Goal: Information Seeking & Learning: Learn about a topic

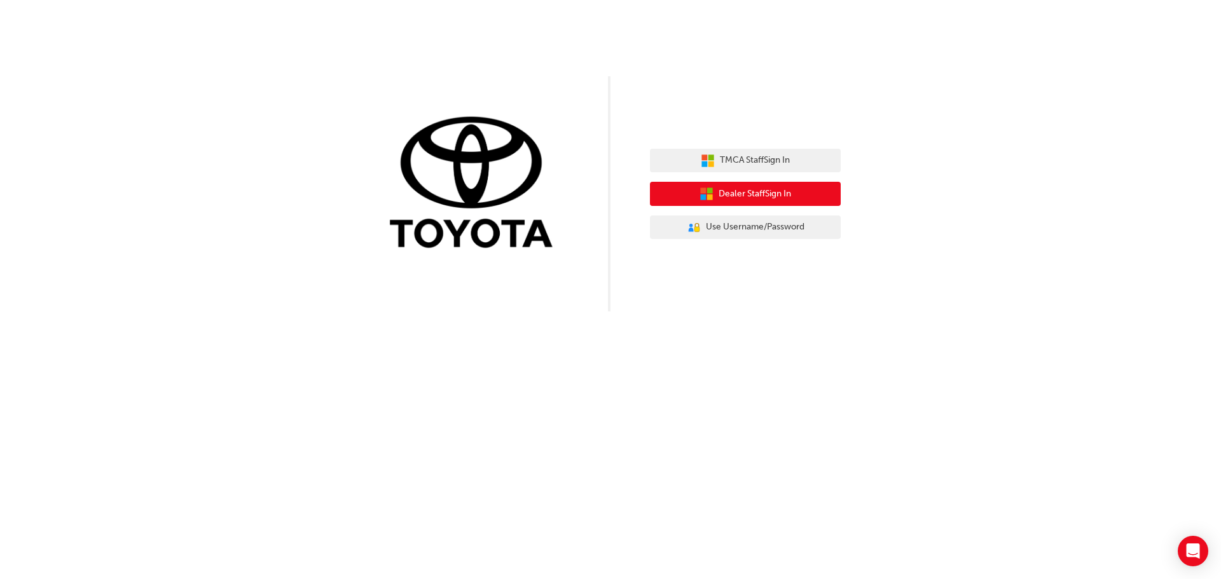
click at [745, 195] on span "Dealer Staff Sign In" at bounding box center [754, 194] width 72 height 15
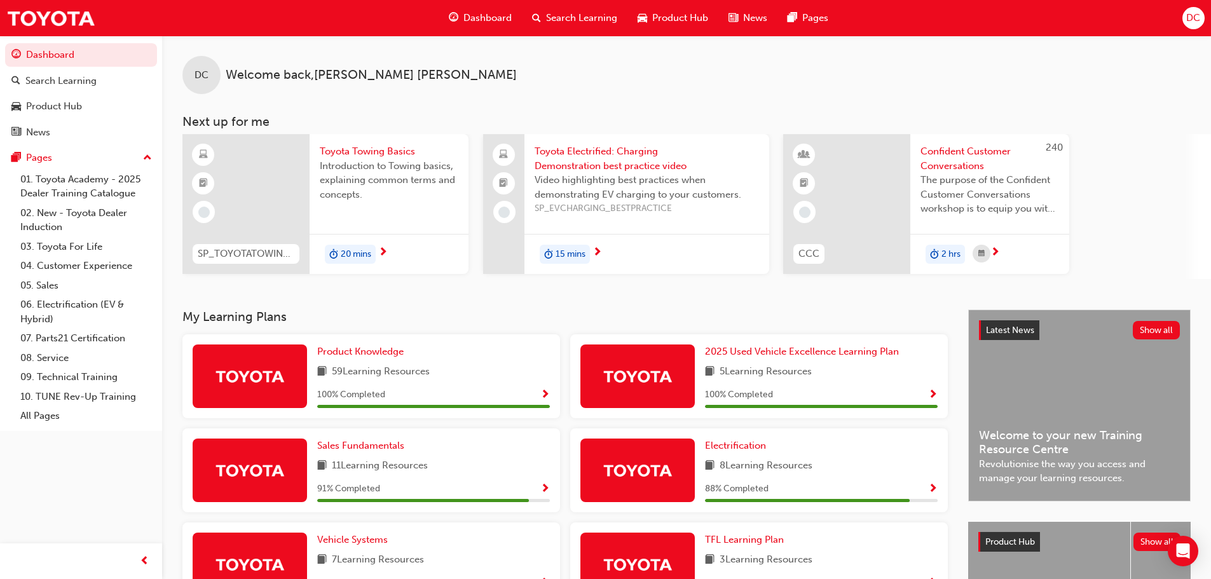
click at [597, 14] on span "Search Learning" at bounding box center [581, 18] width 71 height 15
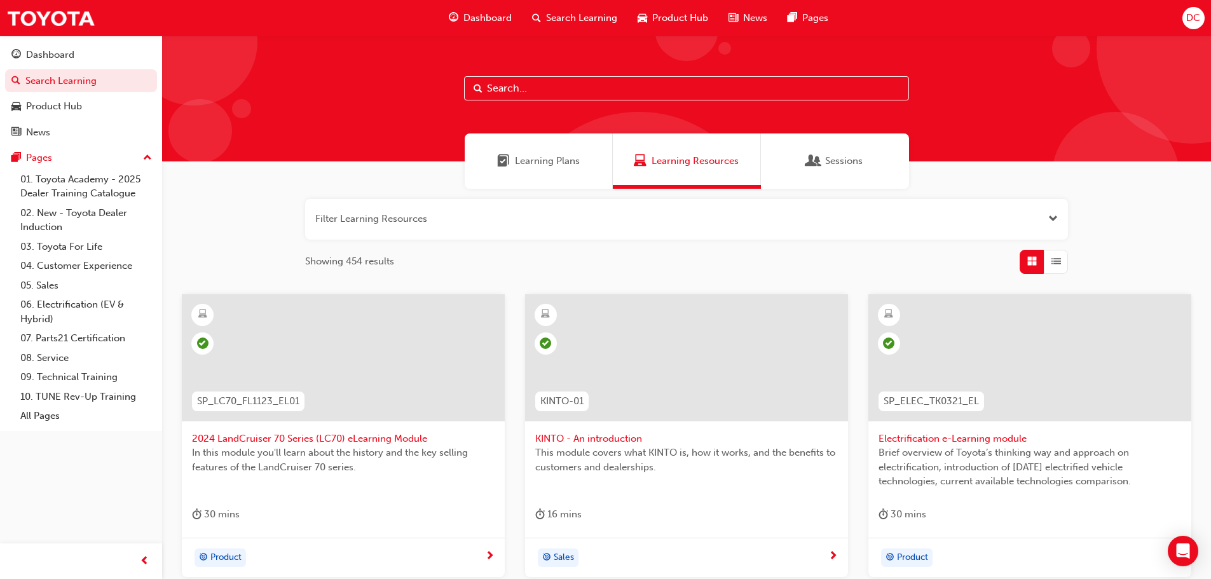
click at [581, 92] on input "text" at bounding box center [686, 88] width 445 height 24
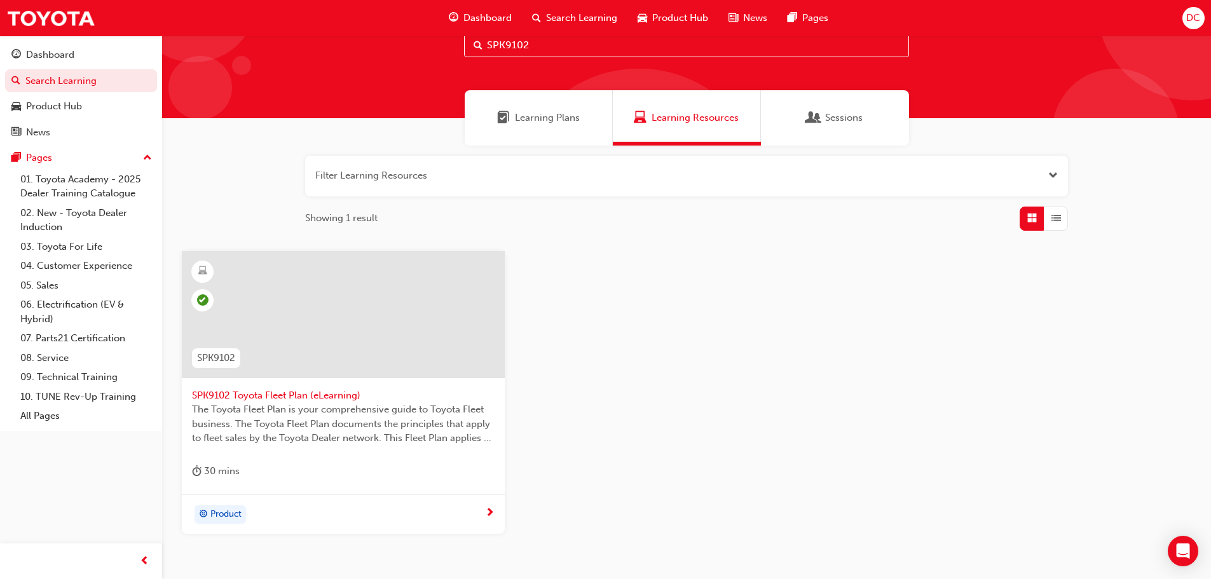
scroll to position [121, 0]
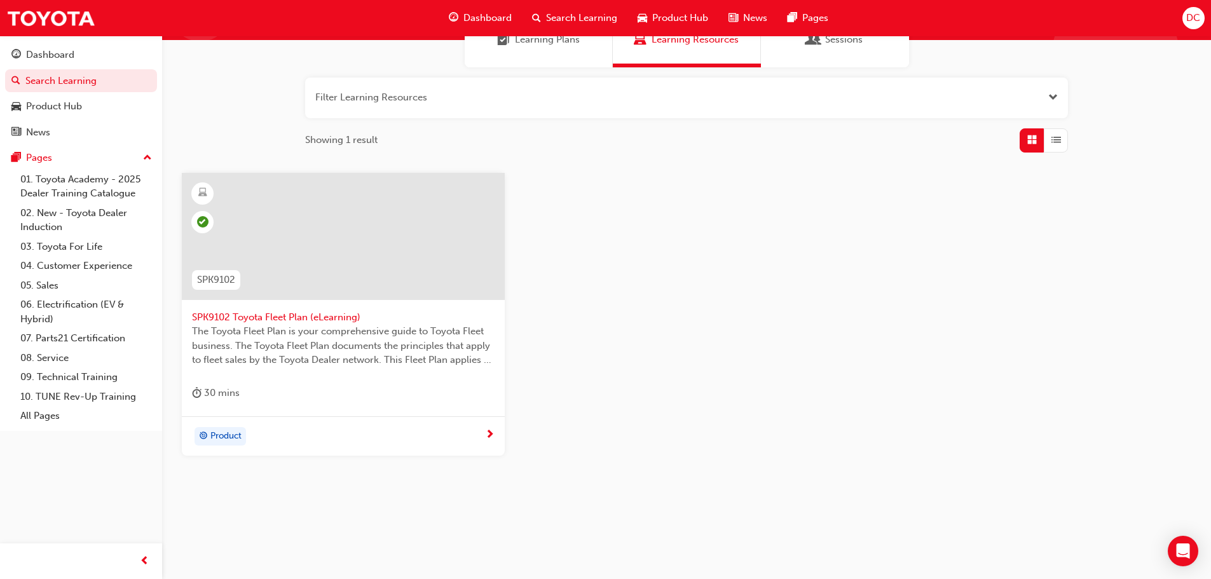
type input "SPK9102"
click at [243, 319] on span "SPK9102 Toyota Fleet Plan (eLearning)" at bounding box center [343, 317] width 303 height 15
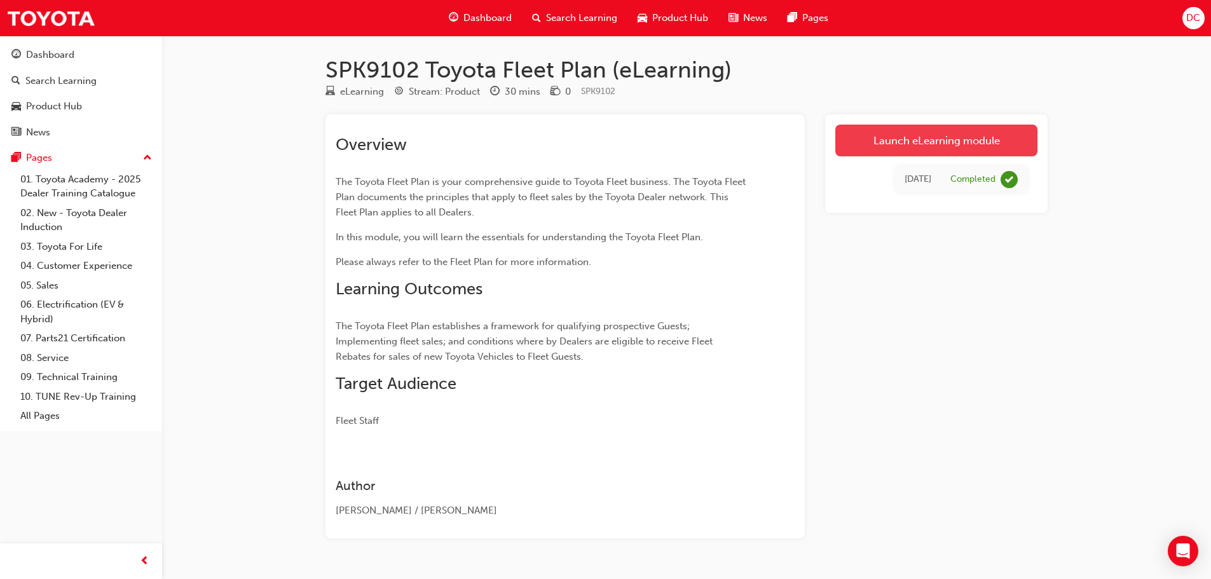
click at [947, 139] on link "Launch eLearning module" at bounding box center [936, 141] width 202 height 32
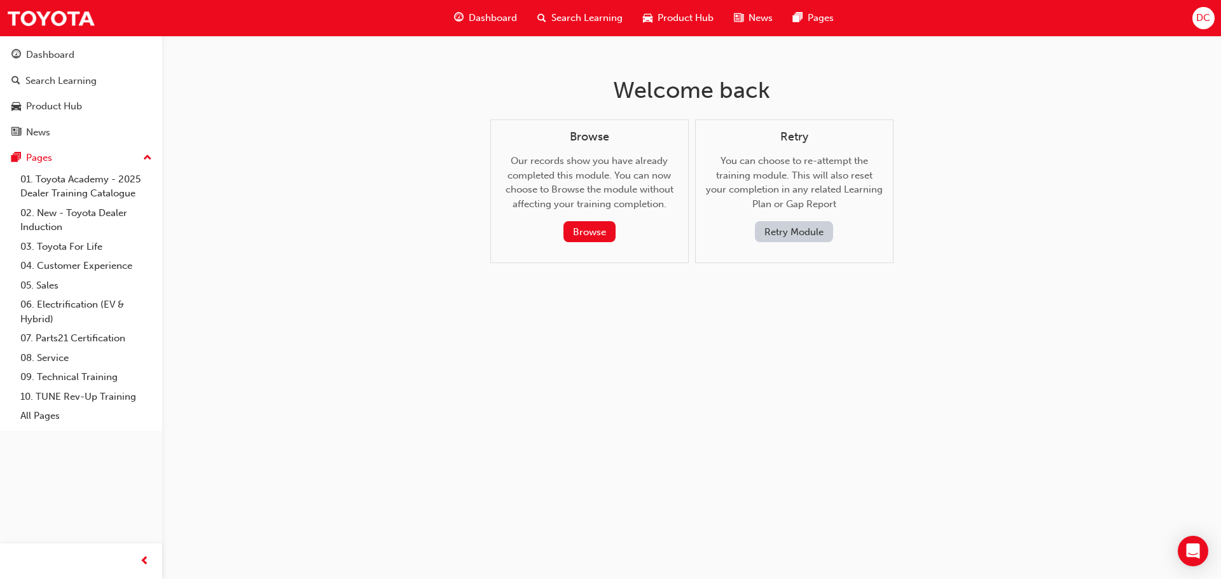
click at [792, 231] on button "Retry Module" at bounding box center [794, 231] width 78 height 21
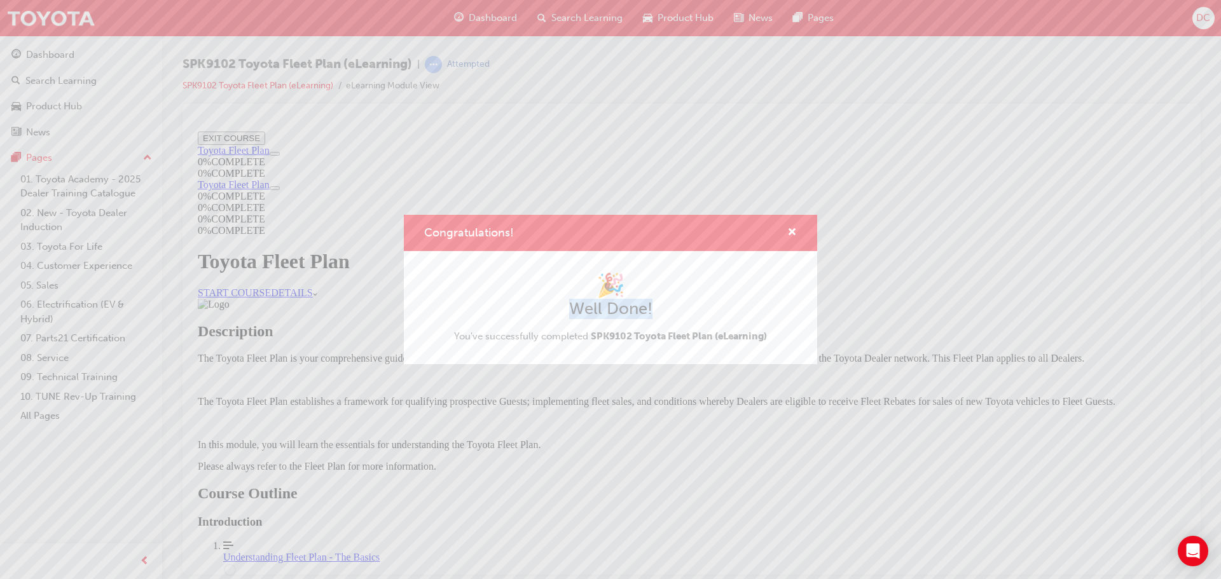
drag, startPoint x: 1190, startPoint y: 252, endPoint x: 1165, endPoint y: 313, distance: 65.9
click at [1165, 313] on div "Congratulations! 🎉 Well Done! You've successfully completed SPK9102 Toyota Flee…" at bounding box center [610, 289] width 1221 height 579
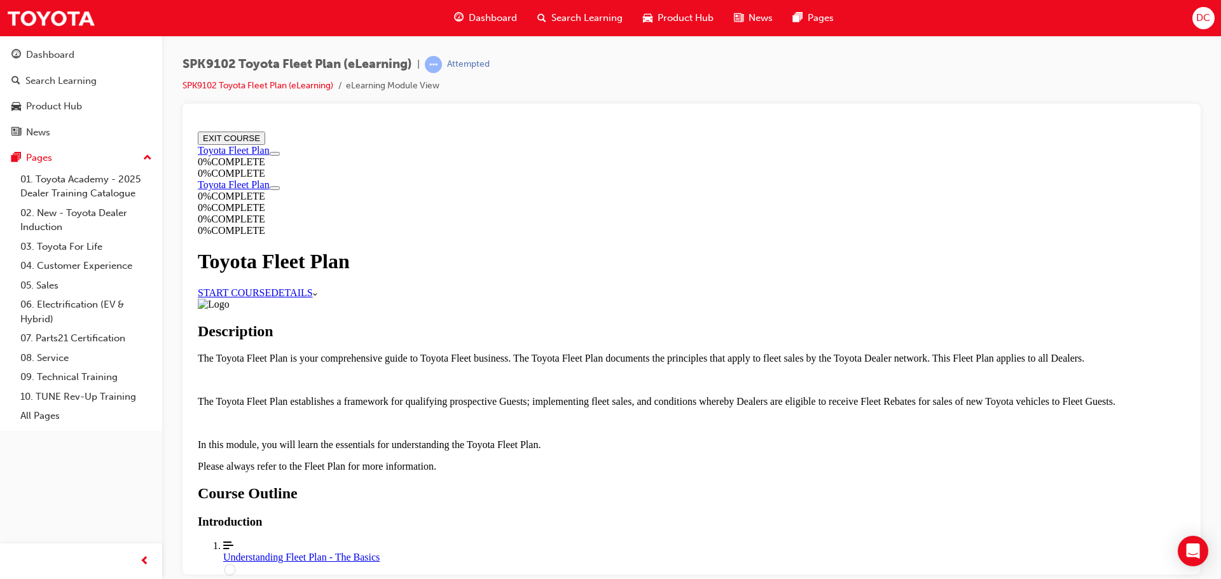
click at [271, 287] on link "START COURSE" at bounding box center [234, 292] width 73 height 11
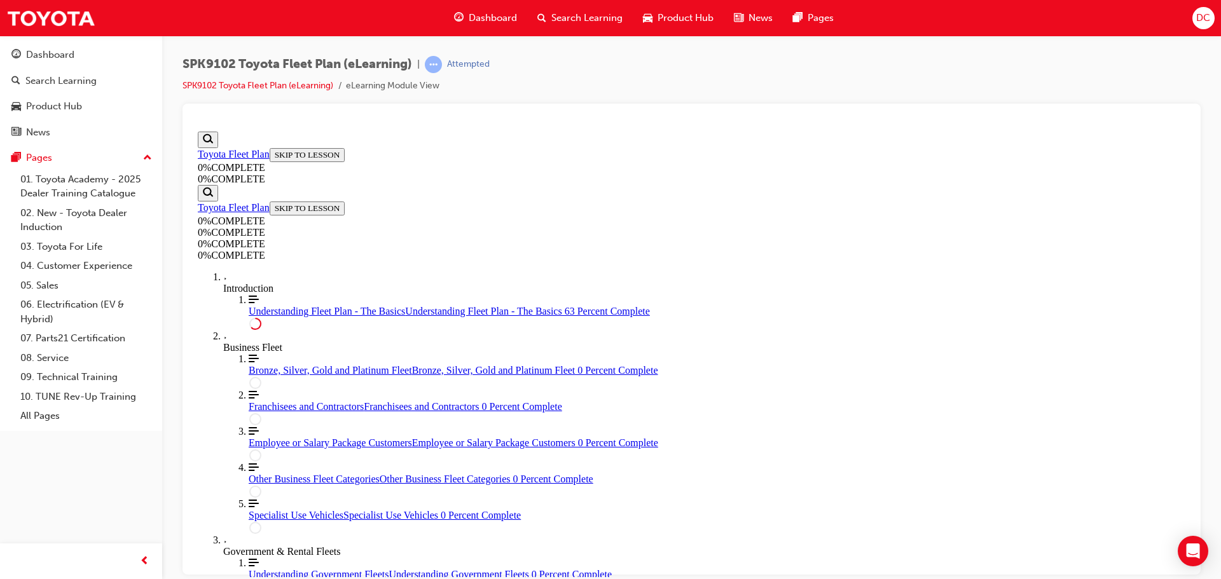
scroll to position [2269, 0]
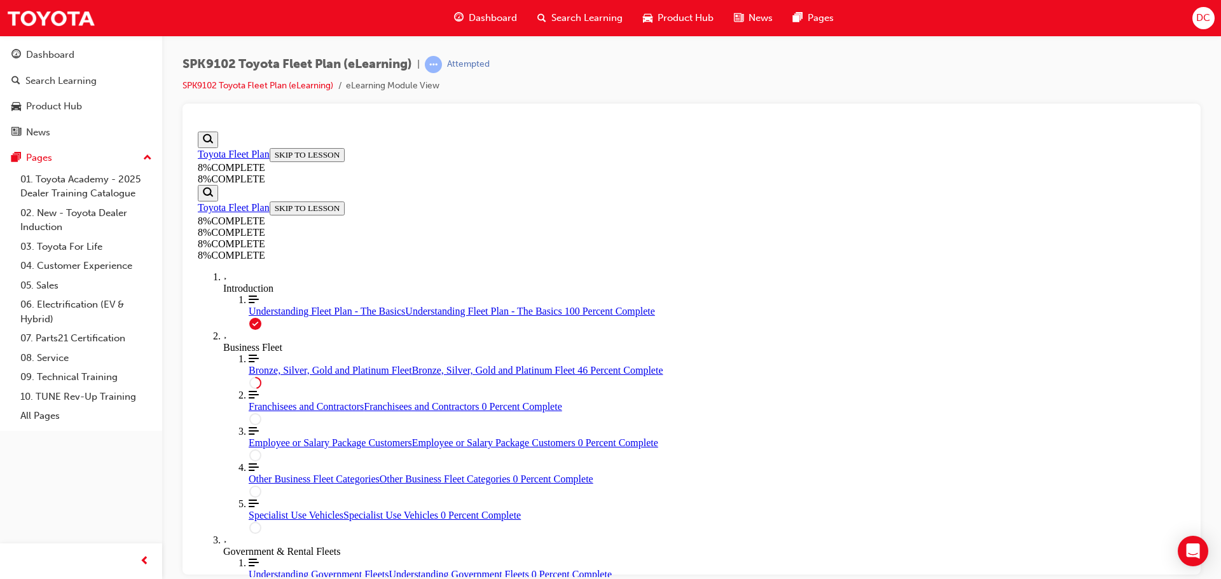
drag, startPoint x: 703, startPoint y: 483, endPoint x: 723, endPoint y: 488, distance: 20.5
drag, startPoint x: 646, startPoint y: 488, endPoint x: 682, endPoint y: 490, distance: 35.7
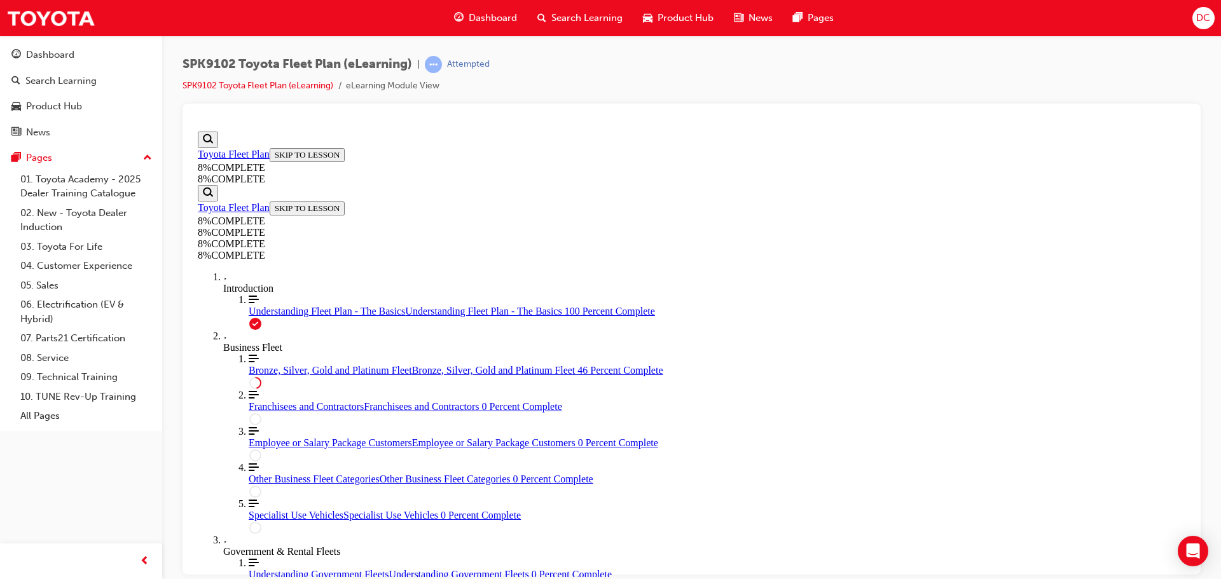
drag, startPoint x: 815, startPoint y: 439, endPoint x: 790, endPoint y: 420, distance: 30.9
drag, startPoint x: 719, startPoint y: 364, endPoint x: 752, endPoint y: 439, distance: 81.2
drag, startPoint x: 669, startPoint y: 451, endPoint x: 706, endPoint y: 450, distance: 37.5
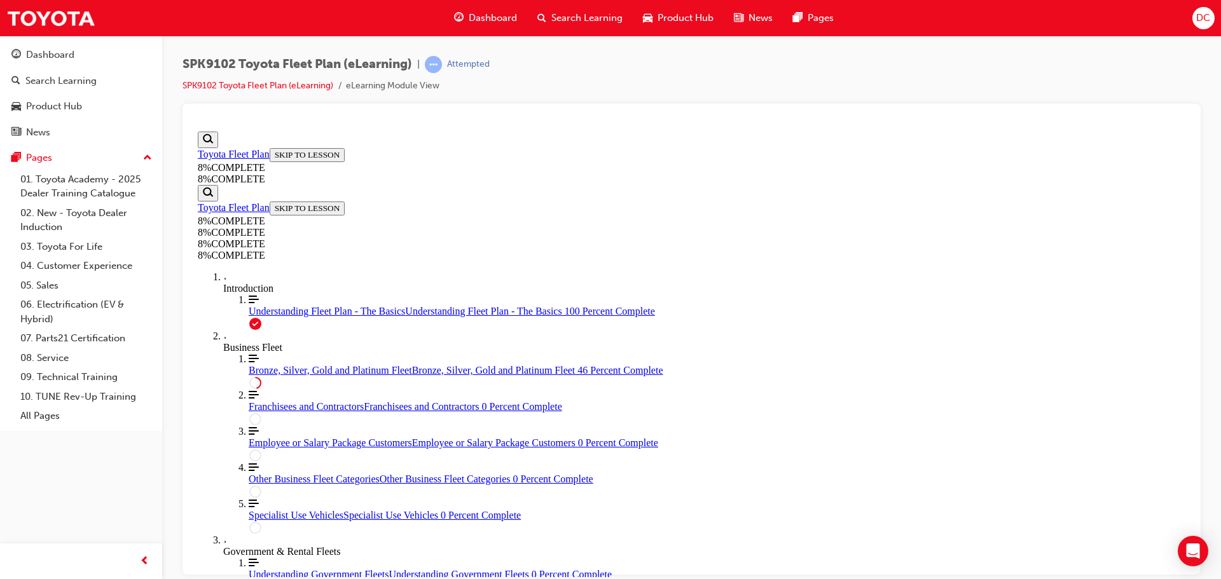
drag, startPoint x: 653, startPoint y: 306, endPoint x: 685, endPoint y: 308, distance: 31.8
drag, startPoint x: 756, startPoint y: 525, endPoint x: 762, endPoint y: 522, distance: 7.1
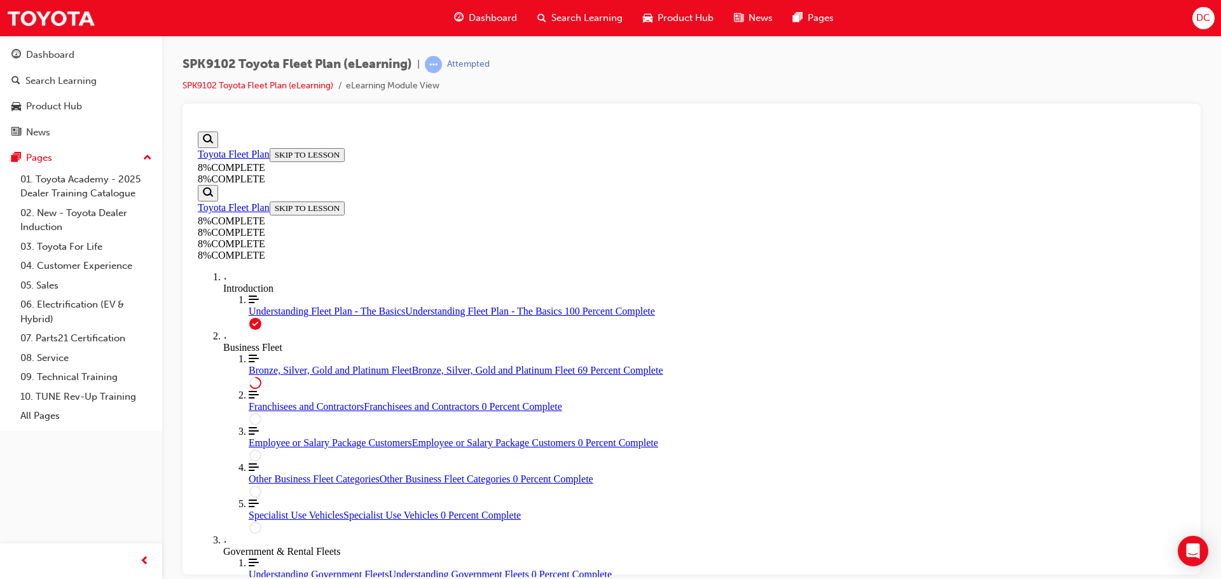
scroll to position [2905, 0]
drag, startPoint x: 630, startPoint y: 454, endPoint x: 668, endPoint y: 455, distance: 38.2
drag, startPoint x: 607, startPoint y: 395, endPoint x: 638, endPoint y: 397, distance: 31.2
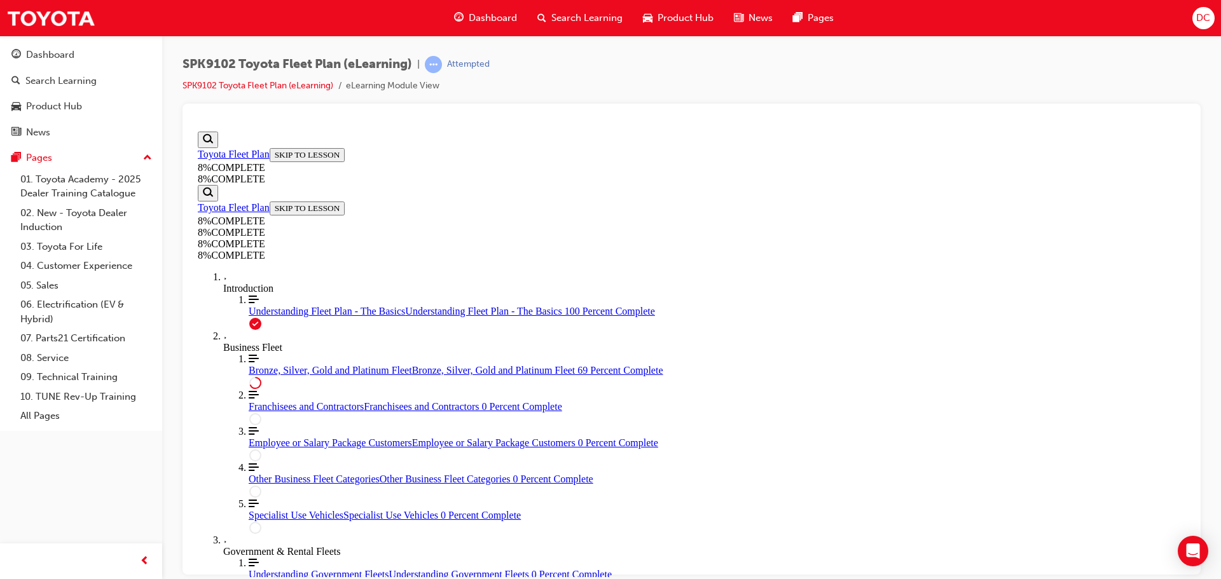
drag, startPoint x: 663, startPoint y: 327, endPoint x: 612, endPoint y: 340, distance: 53.0
drag, startPoint x: 656, startPoint y: 395, endPoint x: 691, endPoint y: 336, distance: 69.2
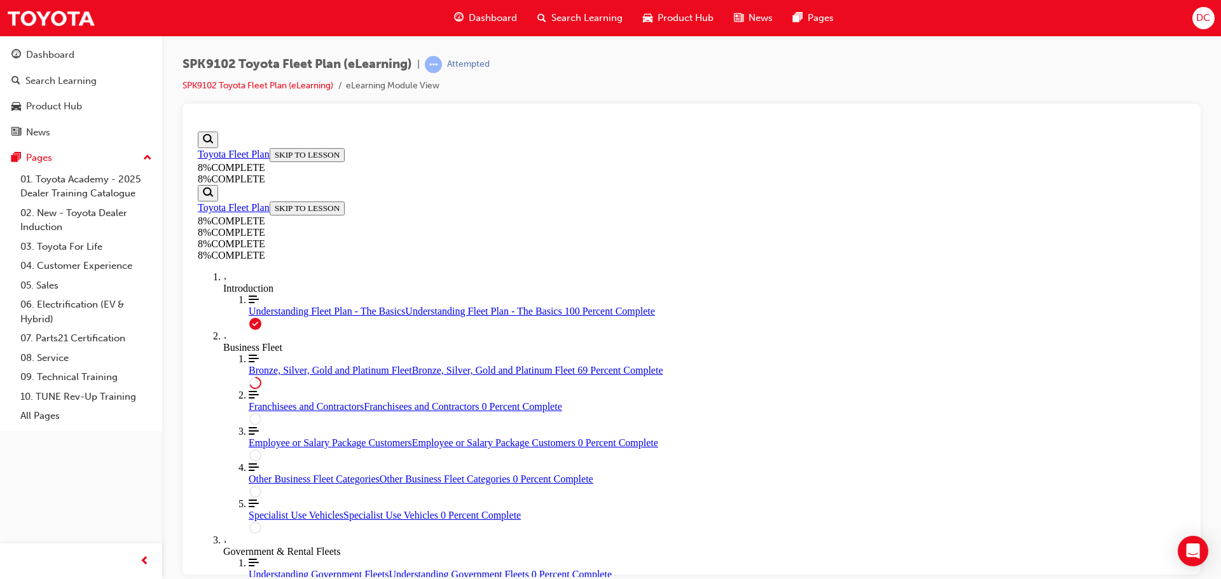
drag, startPoint x: 650, startPoint y: 390, endPoint x: 674, endPoint y: 451, distance: 65.6
drag, startPoint x: 624, startPoint y: 390, endPoint x: 661, endPoint y: 389, distance: 36.9
drag, startPoint x: 635, startPoint y: 447, endPoint x: 670, endPoint y: 446, distance: 35.6
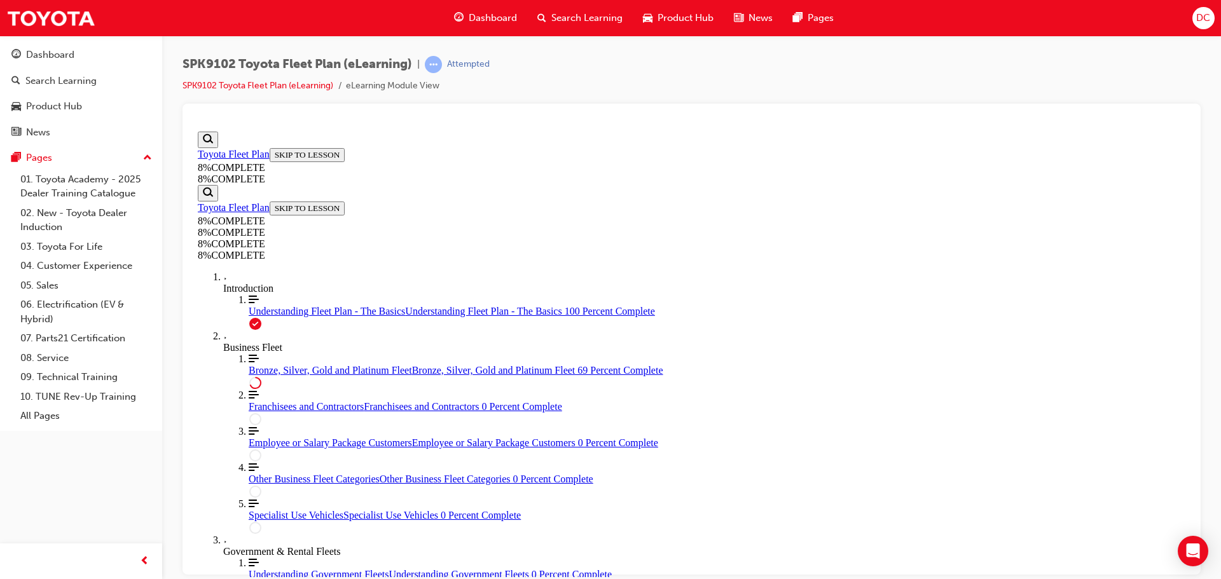
drag, startPoint x: 641, startPoint y: 362, endPoint x: 672, endPoint y: 302, distance: 67.4
drag, startPoint x: 672, startPoint y: 354, endPoint x: 707, endPoint y: 418, distance: 73.7
drag, startPoint x: 628, startPoint y: 361, endPoint x: 661, endPoint y: 363, distance: 32.5
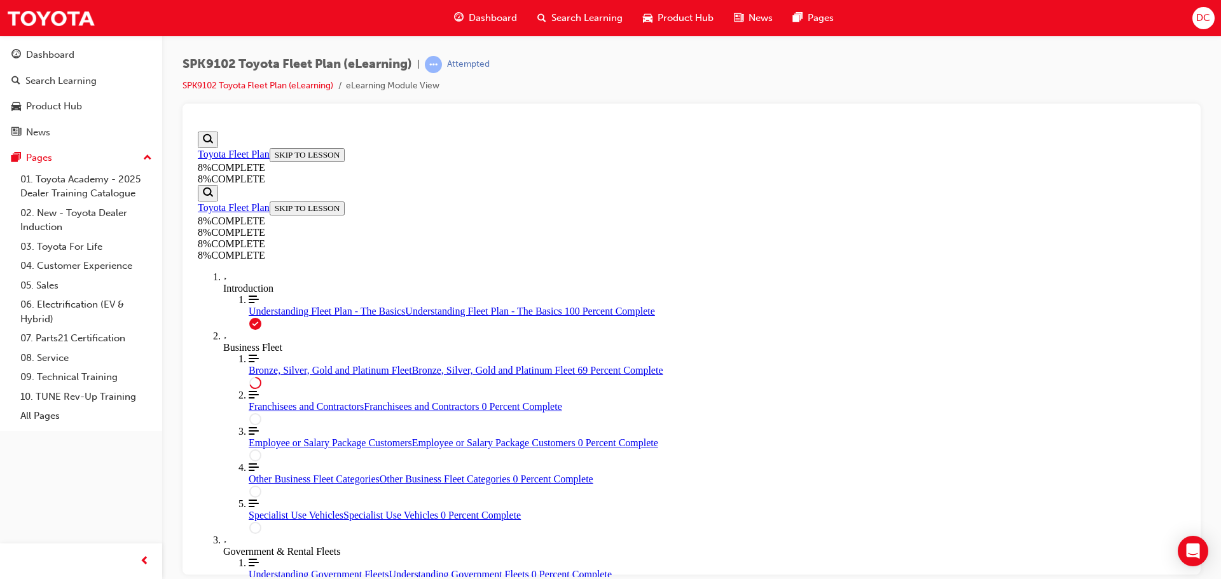
drag, startPoint x: 623, startPoint y: 483, endPoint x: 663, endPoint y: 481, distance: 40.1
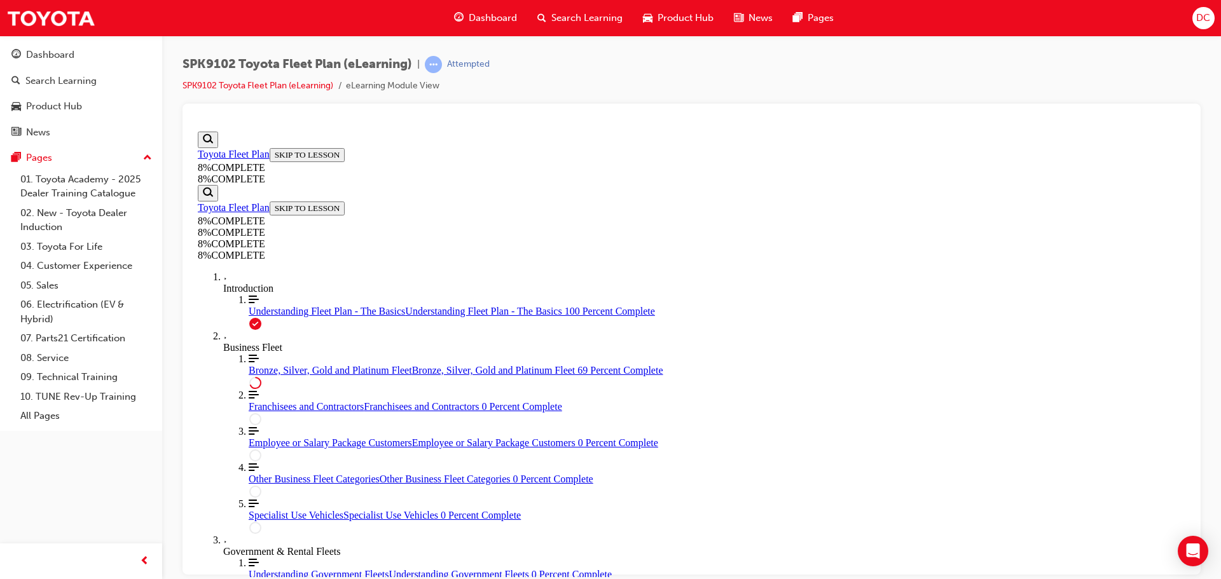
scroll to position [3013, 0]
drag, startPoint x: 677, startPoint y: 552, endPoint x: 715, endPoint y: 479, distance: 82.5
drag, startPoint x: 629, startPoint y: 543, endPoint x: 596, endPoint y: 561, distance: 37.0
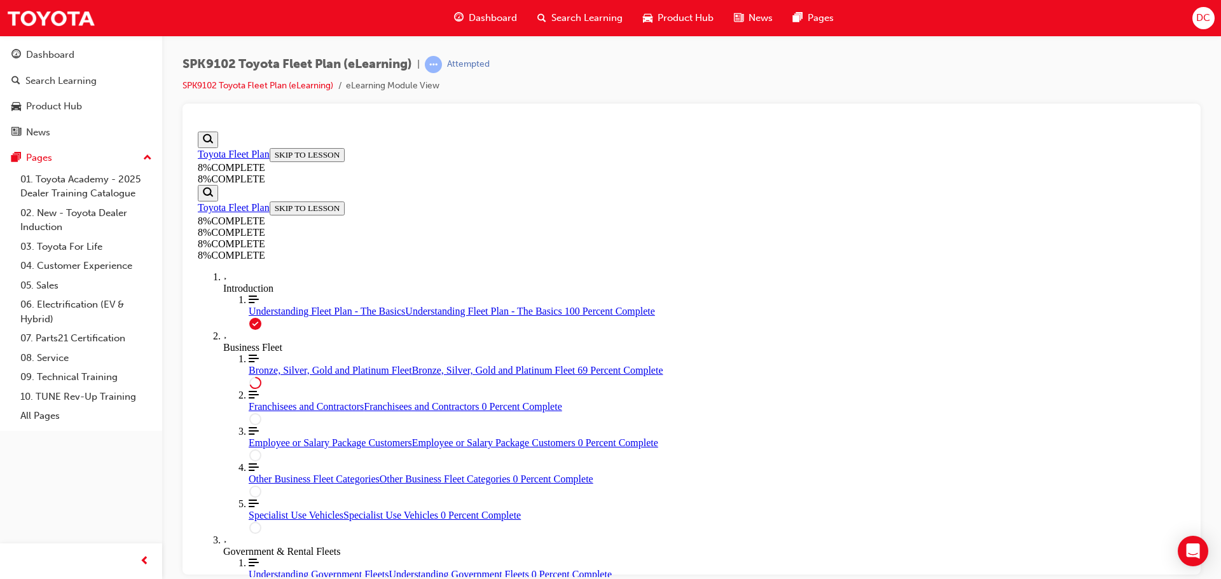
scroll to position [3078, 0]
drag, startPoint x: 640, startPoint y: 467, endPoint x: 679, endPoint y: 345, distance: 128.1
drag, startPoint x: 621, startPoint y: 481, endPoint x: 655, endPoint y: 355, distance: 129.7
drag, startPoint x: 622, startPoint y: 467, endPoint x: 651, endPoint y: 473, distance: 29.2
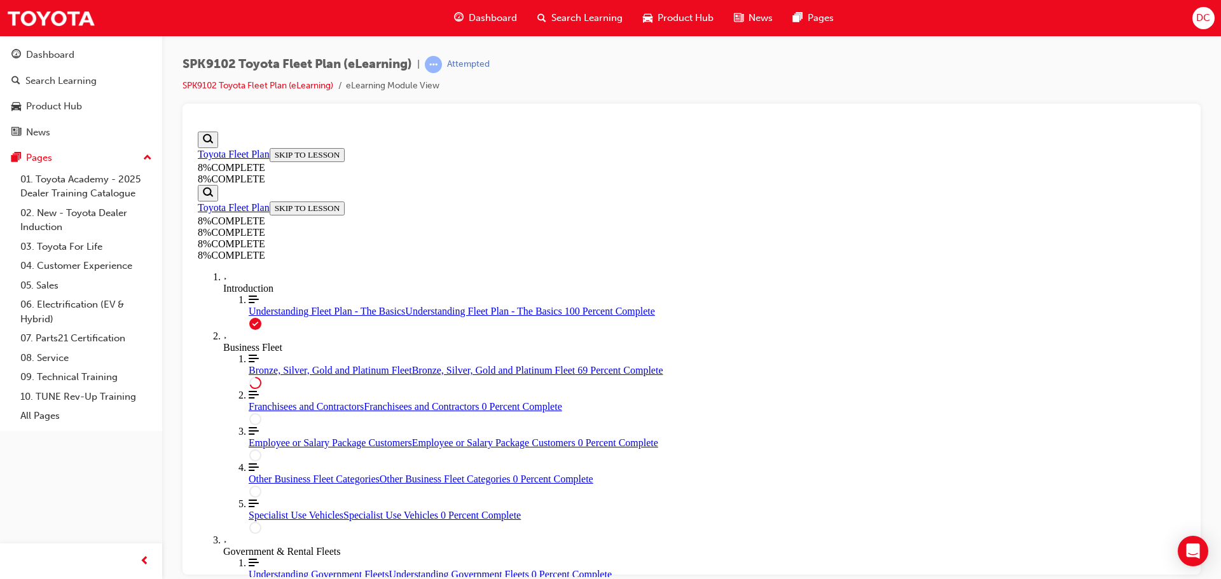
drag, startPoint x: 652, startPoint y: 472, endPoint x: 689, endPoint y: 474, distance: 36.3
drag, startPoint x: 640, startPoint y: 280, endPoint x: 677, endPoint y: 277, distance: 36.3
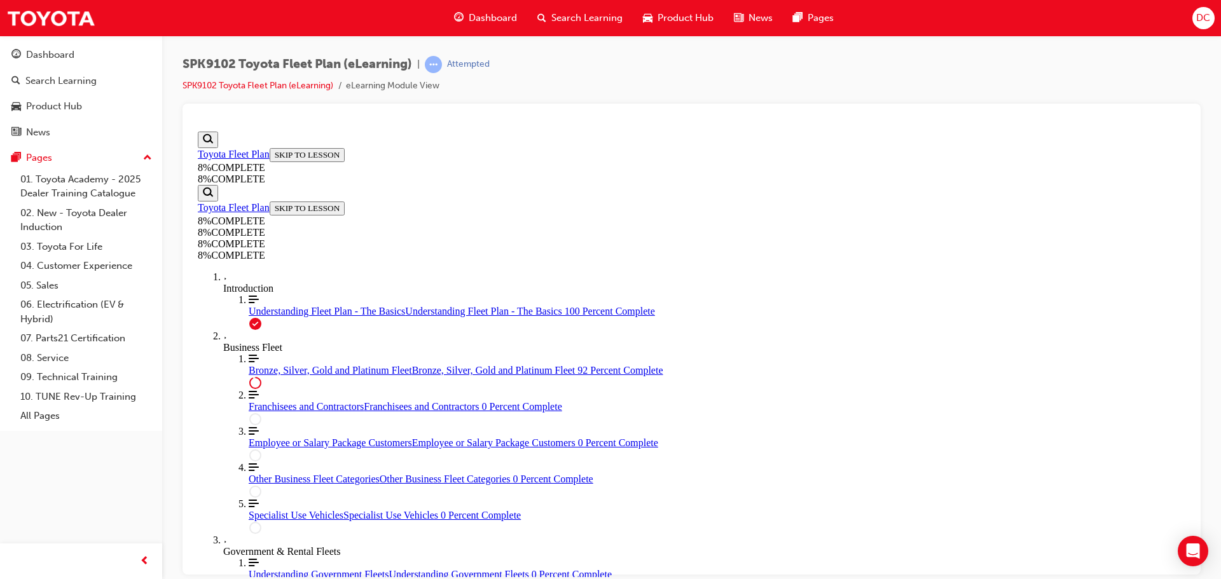
scroll to position [4286, 0]
drag, startPoint x: 621, startPoint y: 483, endPoint x: 654, endPoint y: 488, distance: 33.6
drag, startPoint x: 673, startPoint y: 356, endPoint x: 707, endPoint y: 296, distance: 69.5
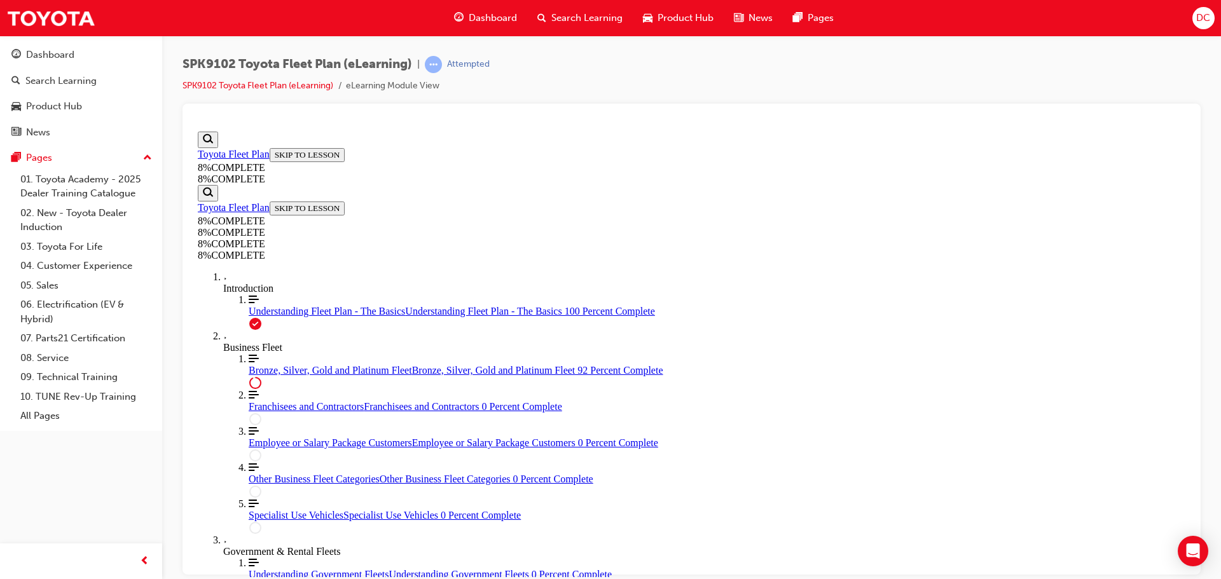
drag, startPoint x: 615, startPoint y: 360, endPoint x: 654, endPoint y: 364, distance: 38.3
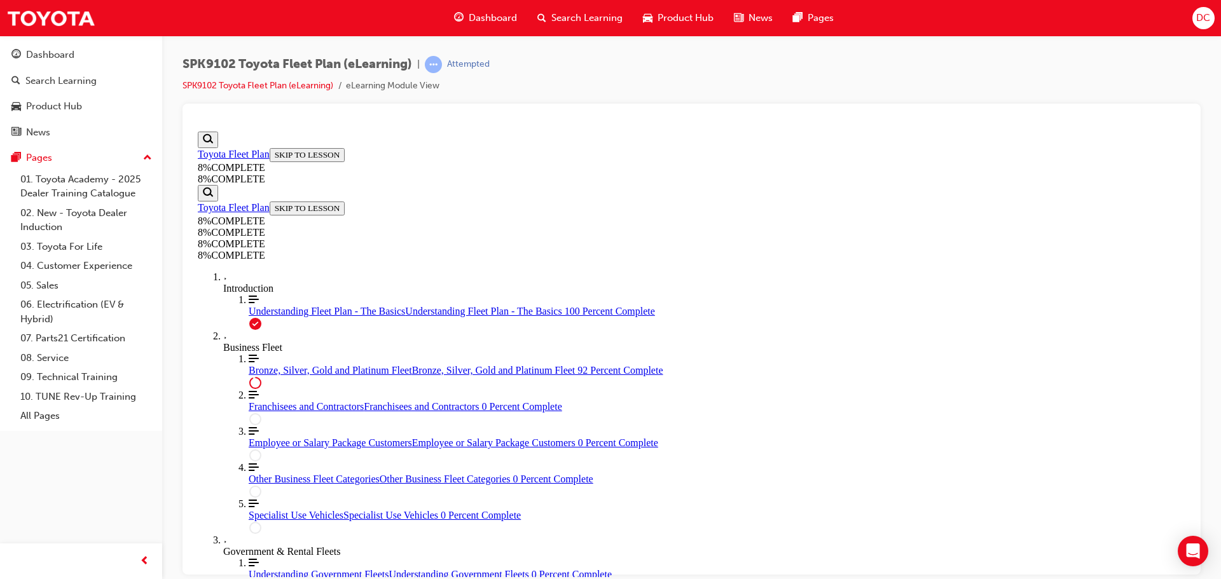
scroll to position [4287, 0]
drag, startPoint x: 654, startPoint y: 488, endPoint x: 689, endPoint y: 491, distance: 35.1
drag, startPoint x: 657, startPoint y: 426, endPoint x: 695, endPoint y: 428, distance: 38.2
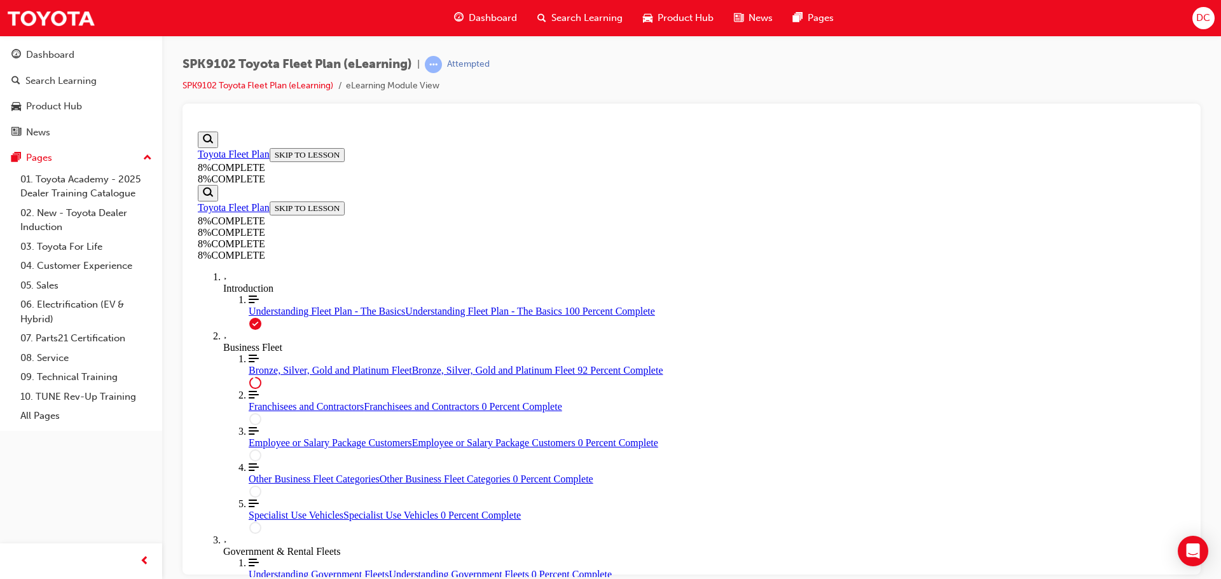
drag, startPoint x: 644, startPoint y: 359, endPoint x: 665, endPoint y: 368, distance: 22.6
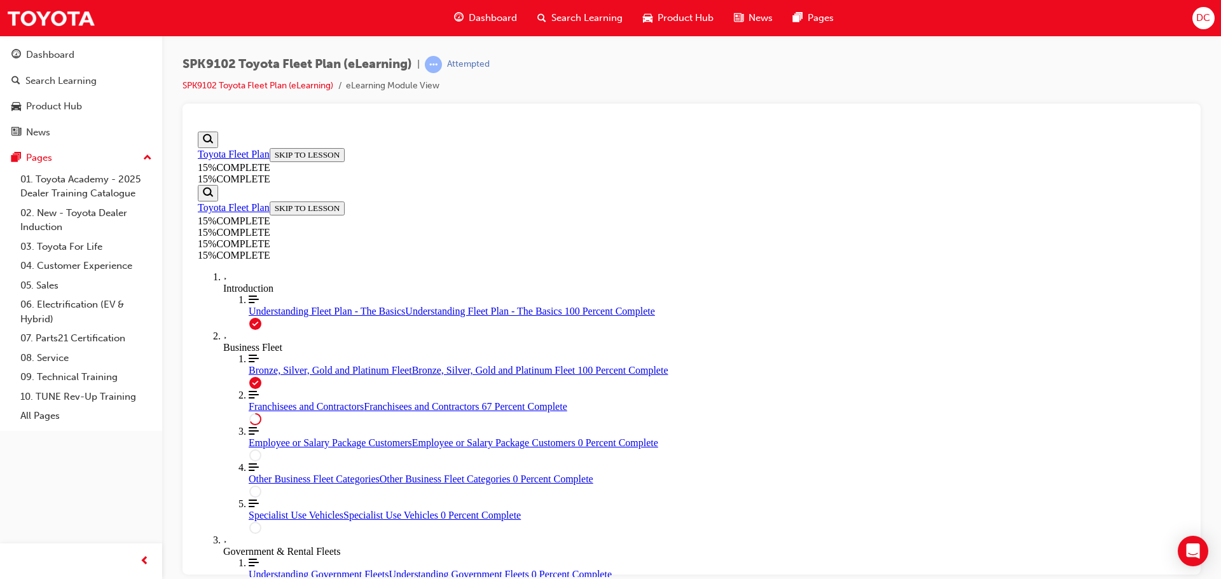
scroll to position [417, 0]
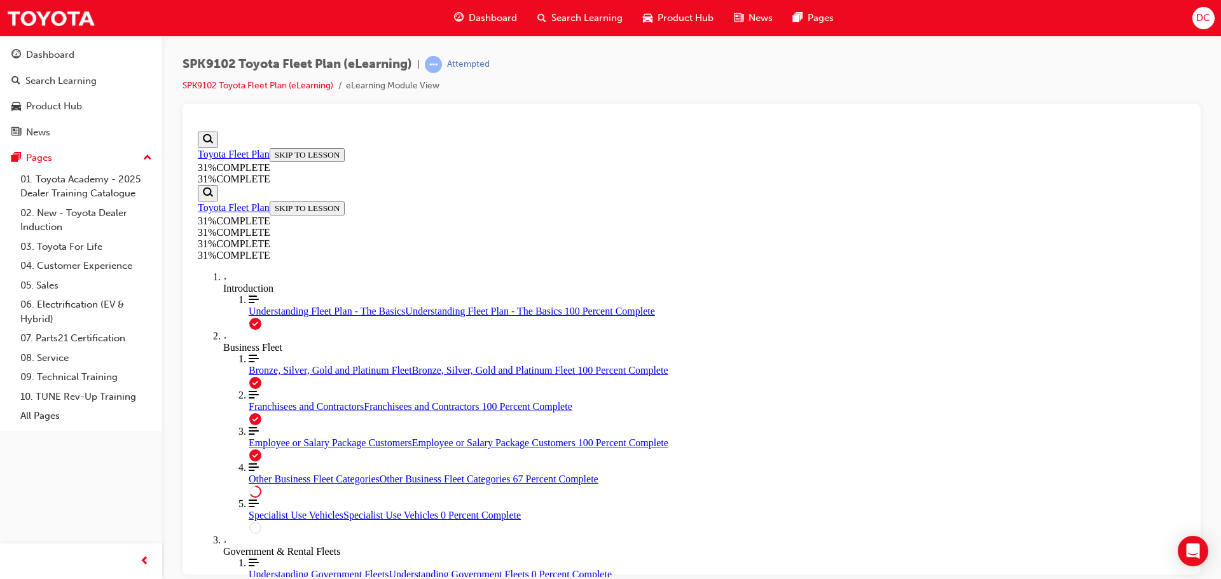
scroll to position [1951, 0]
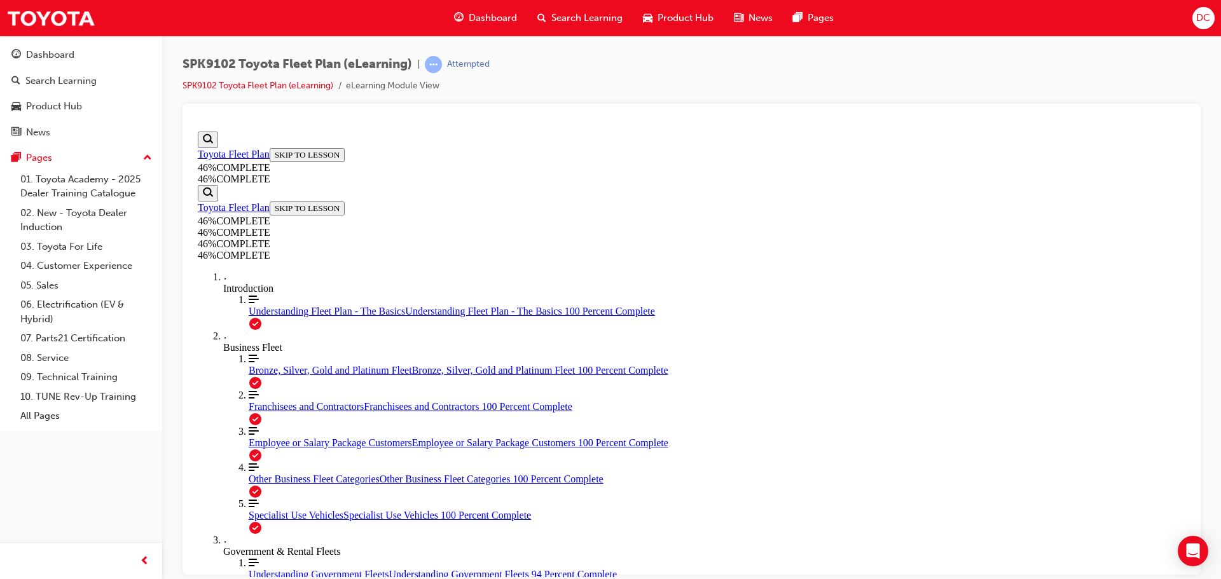
scroll to position [3755, 0]
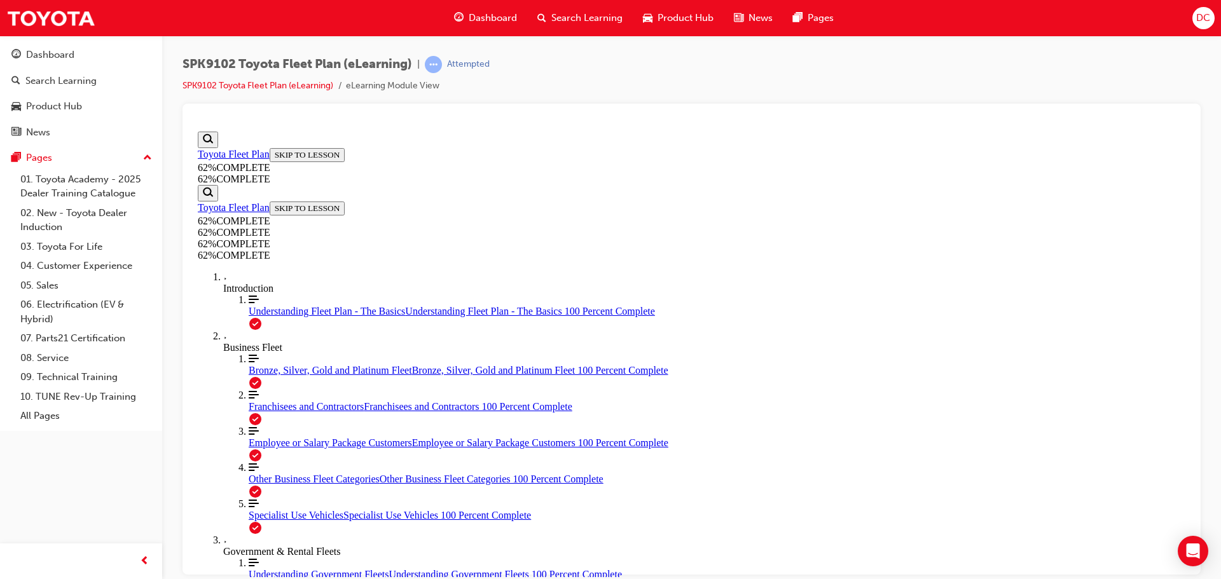
scroll to position [1204, 0]
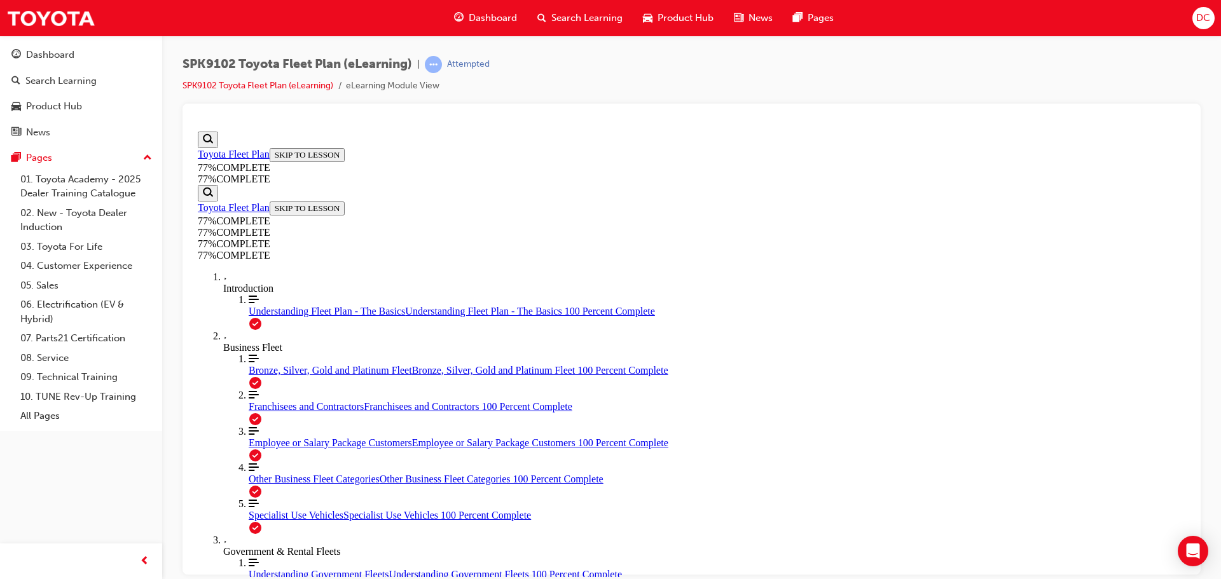
scroll to position [1443, 0]
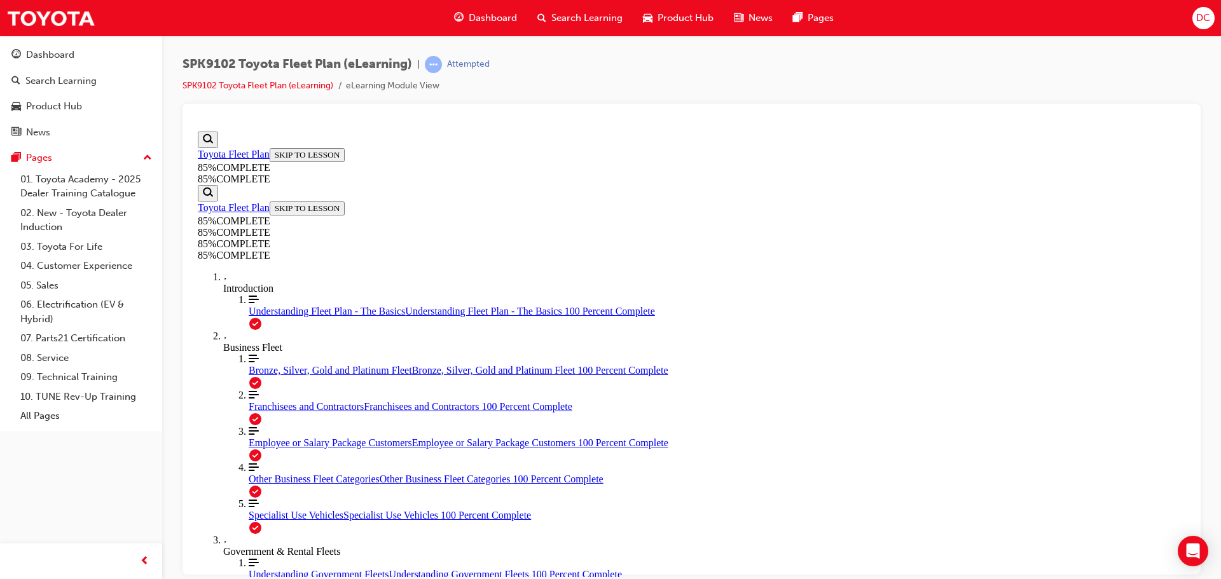
scroll to position [4531, 0]
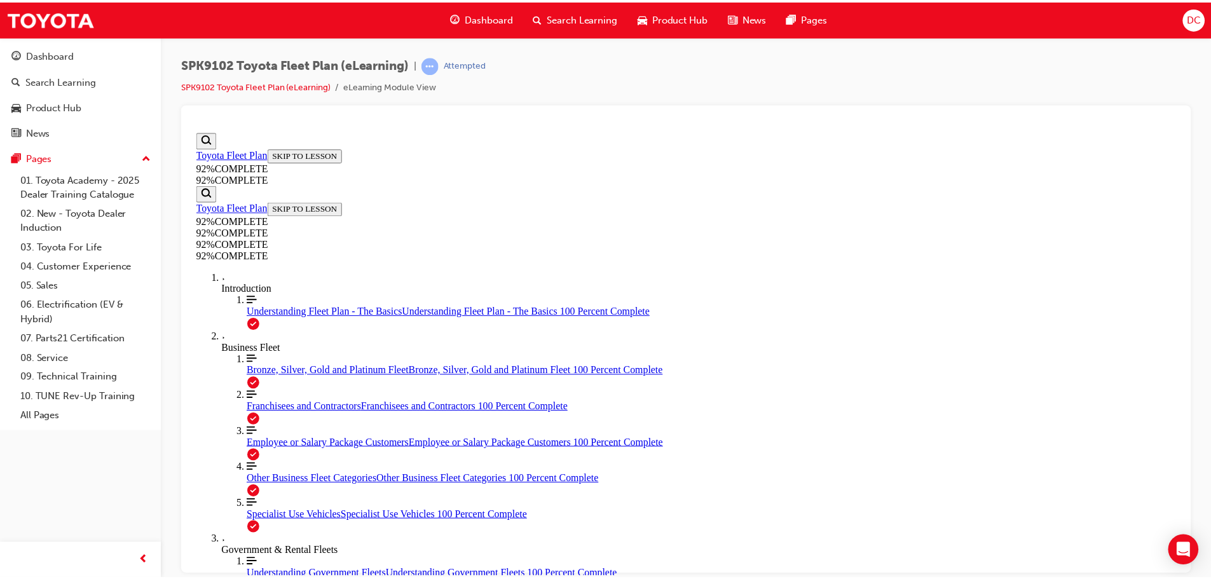
scroll to position [166, 0]
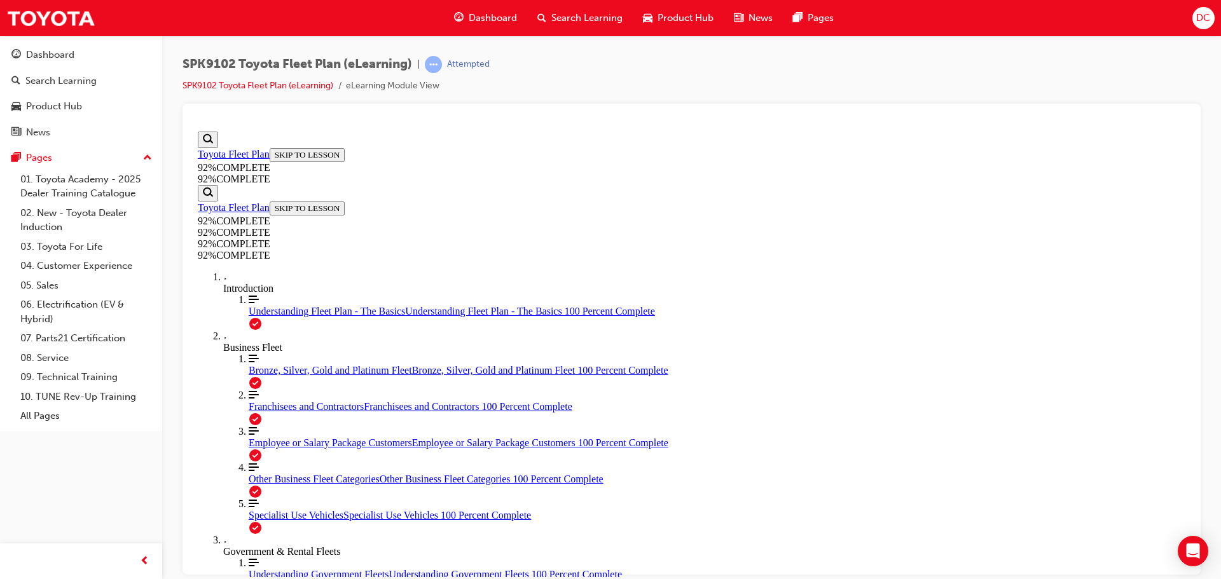
drag, startPoint x: 673, startPoint y: 352, endPoint x: 710, endPoint y: 469, distance: 123.1
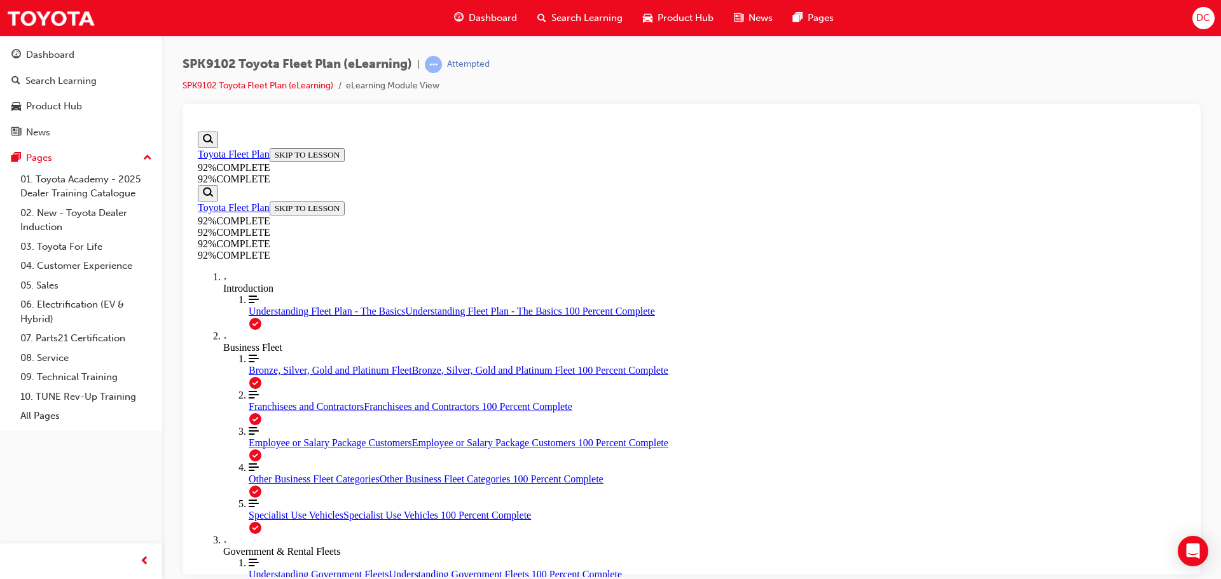
drag, startPoint x: 618, startPoint y: 402, endPoint x: 622, endPoint y: 397, distance: 6.9
drag, startPoint x: 617, startPoint y: 352, endPoint x: 650, endPoint y: 411, distance: 67.2
drag, startPoint x: 657, startPoint y: 358, endPoint x: 692, endPoint y: 359, distance: 35.0
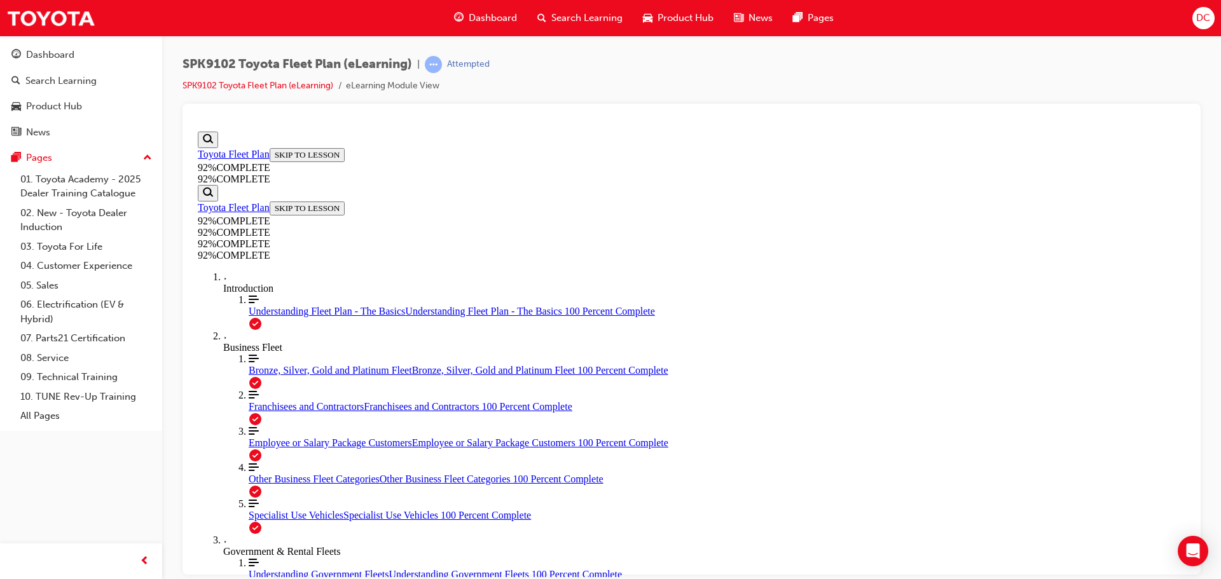
scroll to position [571, 0]
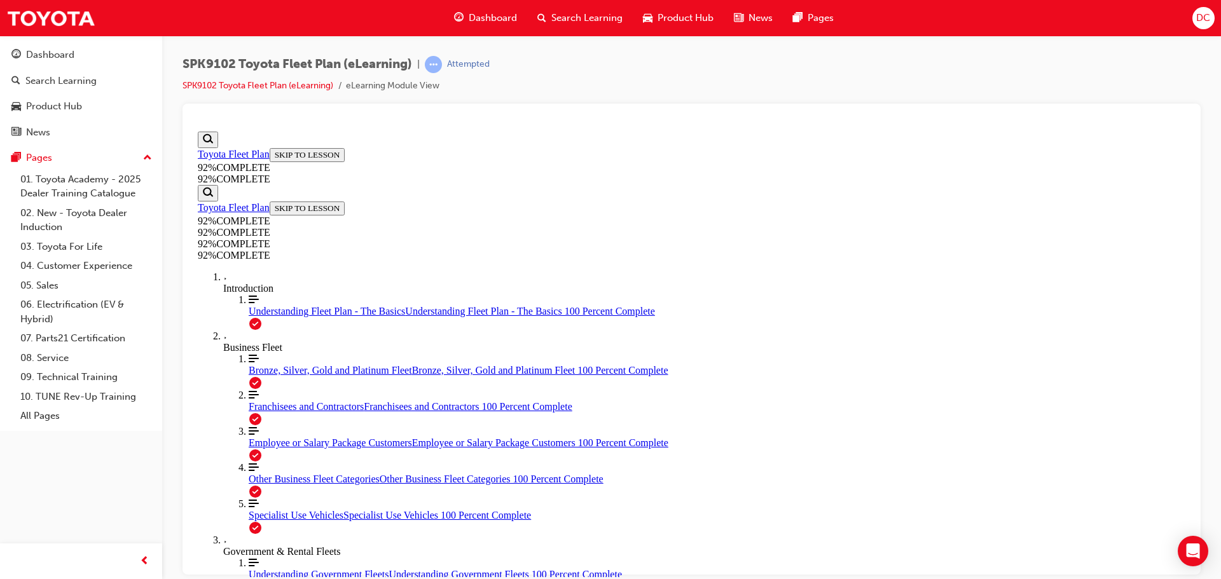
scroll to position [2637, 0]
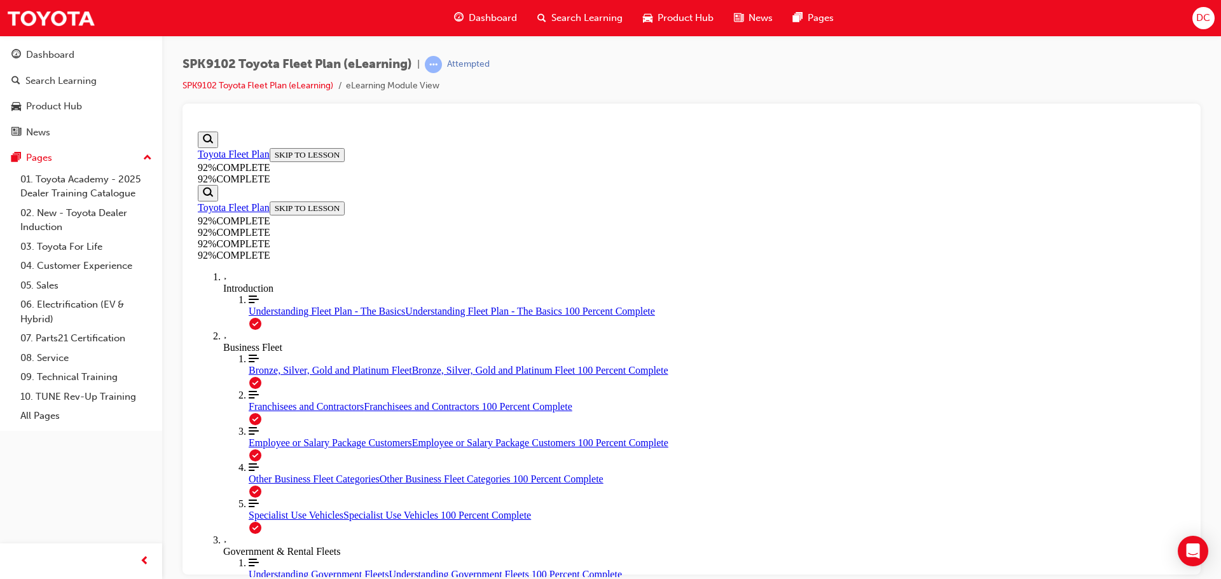
click at [255, 439] on span "Employee or Salary Package Customers" at bounding box center [330, 442] width 163 height 11
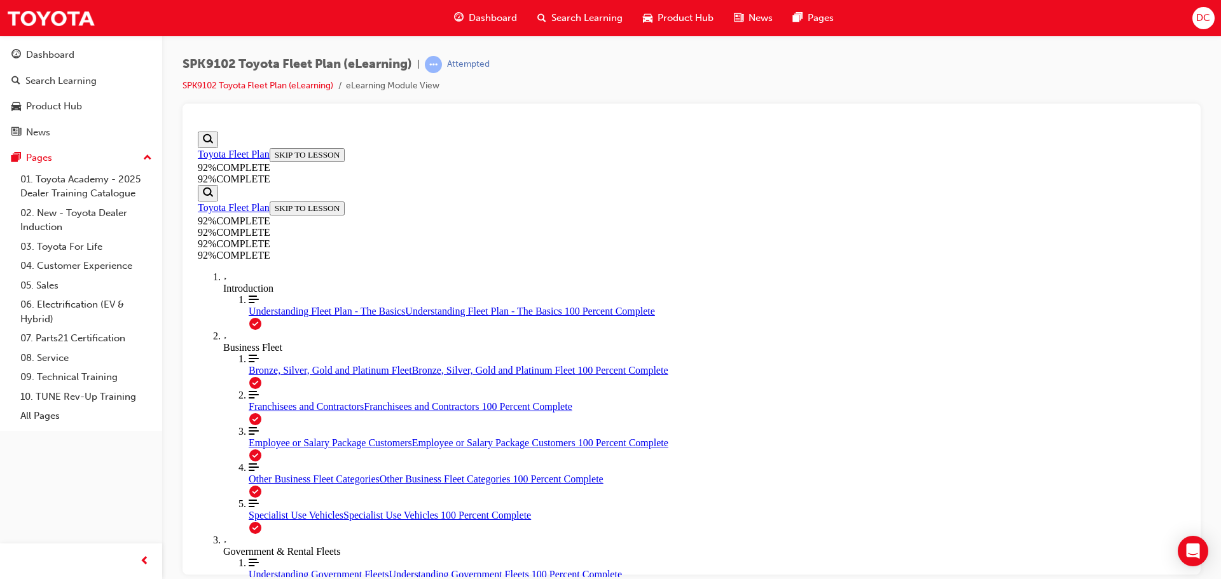
scroll to position [0, 0]
click at [249, 305] on span "Understanding Fleet Plan - The Basics" at bounding box center [327, 310] width 156 height 11
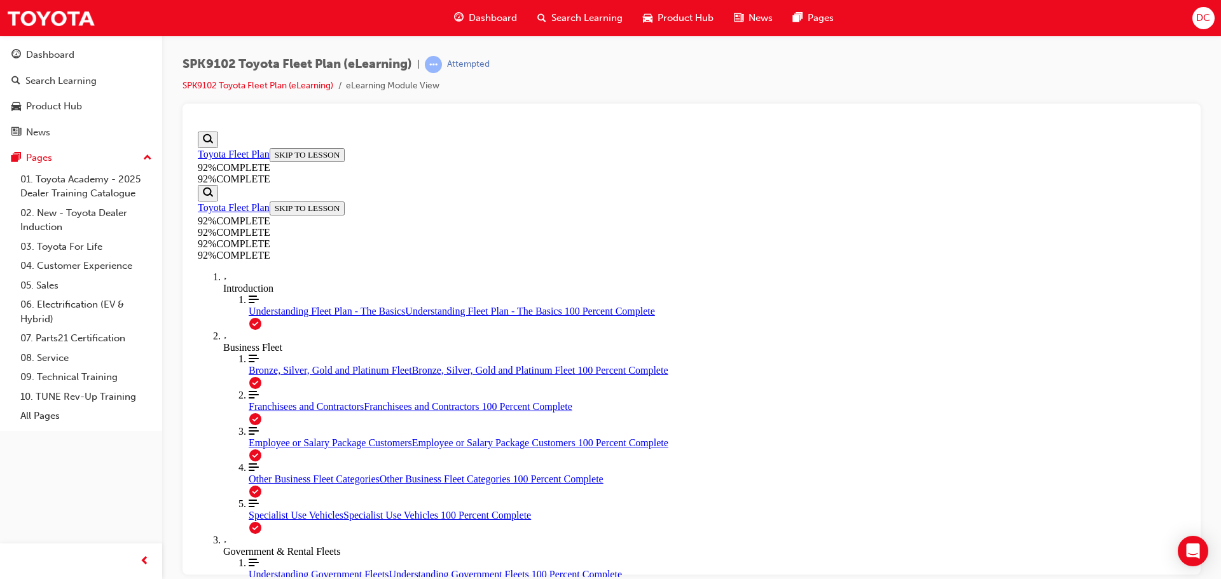
click at [258, 437] on span "Employee or Salary Package Customers" at bounding box center [330, 442] width 163 height 11
click at [258, 282] on div "Introduction" at bounding box center [704, 287] width 962 height 11
click at [263, 282] on div "Introduction" at bounding box center [704, 287] width 962 height 11
click at [259, 316] on span "Understanding Fleet Plan - The Basics" at bounding box center [327, 310] width 156 height 11
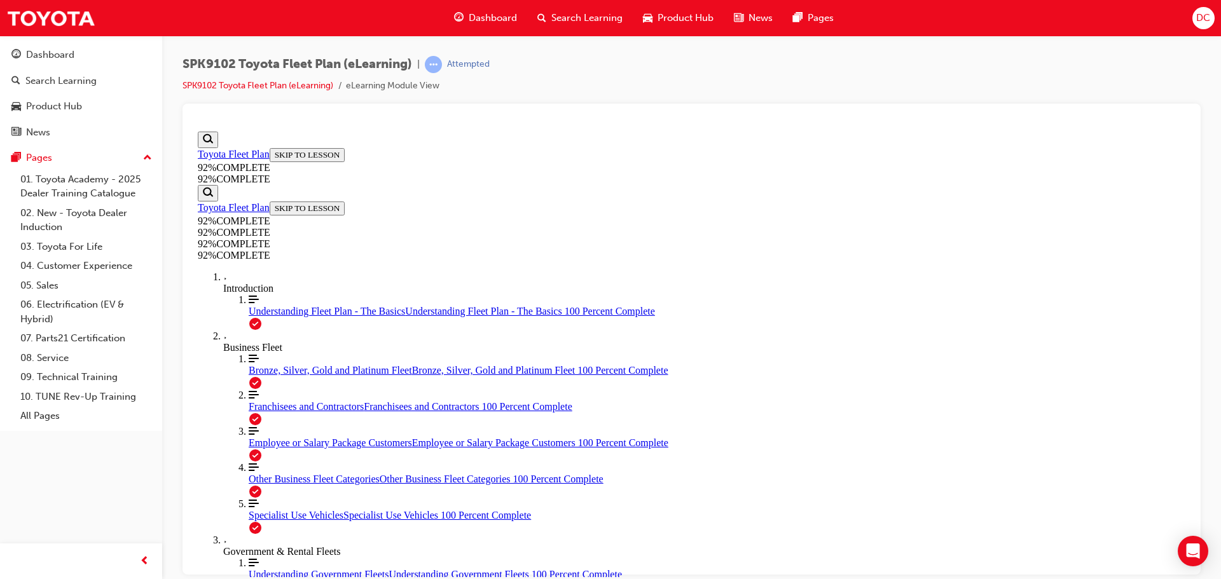
scroll to position [2868, 0]
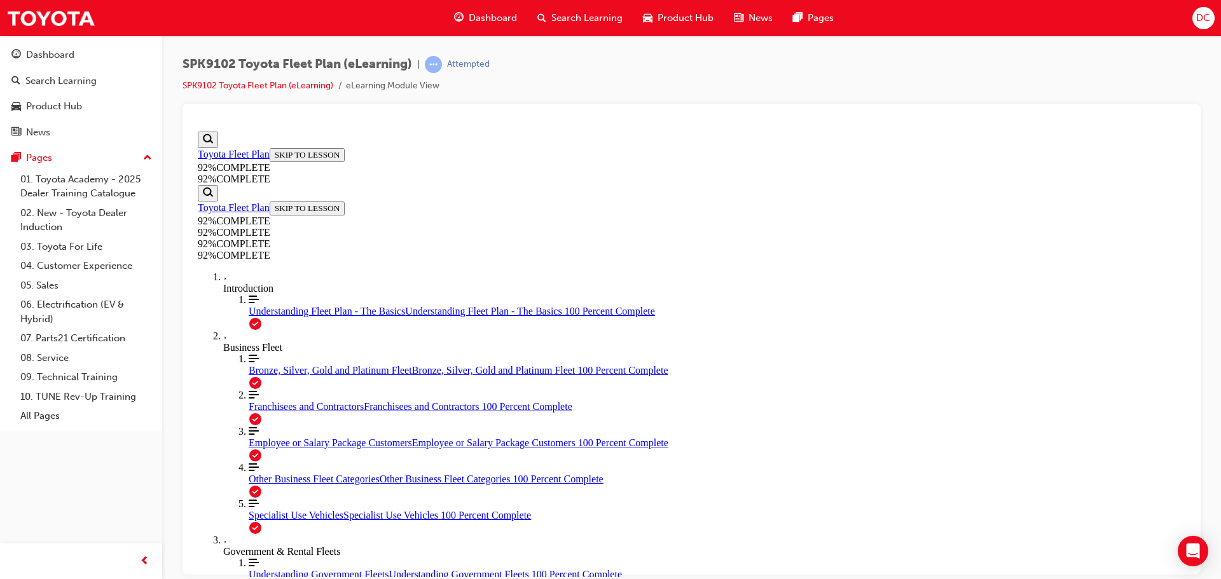
scroll to position [2356, 0]
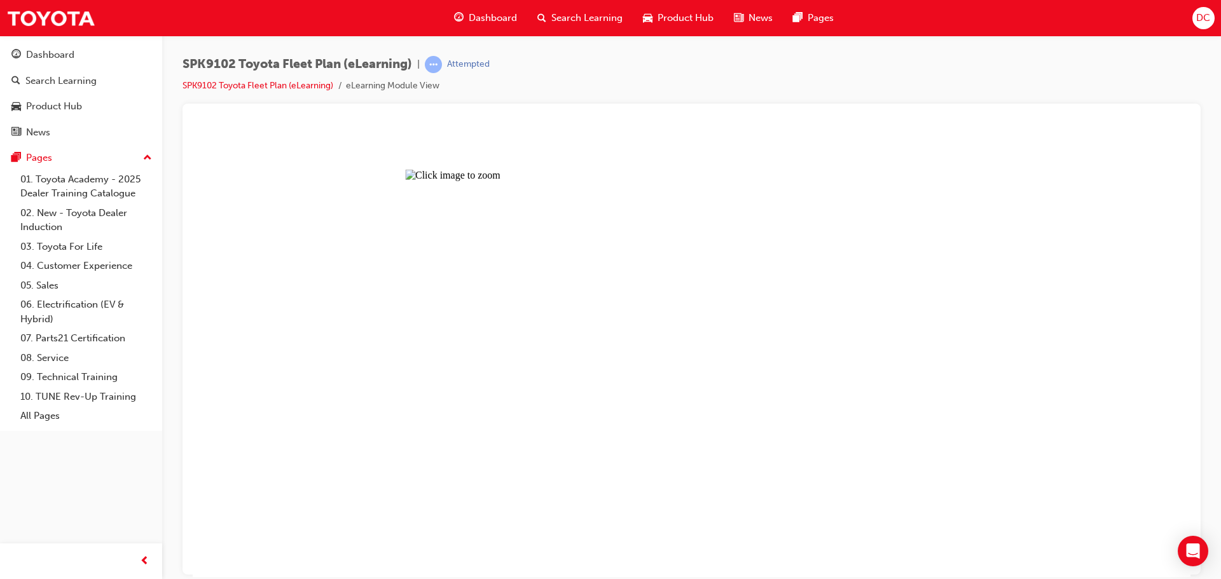
click at [551, 288] on button "Unzoom image" at bounding box center [692, 351] width 998 height 451
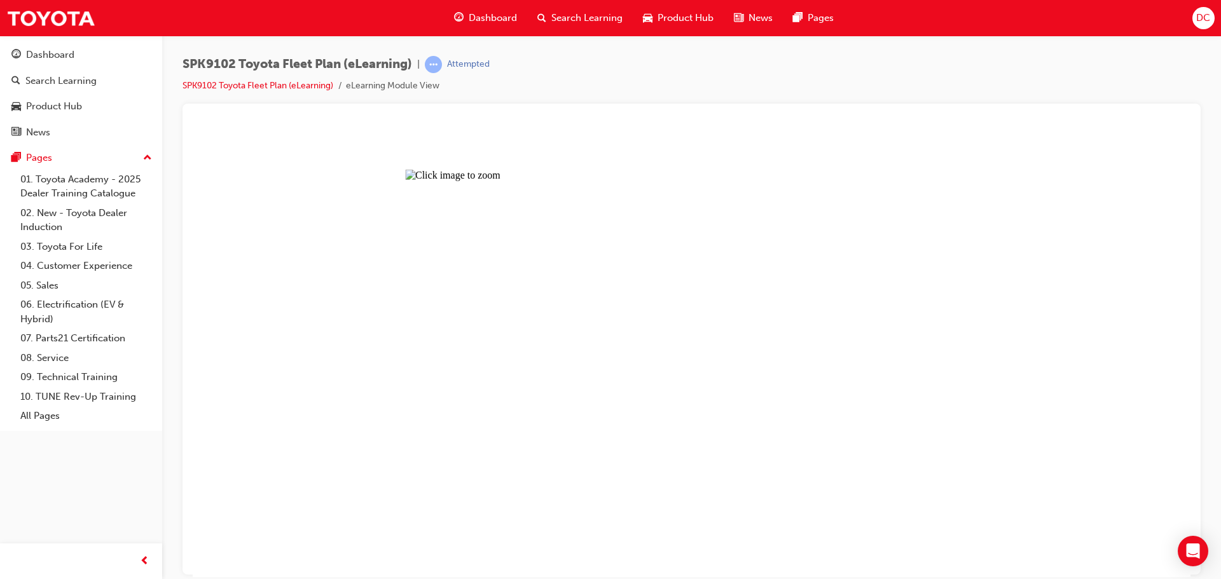
click at [639, 298] on button "Unzoom image" at bounding box center [692, 351] width 998 height 451
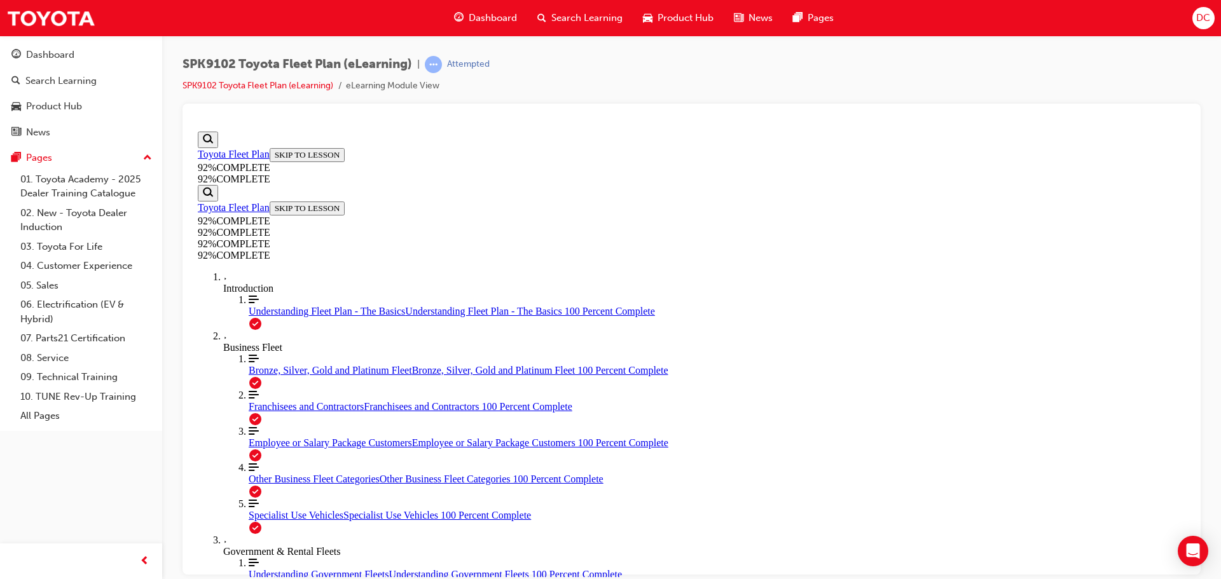
scroll to position [3057, 0]
click at [270, 425] on link "Align left Three vertical lines aligned to the left Employee or Salary Package …" at bounding box center [717, 436] width 937 height 23
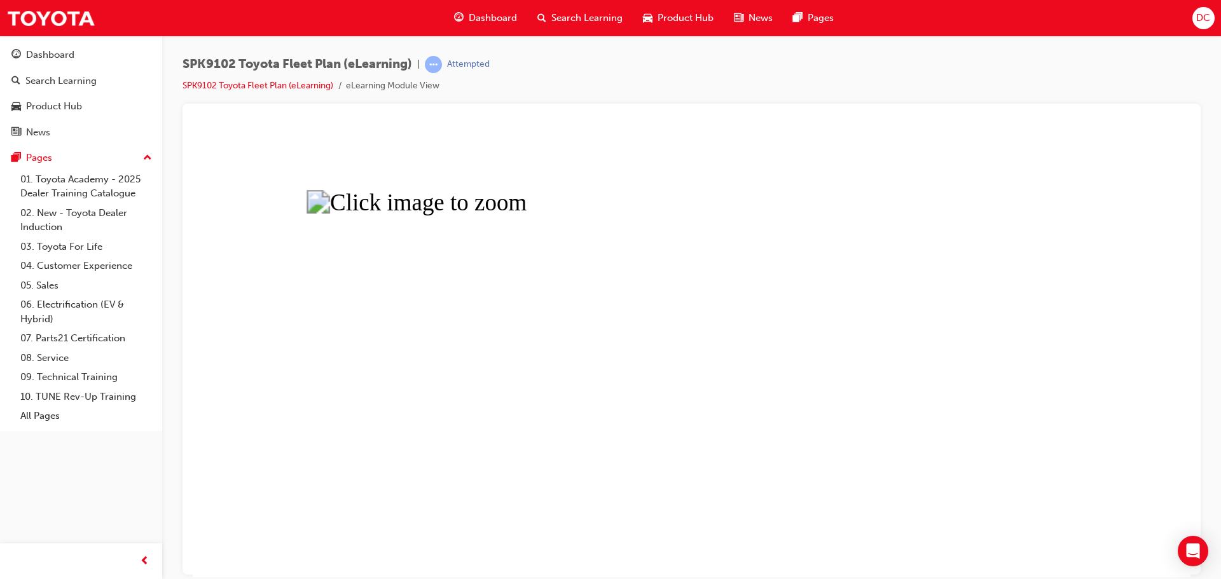
click at [494, 443] on button "Unzoom image" at bounding box center [692, 351] width 998 height 451
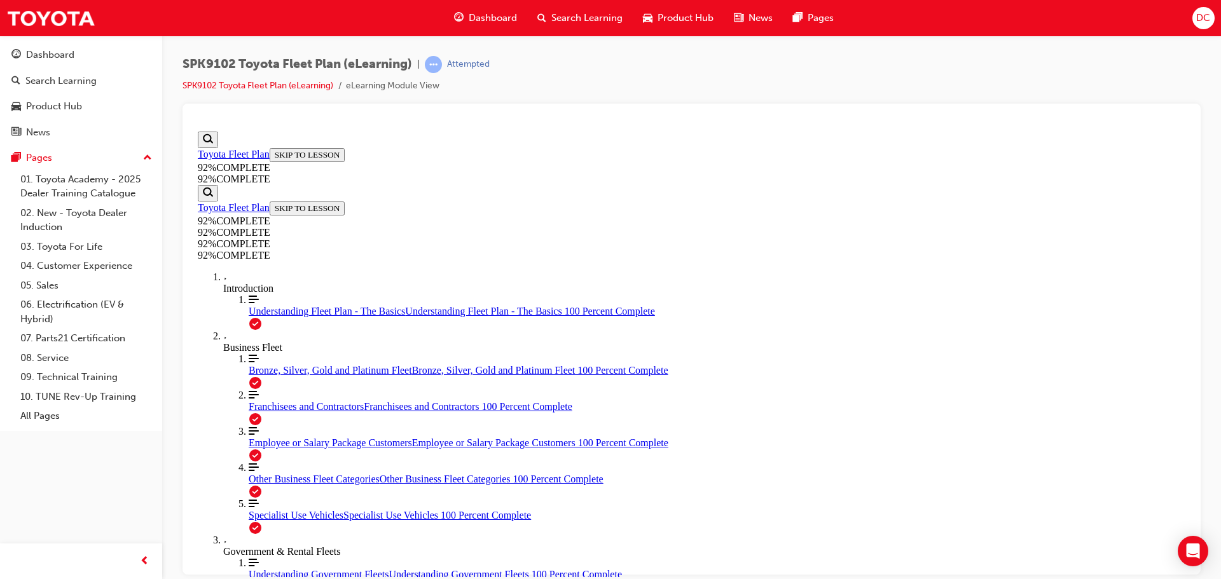
scroll to position [572, 0]
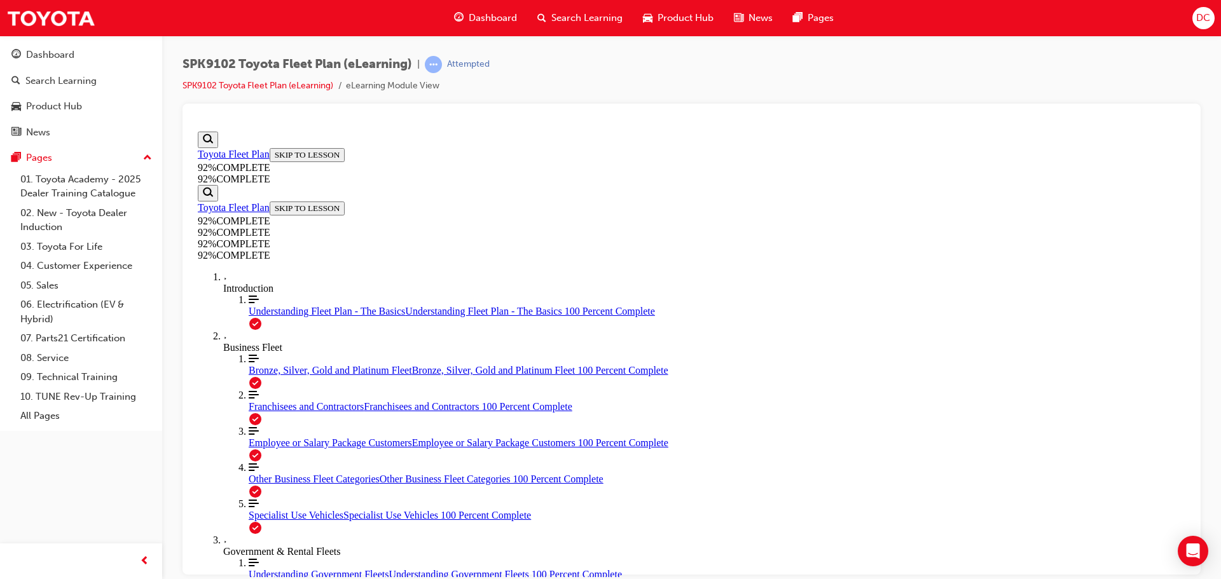
scroll to position [1824, 0]
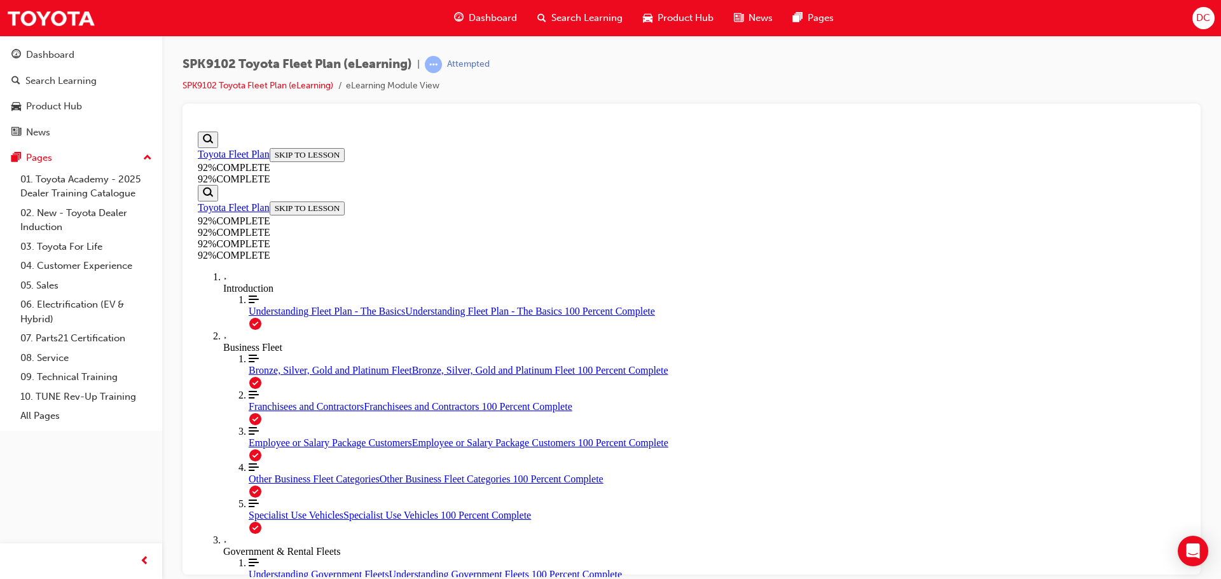
scroll to position [362, 0]
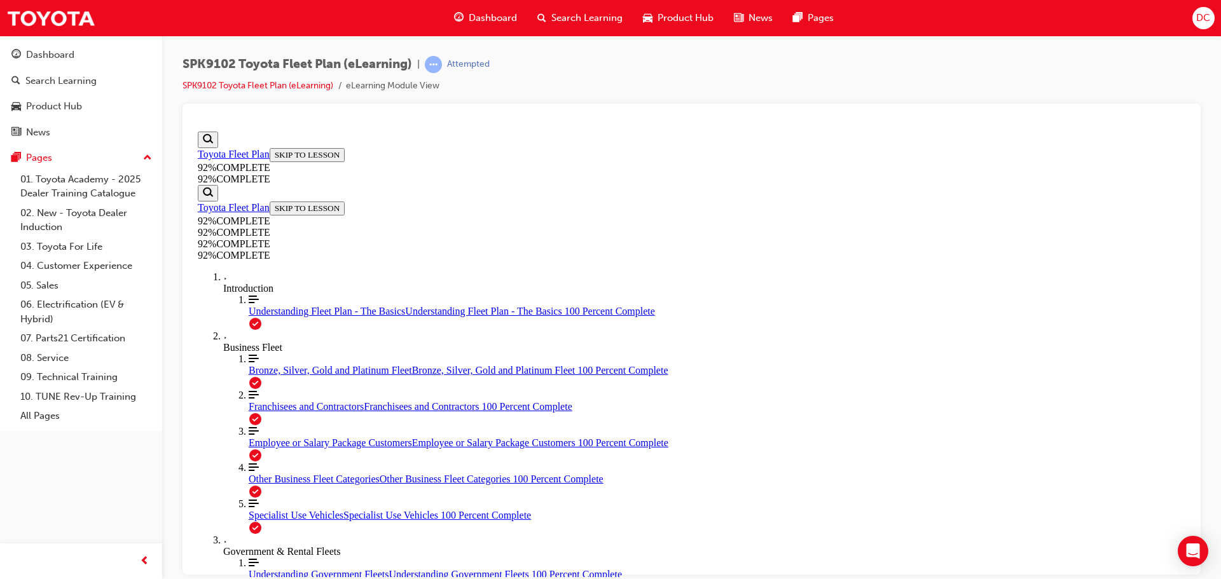
scroll to position [2637, 0]
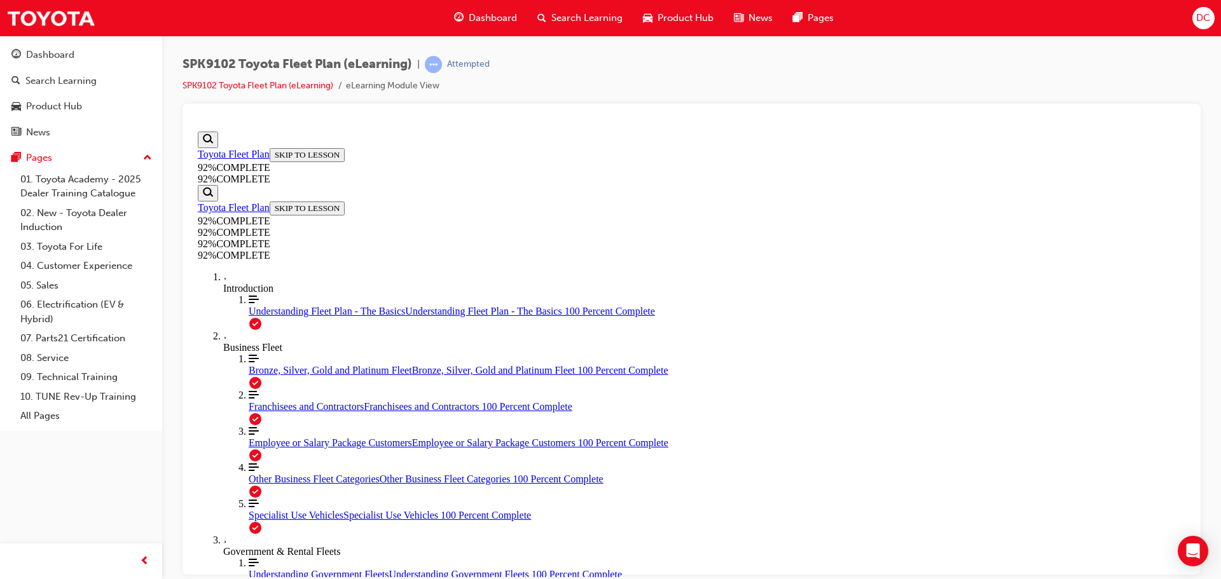
click at [260, 316] on span "Understanding Fleet Plan - The Basics" at bounding box center [327, 310] width 156 height 11
click at [268, 375] on span "Bronze, Silver, Gold and Platinum Fleet" at bounding box center [330, 369] width 163 height 11
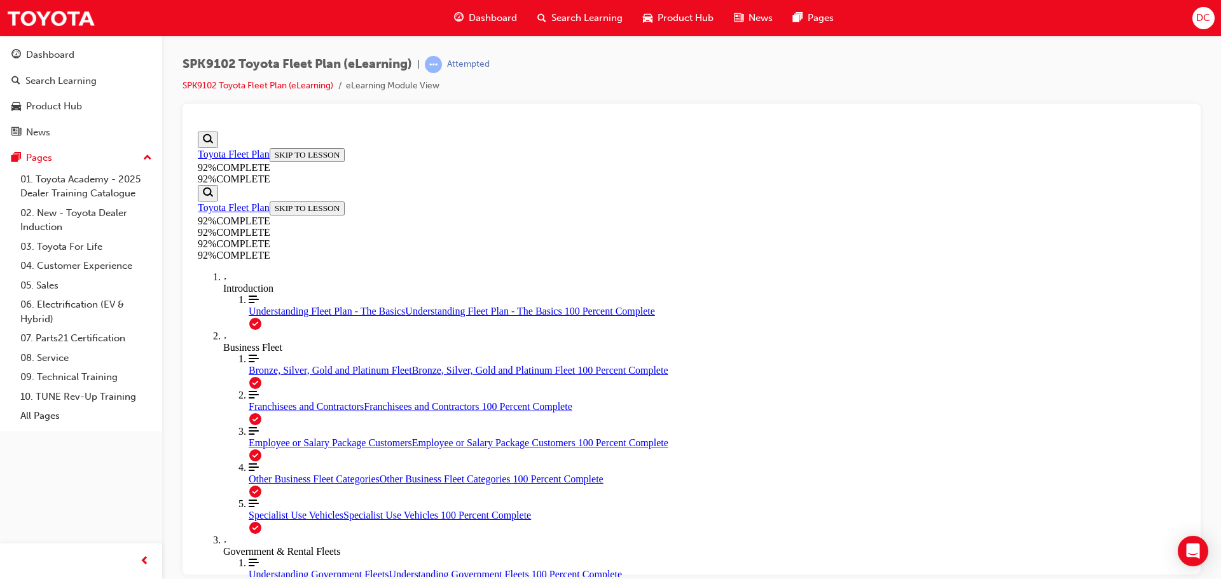
scroll to position [4373, 0]
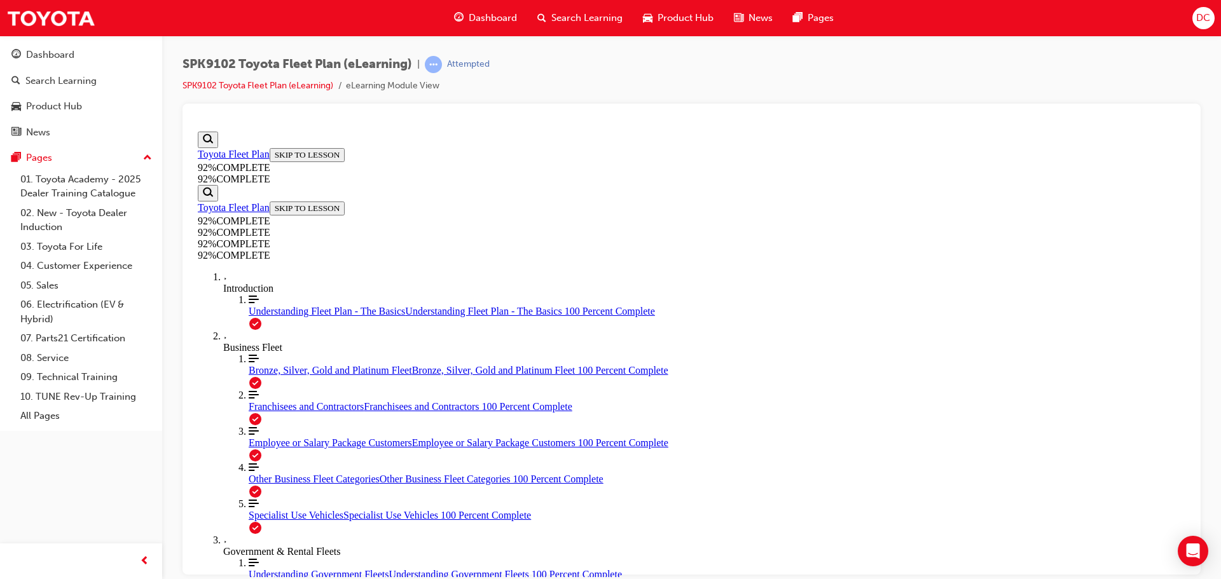
click at [254, 412] on link "Align left Three vertical lines aligned to the left Franchisees and Contractors…" at bounding box center [717, 400] width 937 height 23
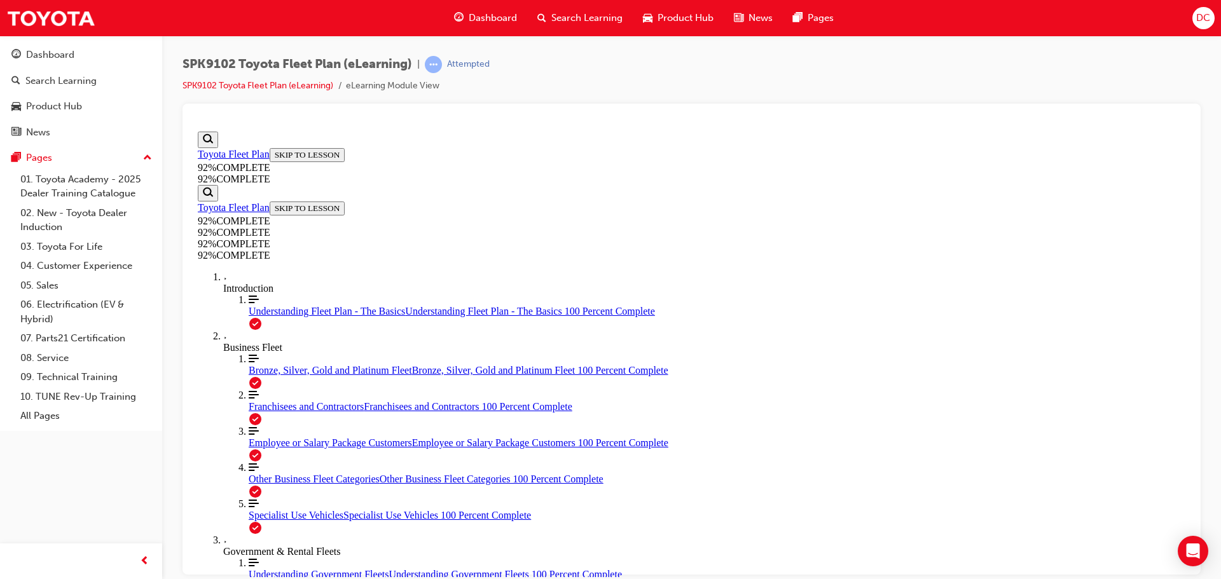
scroll to position [50, 0]
click at [249, 375] on span "Bronze, Silver, Gold and Platinum Fleet" at bounding box center [330, 369] width 163 height 11
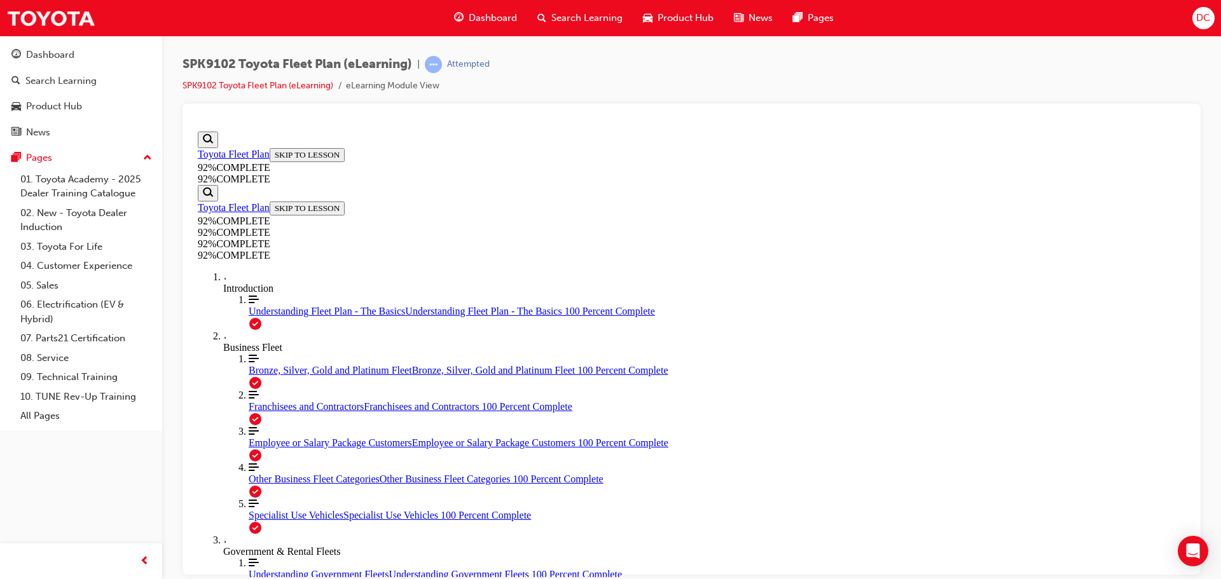
scroll to position [1430, 0]
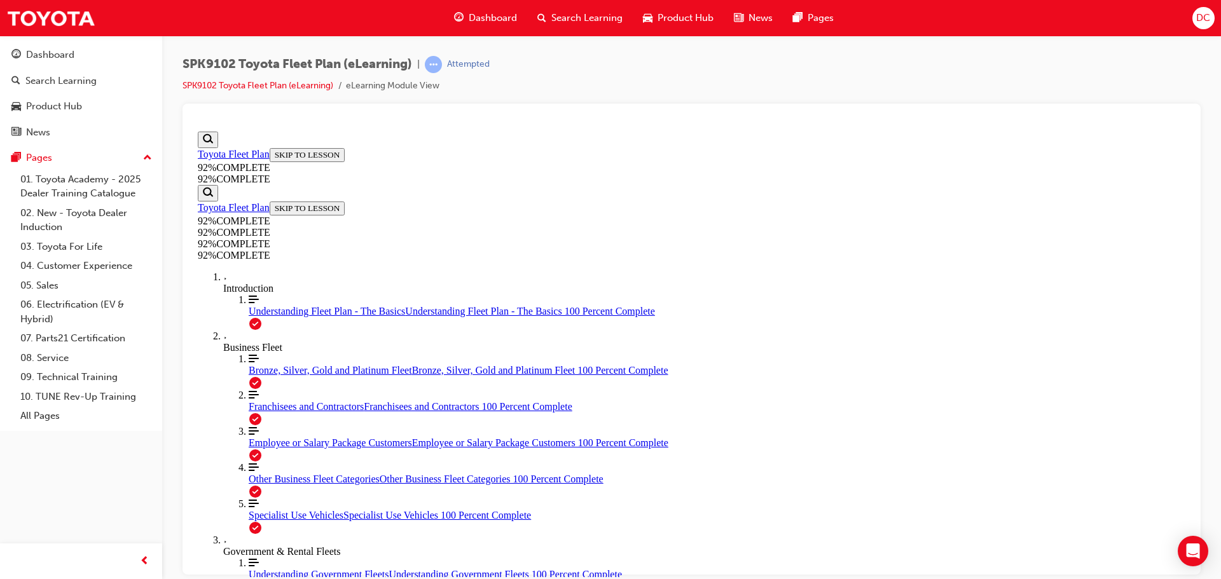
scroll to position [2396, 0]
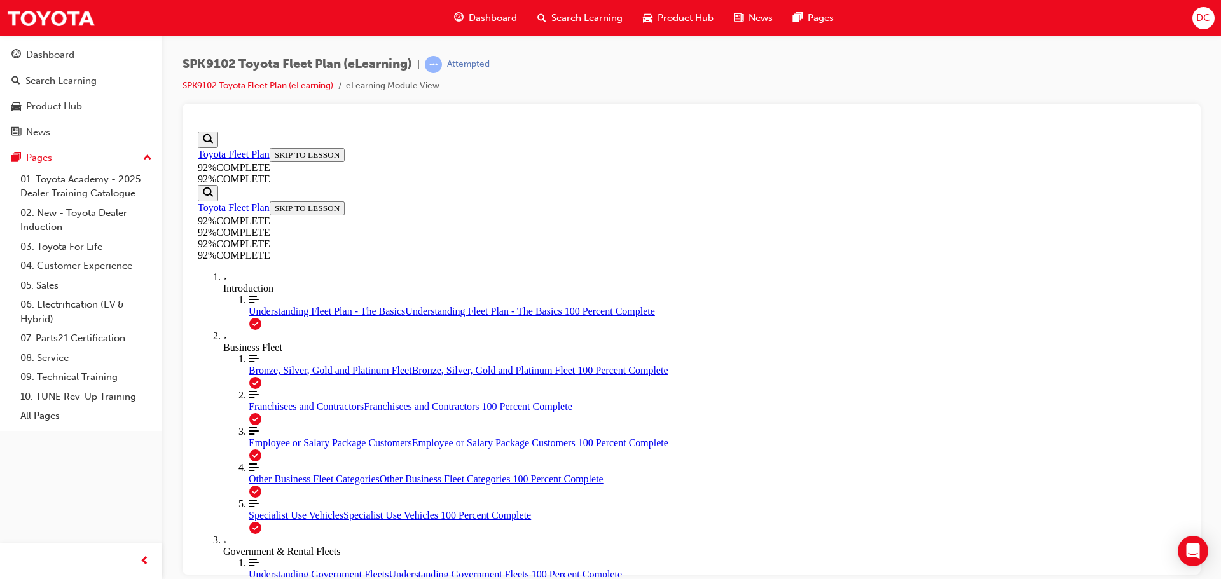
scroll to position [807, 0]
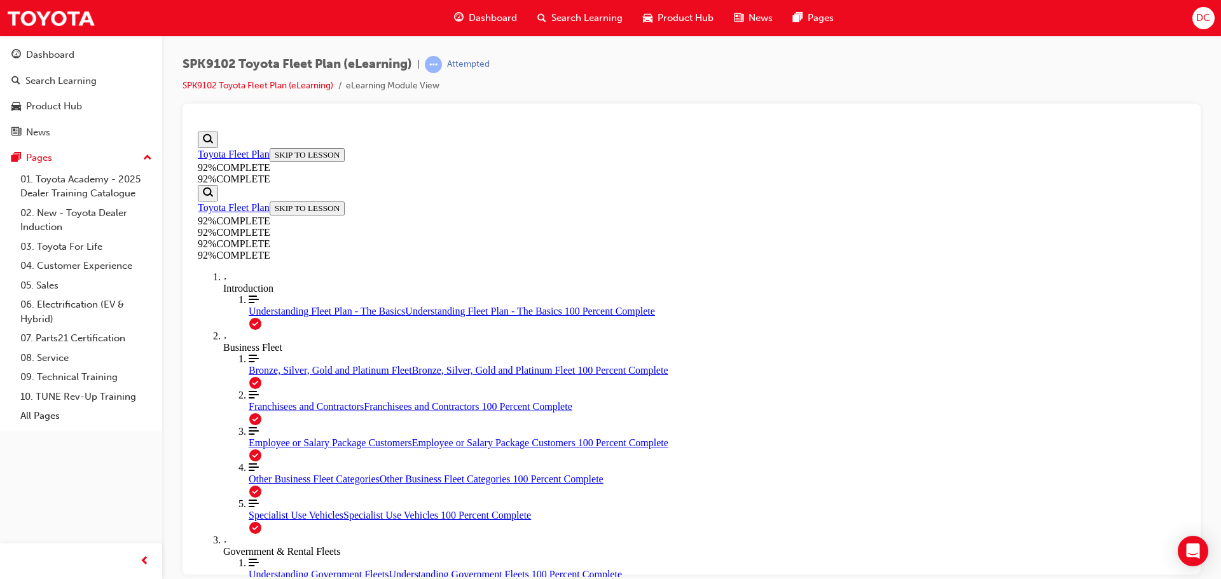
scroll to position [0, 0]
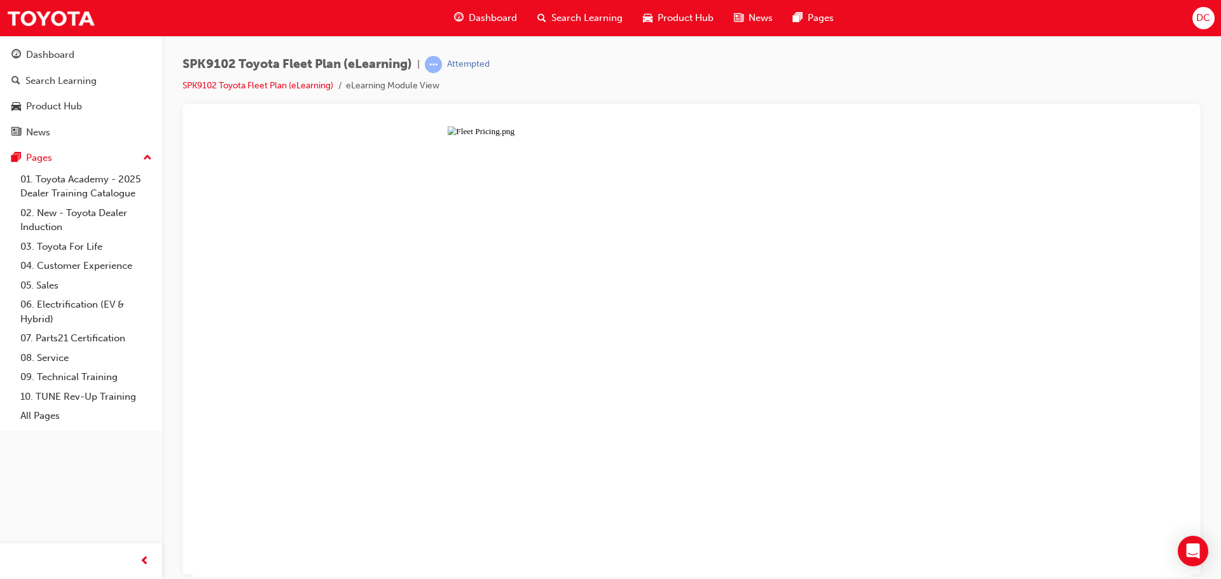
click at [516, 320] on button "Unzoom image" at bounding box center [692, 351] width 998 height 451
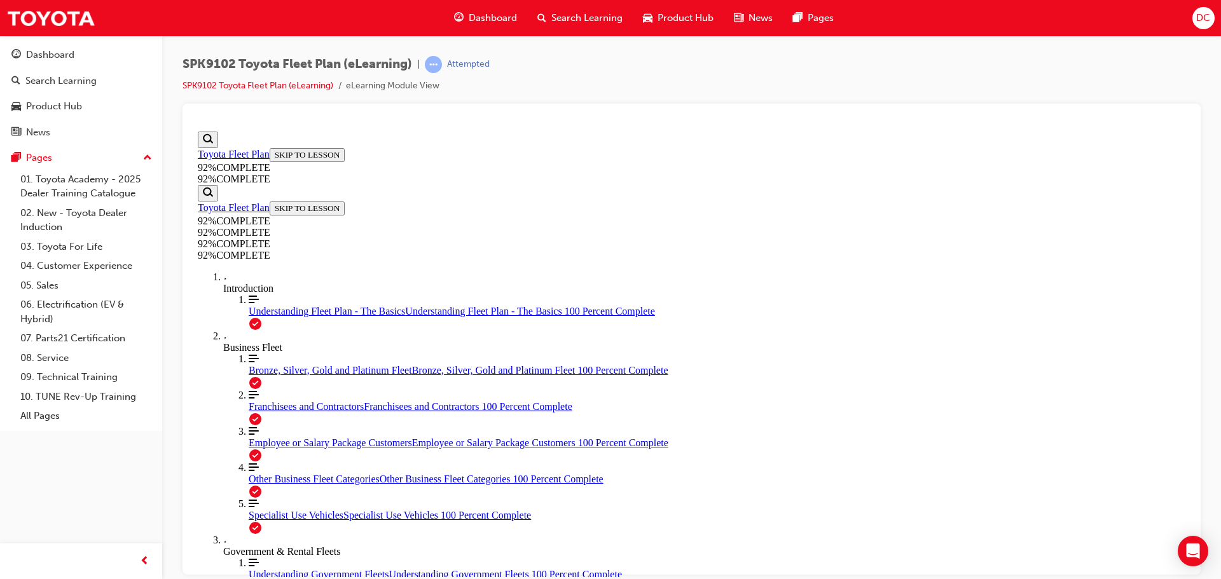
scroll to position [3859, 0]
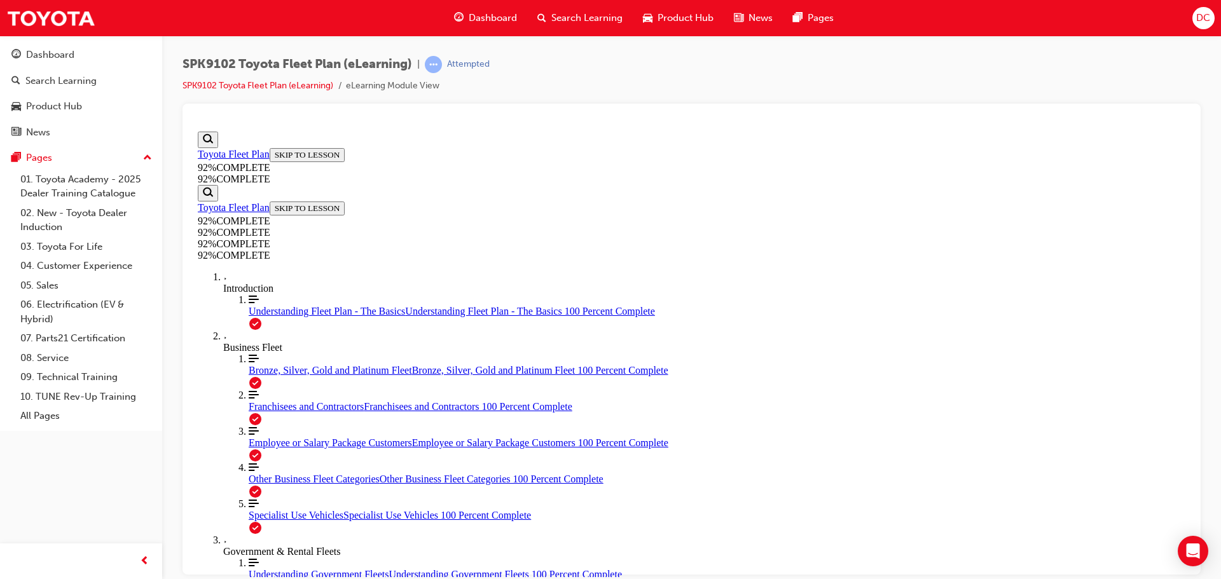
scroll to position [1048, 0]
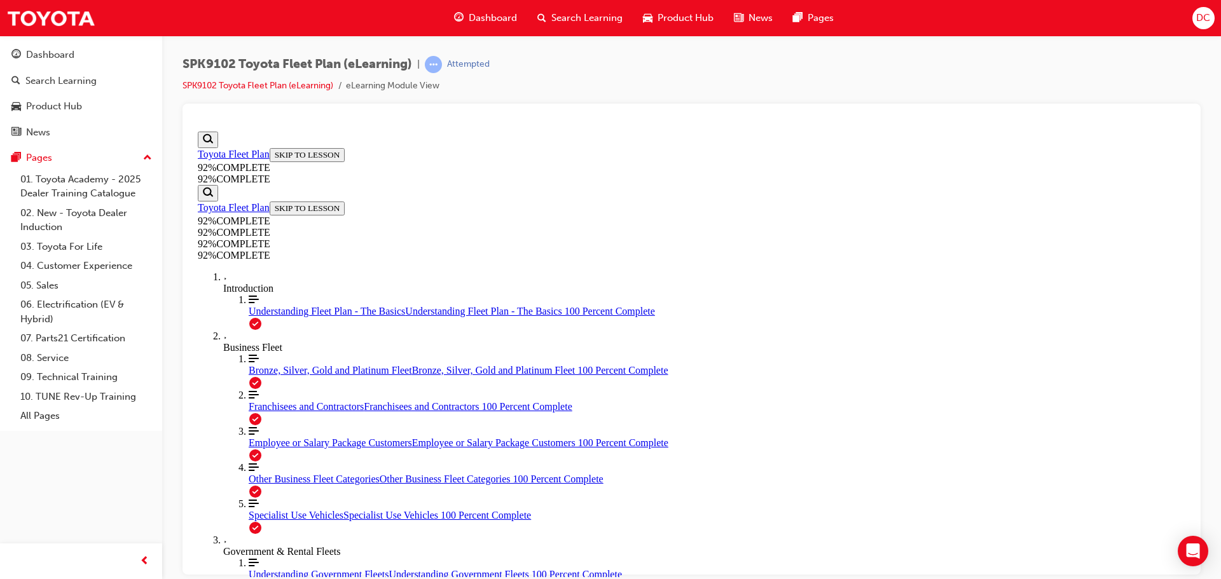
click at [249, 316] on span "Understanding Fleet Plan - The Basics" at bounding box center [327, 310] width 156 height 11
click at [224, 285] on div "More Filled caret pointing right Introduction" at bounding box center [704, 282] width 962 height 23
click at [237, 286] on div "More Filled caret pointing right Introduction" at bounding box center [704, 282] width 962 height 23
click at [263, 316] on span "Understanding Fleet Plan - The Basics" at bounding box center [327, 310] width 156 height 11
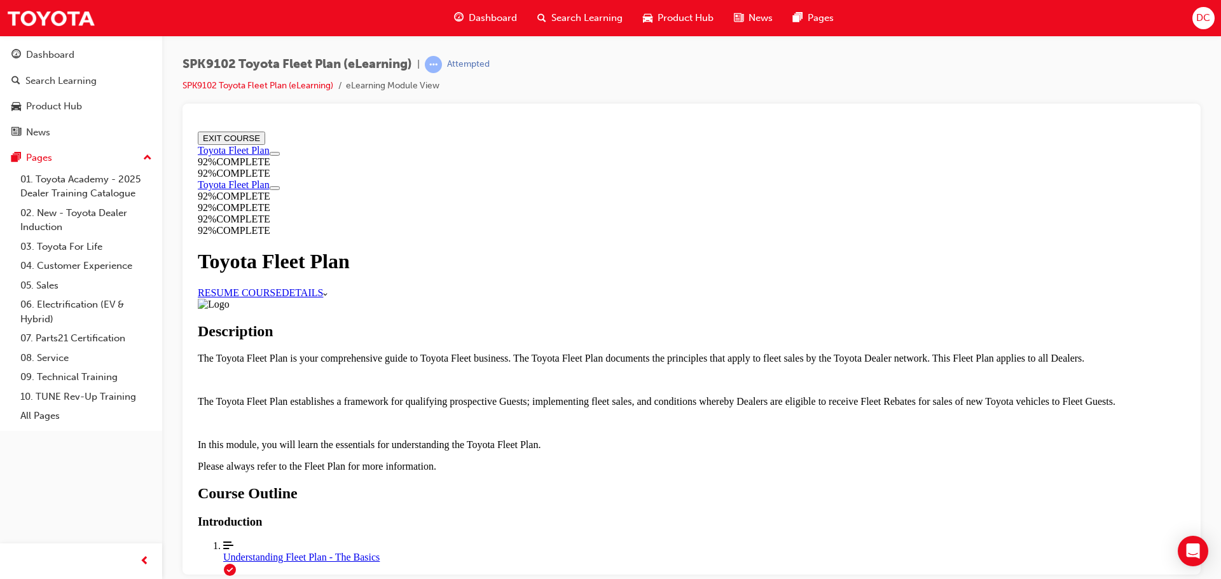
scroll to position [948, 0]
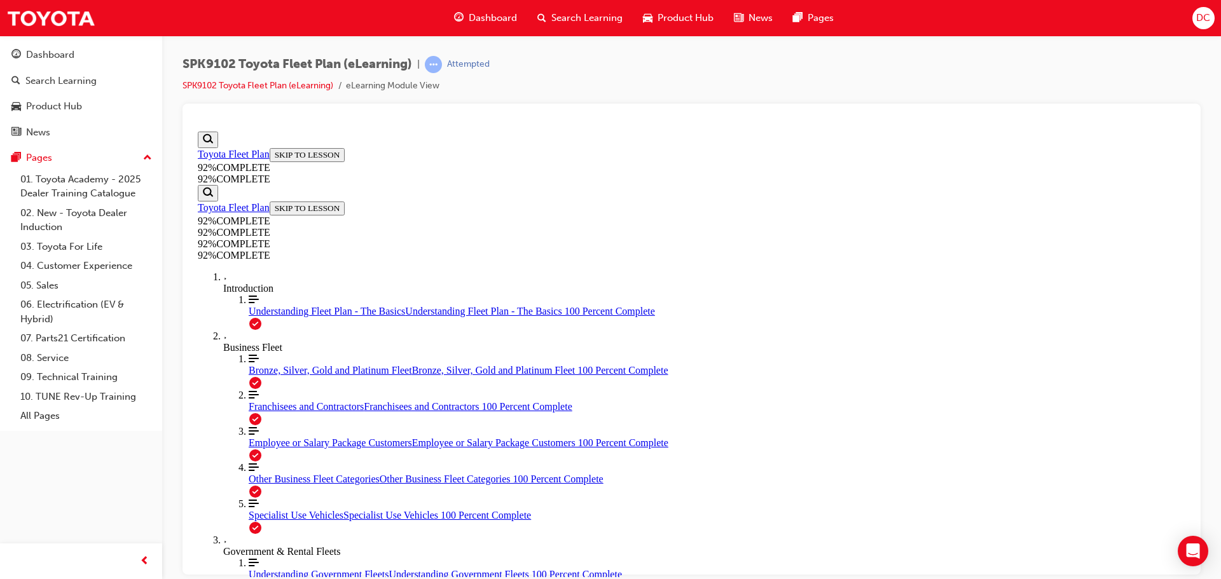
scroll to position [0, 0]
click at [249, 316] on span "Understanding Fleet Plan - The Basics" at bounding box center [327, 310] width 156 height 11
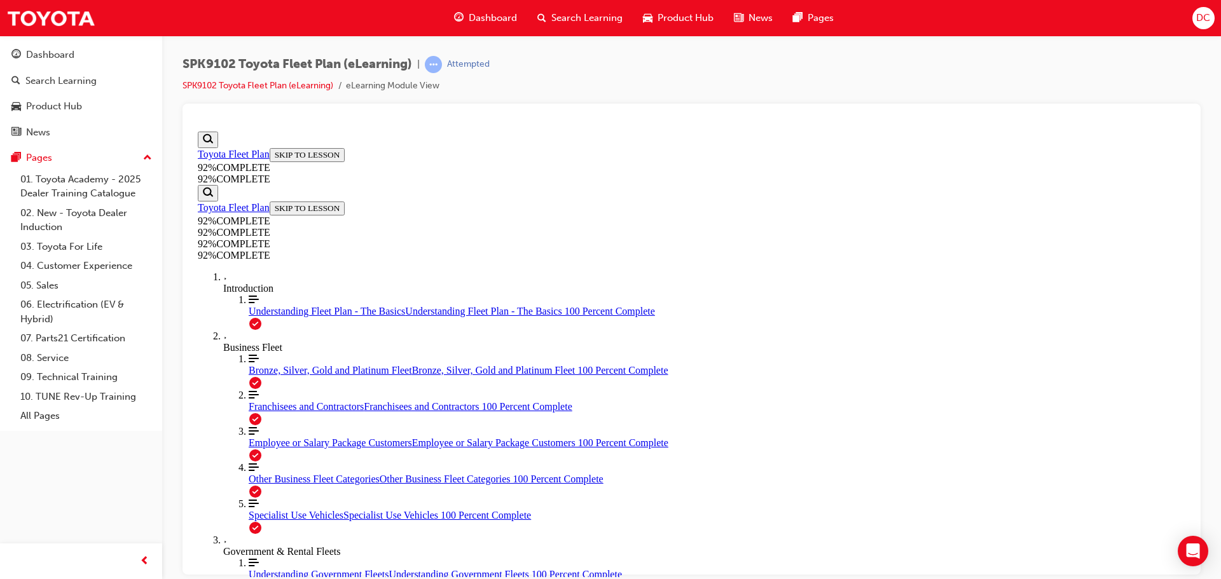
click at [249, 375] on span "Bronze, Silver, Gold and Platinum Fleet" at bounding box center [330, 369] width 163 height 11
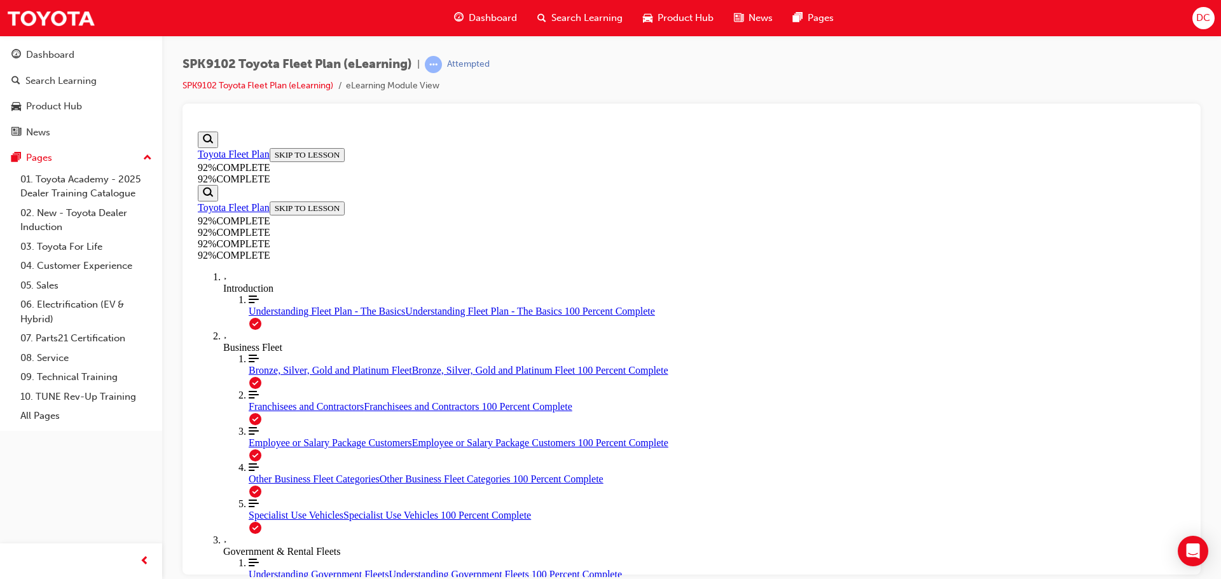
scroll to position [1430, 0]
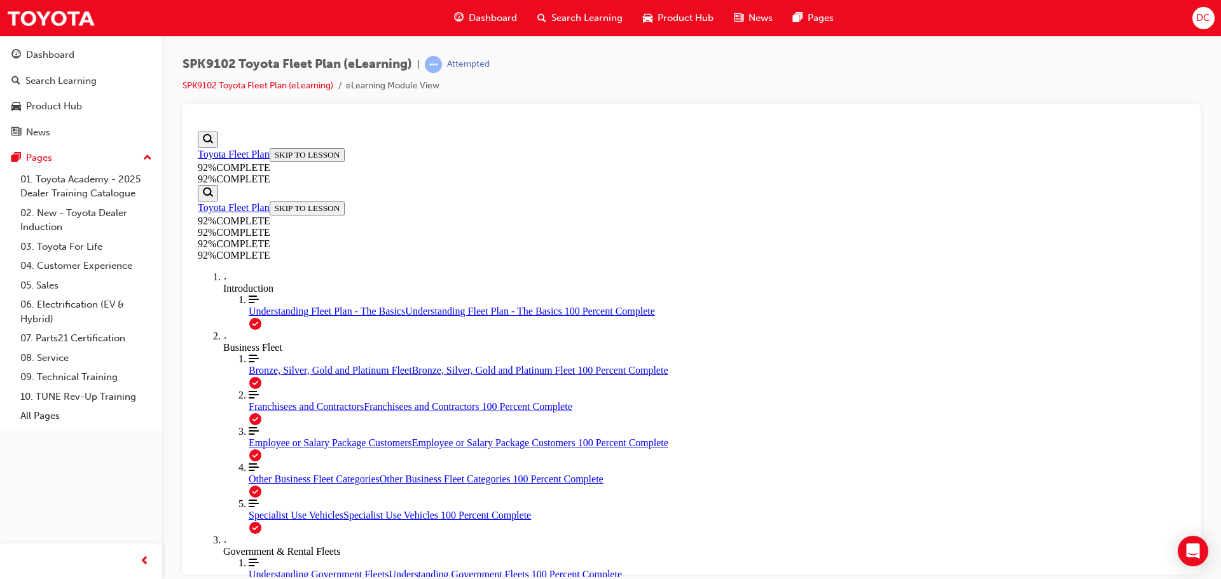
click at [249, 316] on span "Understanding Fleet Plan - The Basics" at bounding box center [327, 310] width 156 height 11
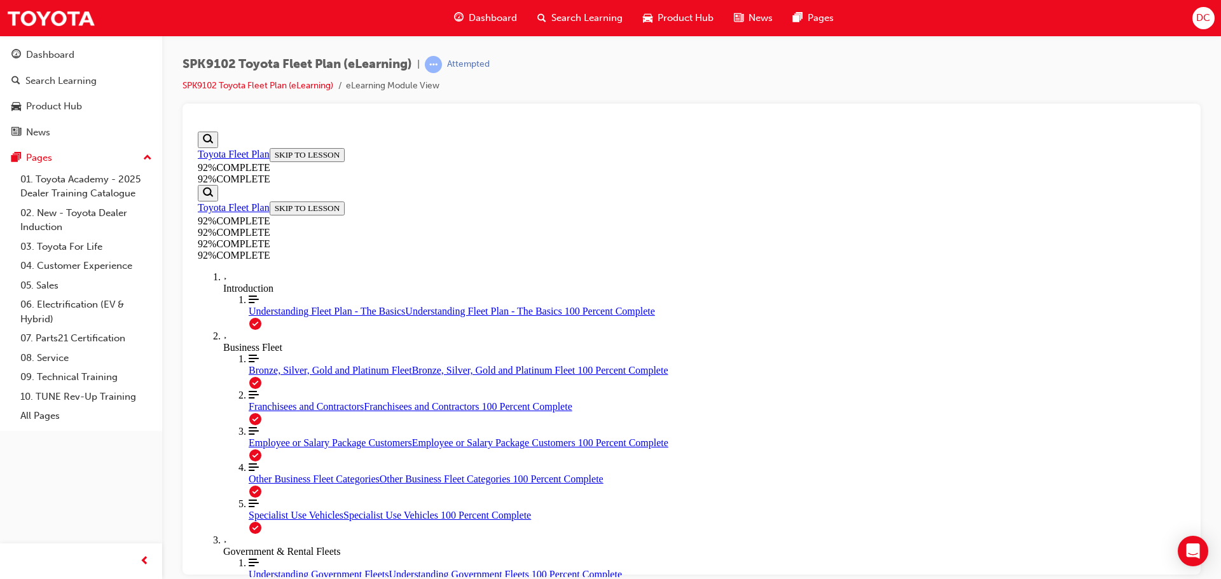
scroll to position [44, 0]
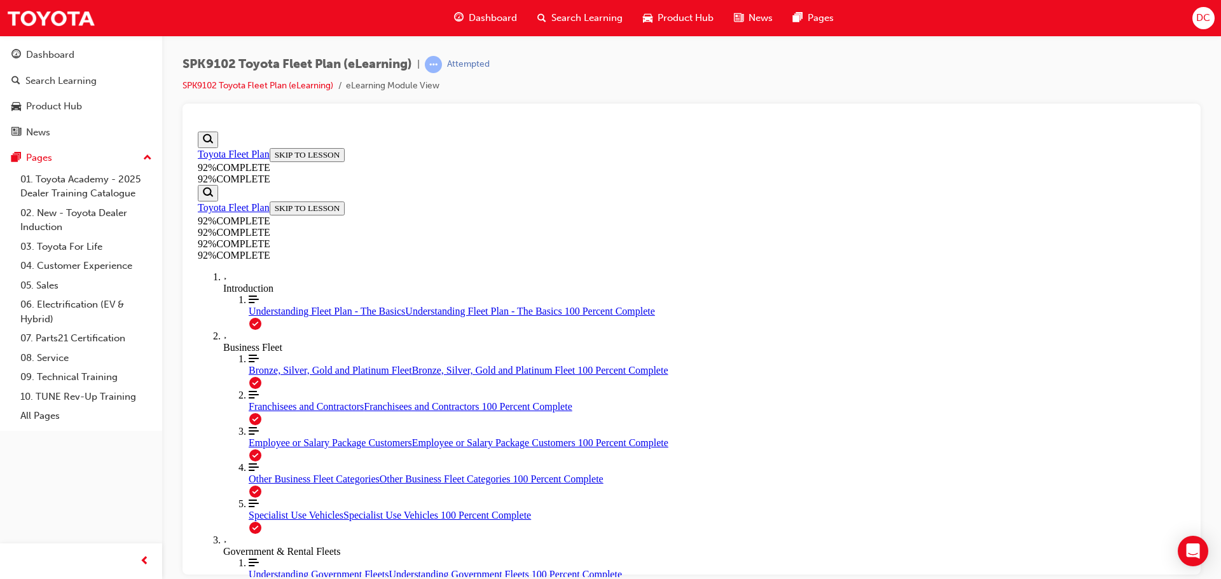
scroll to position [273, 0]
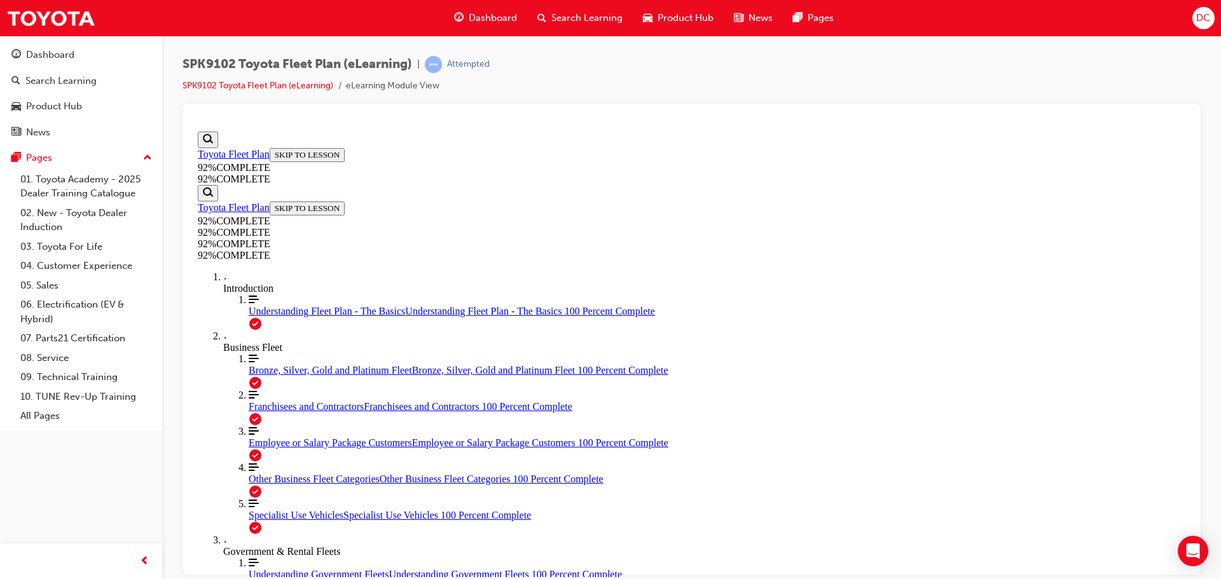
scroll to position [489, 0]
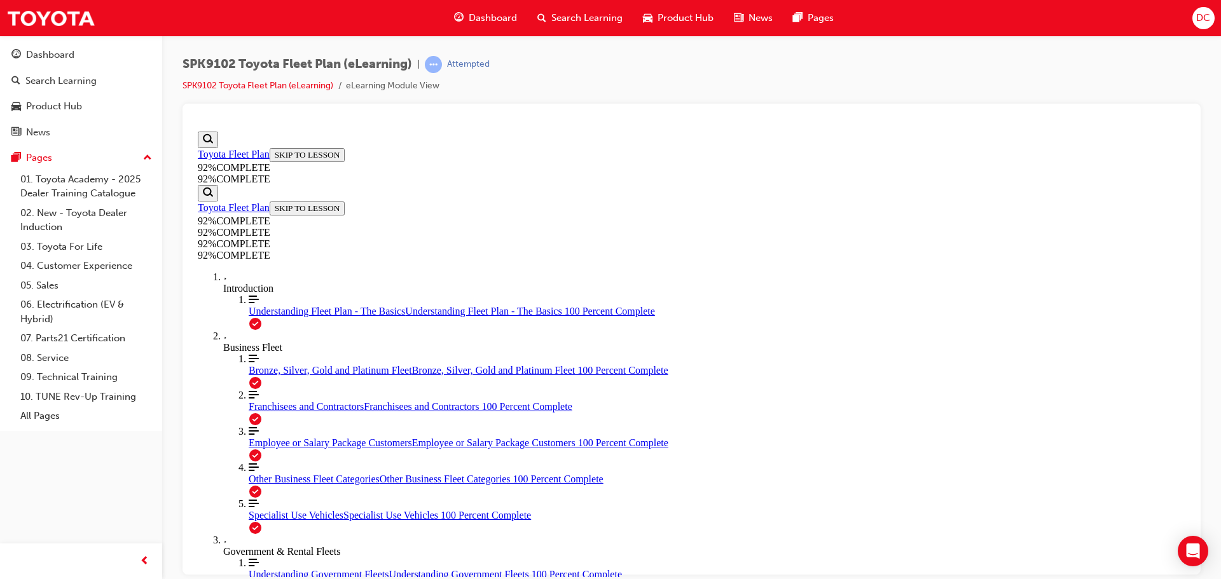
scroll to position [1824, 0]
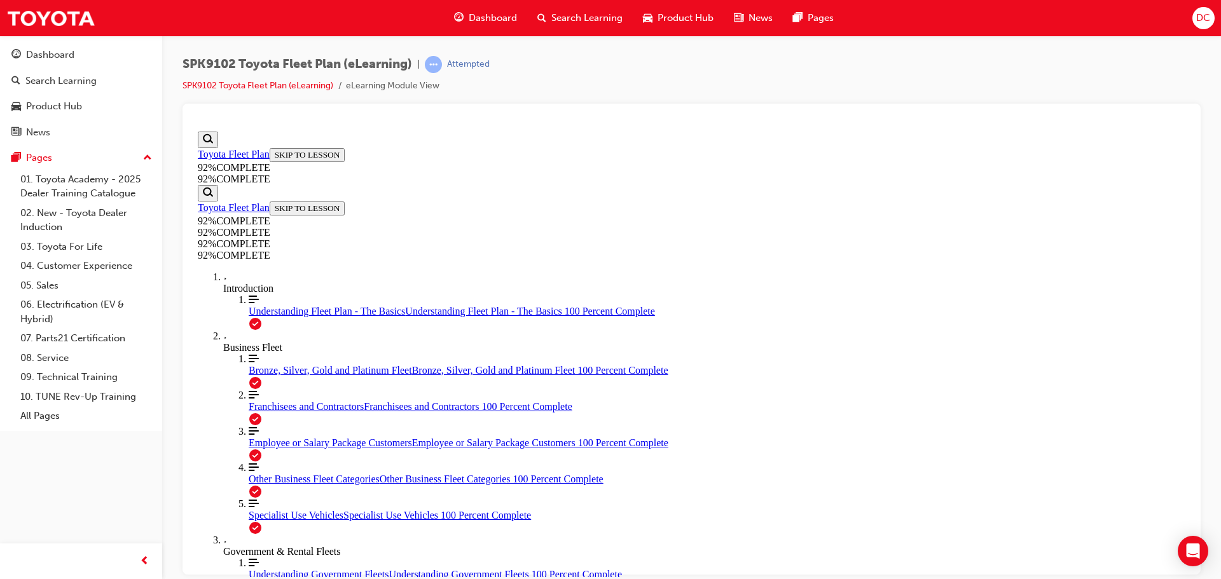
scroll to position [310, 0]
click at [268, 568] on div "Understanding Government Fleets Understanding Government Fleets 100 Percent Com…" at bounding box center [717, 573] width 937 height 11
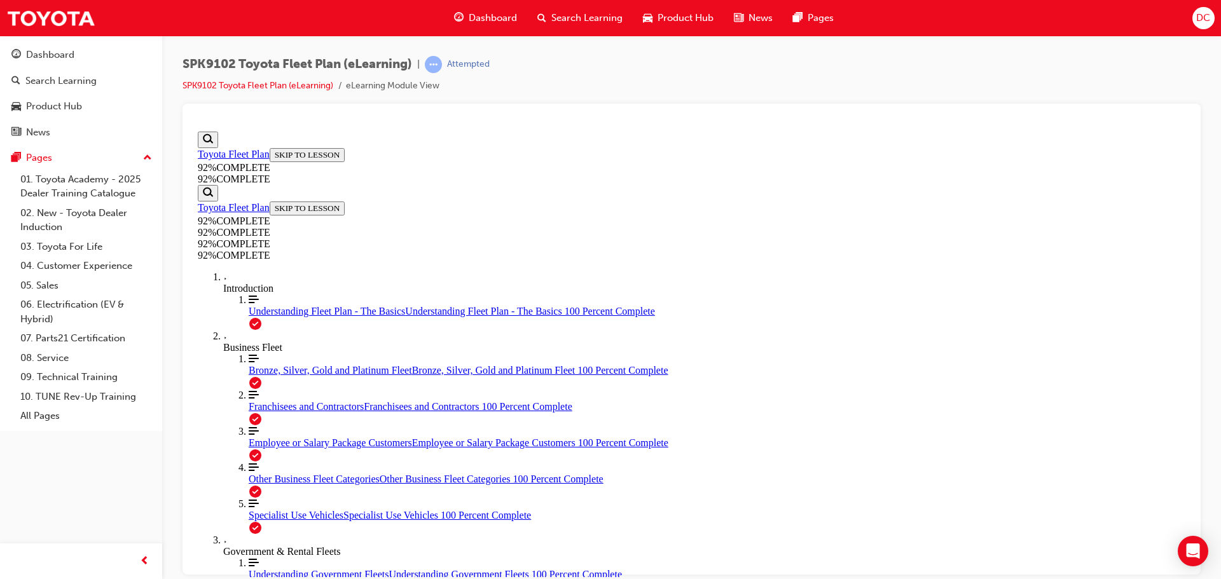
click at [260, 546] on div "Government & Rental Fleets" at bounding box center [704, 551] width 962 height 11
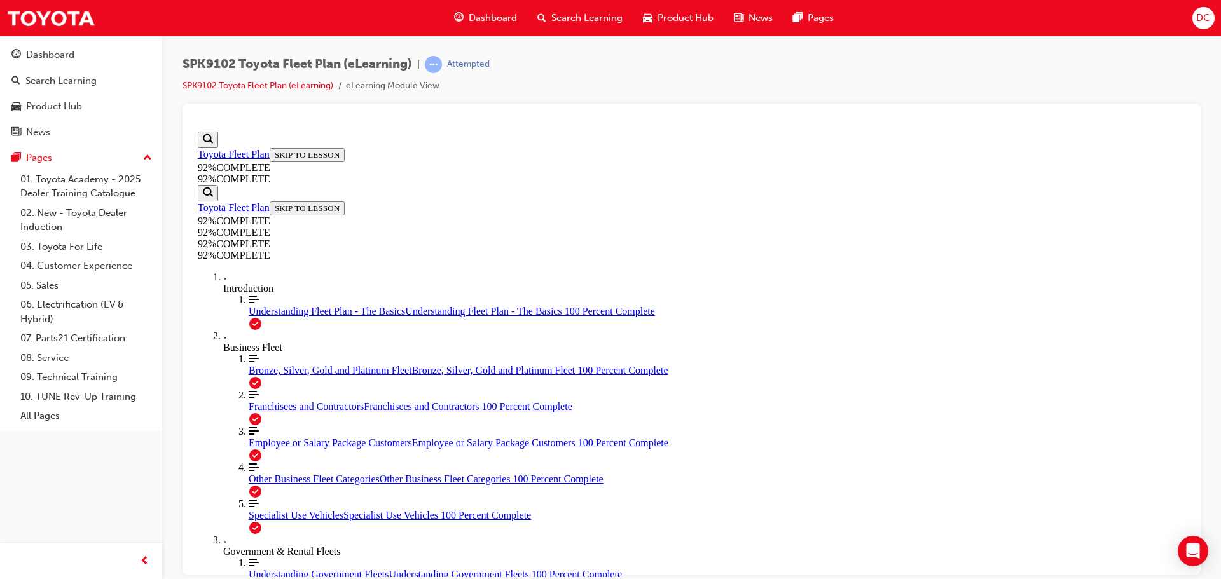
click at [266, 546] on div "Government & Rental Fleets" at bounding box center [704, 551] width 962 height 11
click at [249, 498] on link "Align left Three vertical lines aligned to the left Specialist Use Vehicles Spe…" at bounding box center [717, 509] width 937 height 23
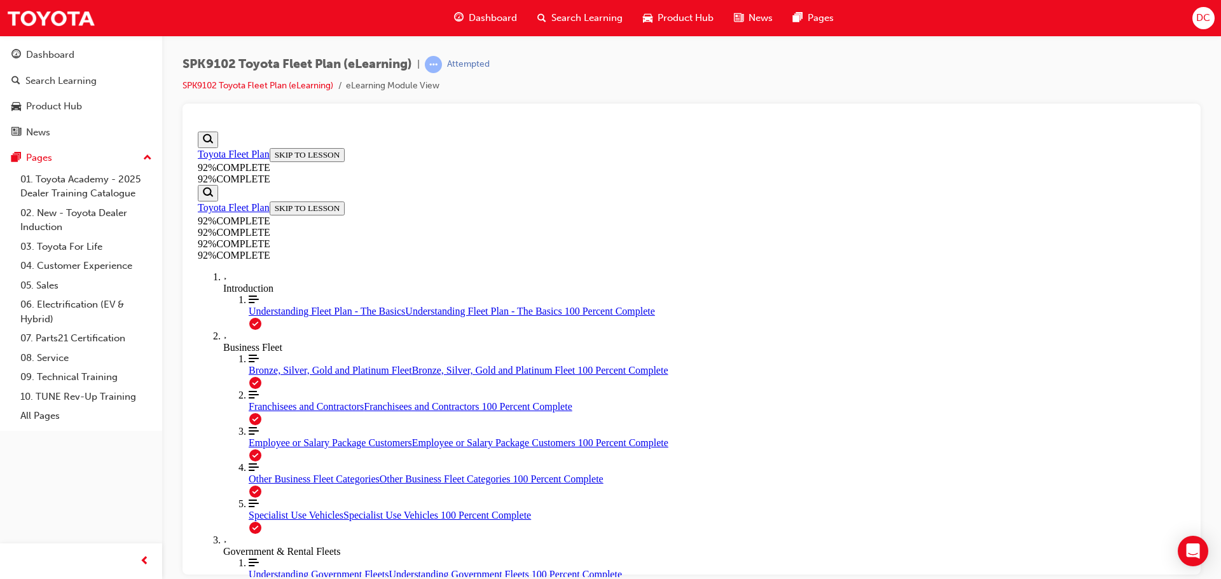
scroll to position [2206, 0]
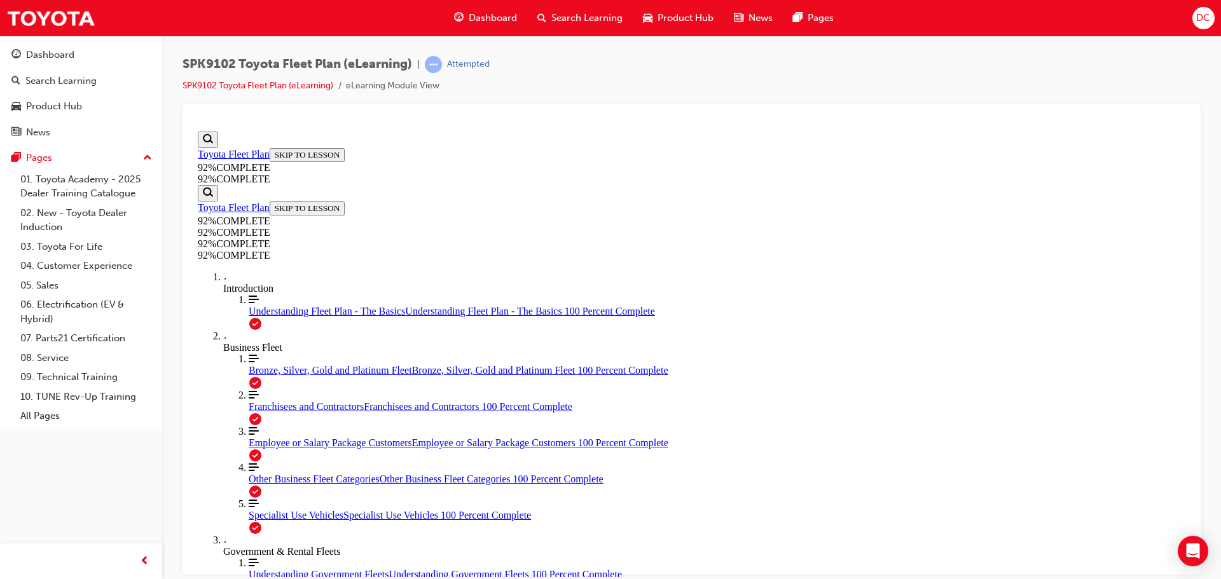
scroll to position [3345, 0]
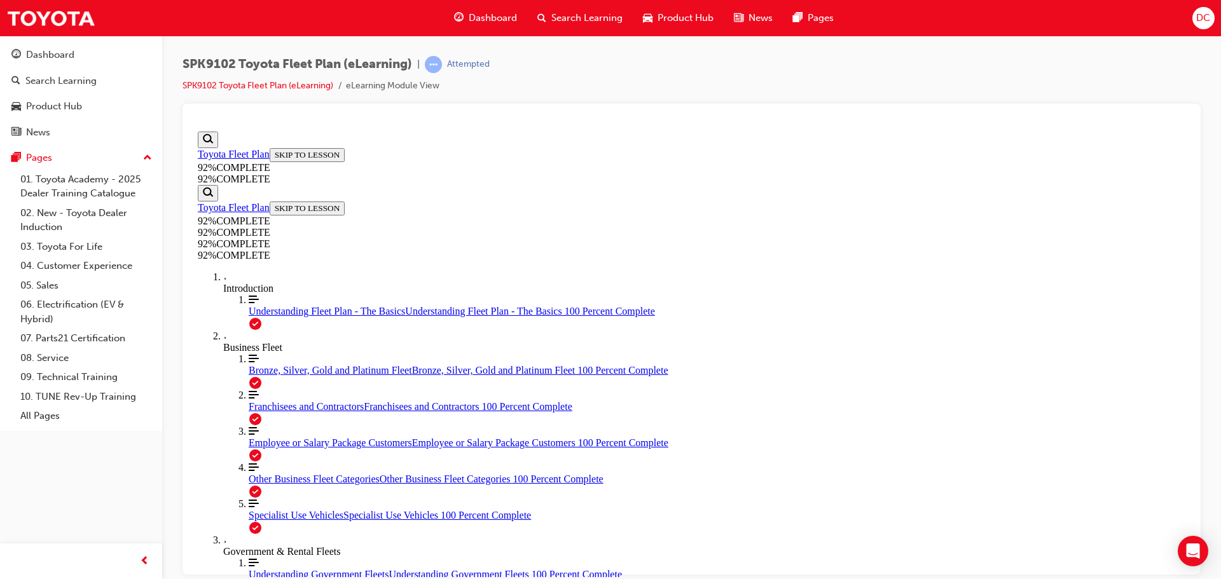
scroll to position [0, 0]
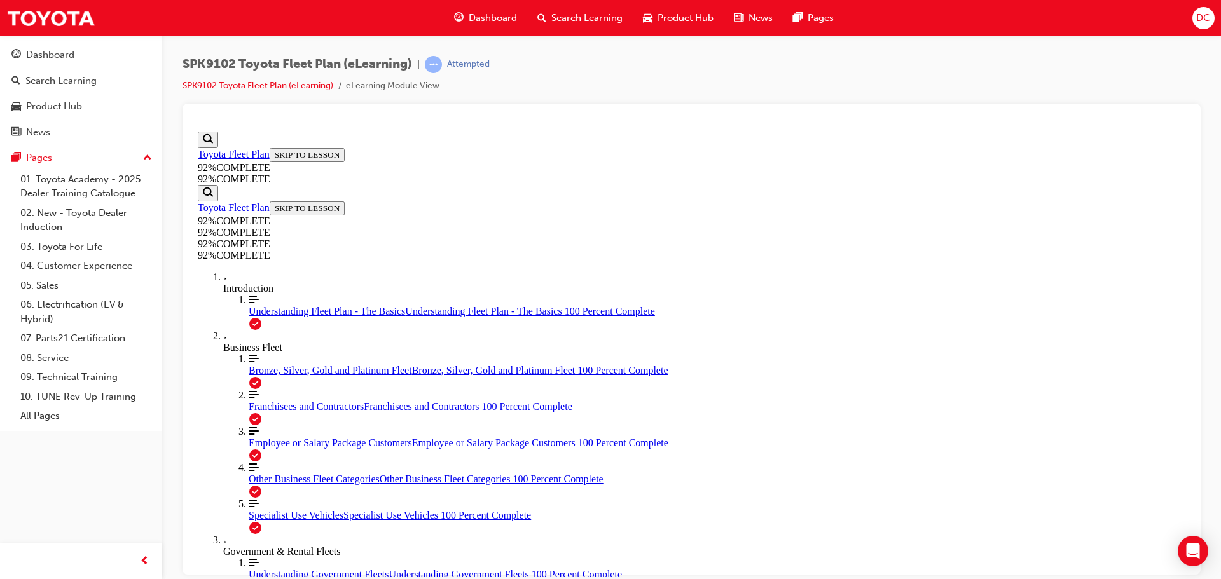
click at [267, 568] on span "Understanding Government Fleets" at bounding box center [319, 573] width 140 height 11
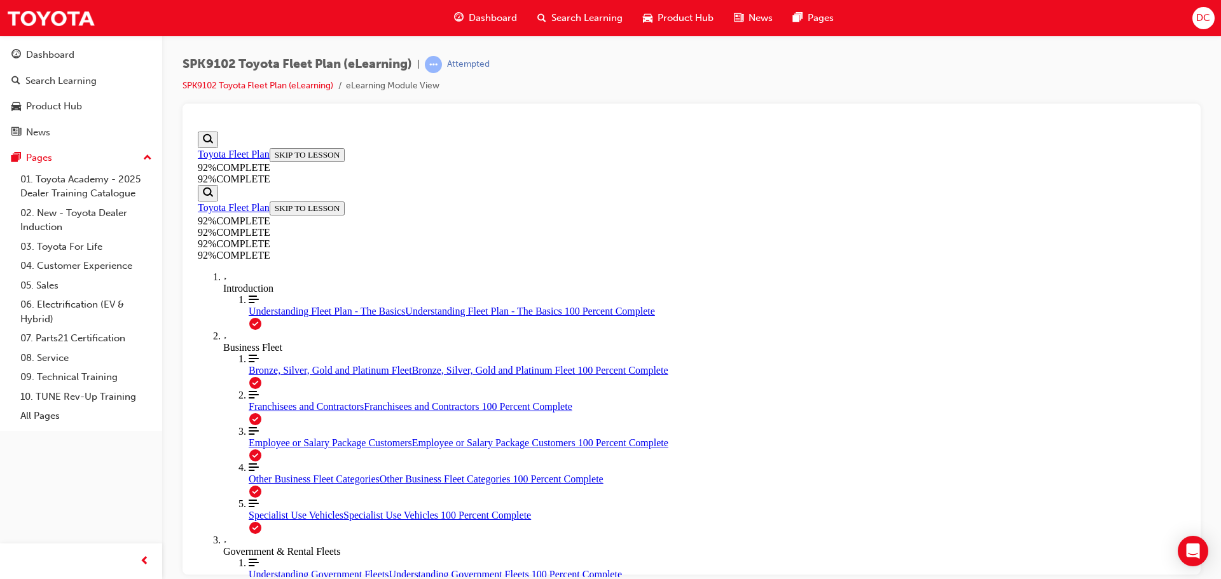
click at [299, 546] on div "Government & Rental Fleets" at bounding box center [704, 551] width 962 height 11
click at [254, 546] on div "Government & Rental Fleets" at bounding box center [704, 551] width 962 height 11
click at [265, 568] on span "Understanding Government Fleets" at bounding box center [319, 573] width 140 height 11
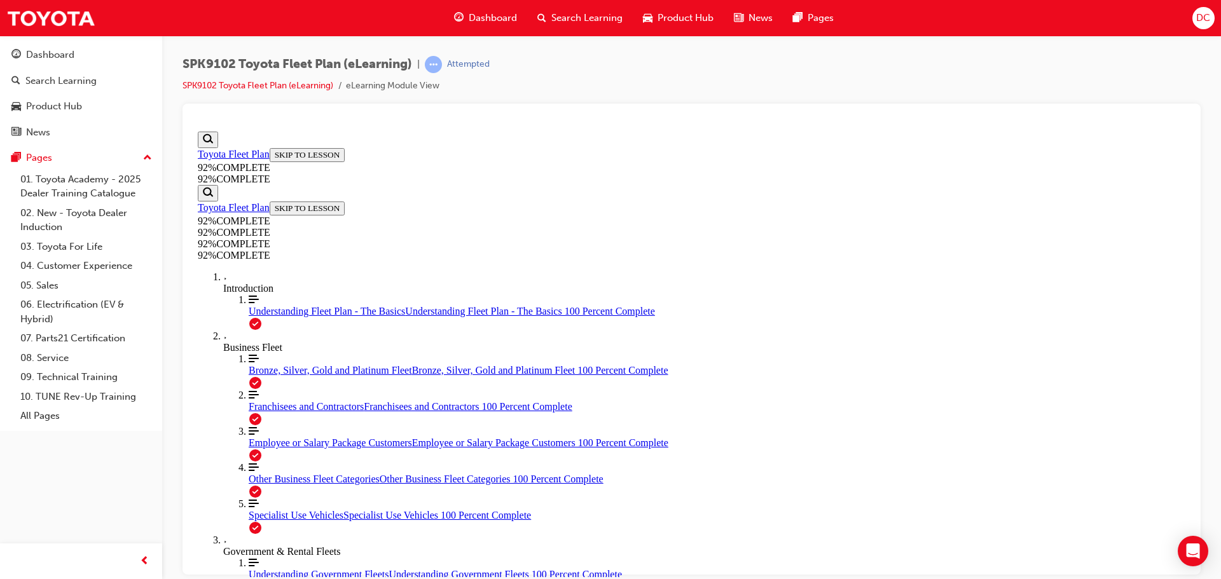
scroll to position [280, 0]
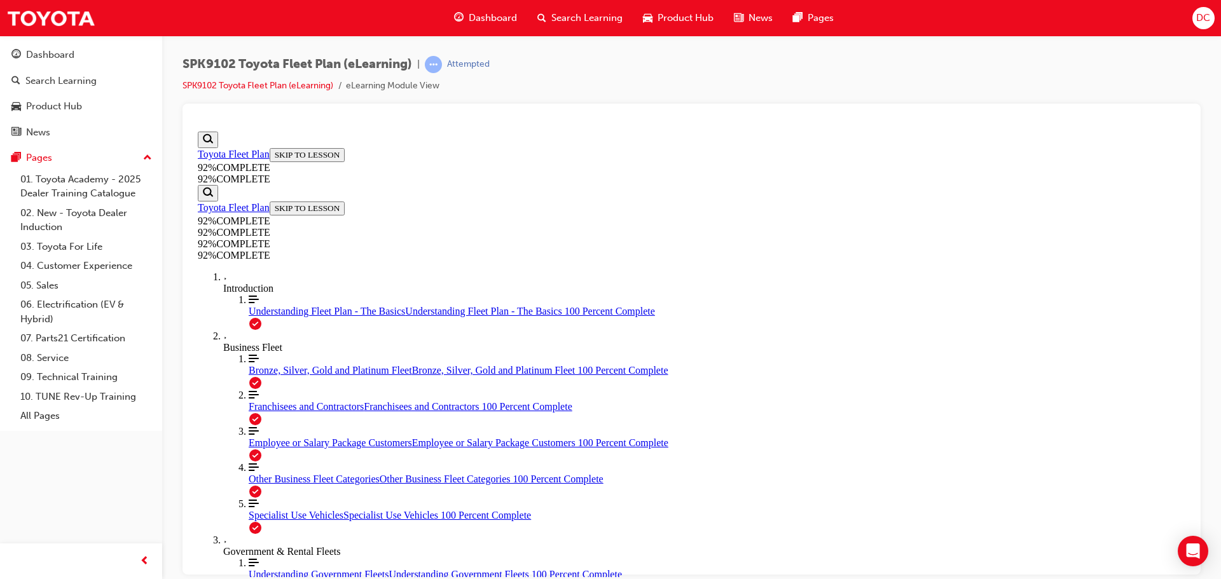
scroll to position [144, 0]
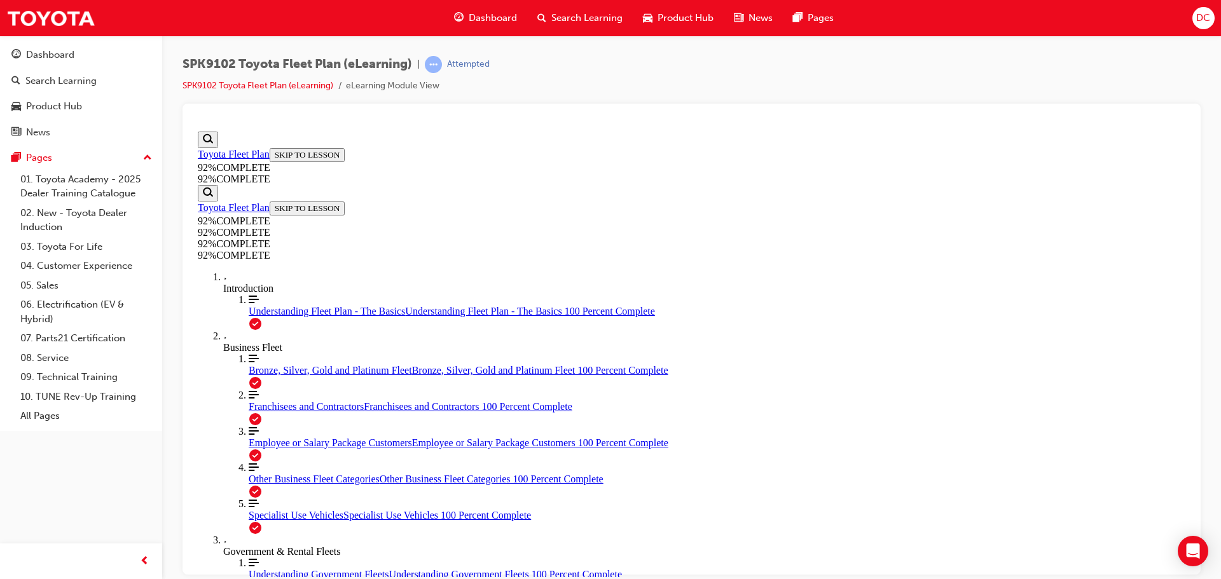
scroll to position [207, 0]
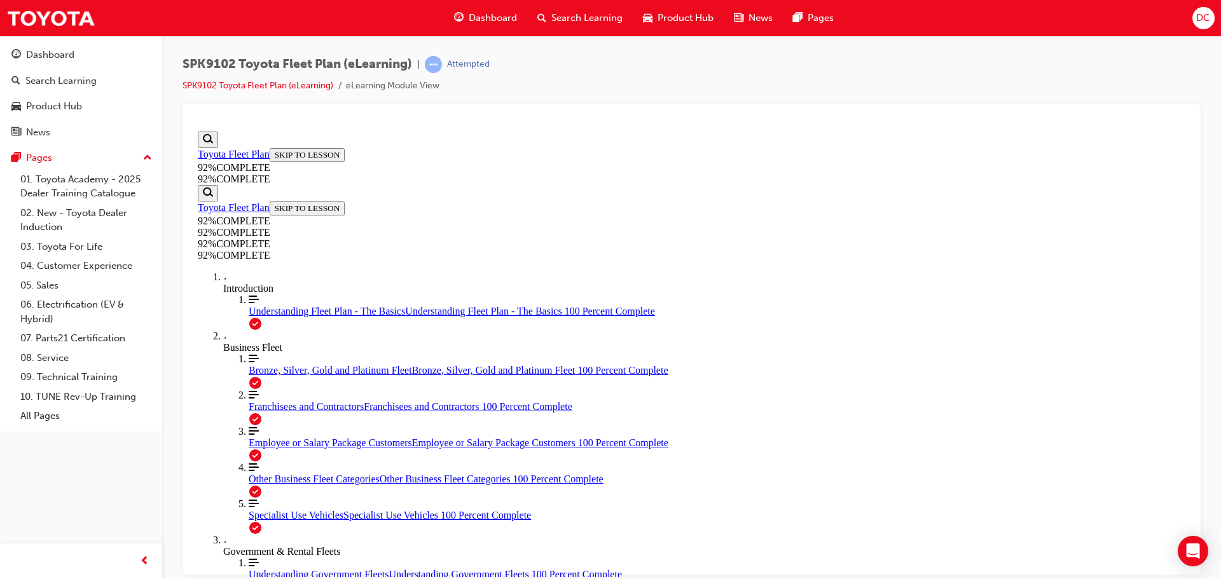
drag, startPoint x: 797, startPoint y: 521, endPoint x: 790, endPoint y: 518, distance: 7.4
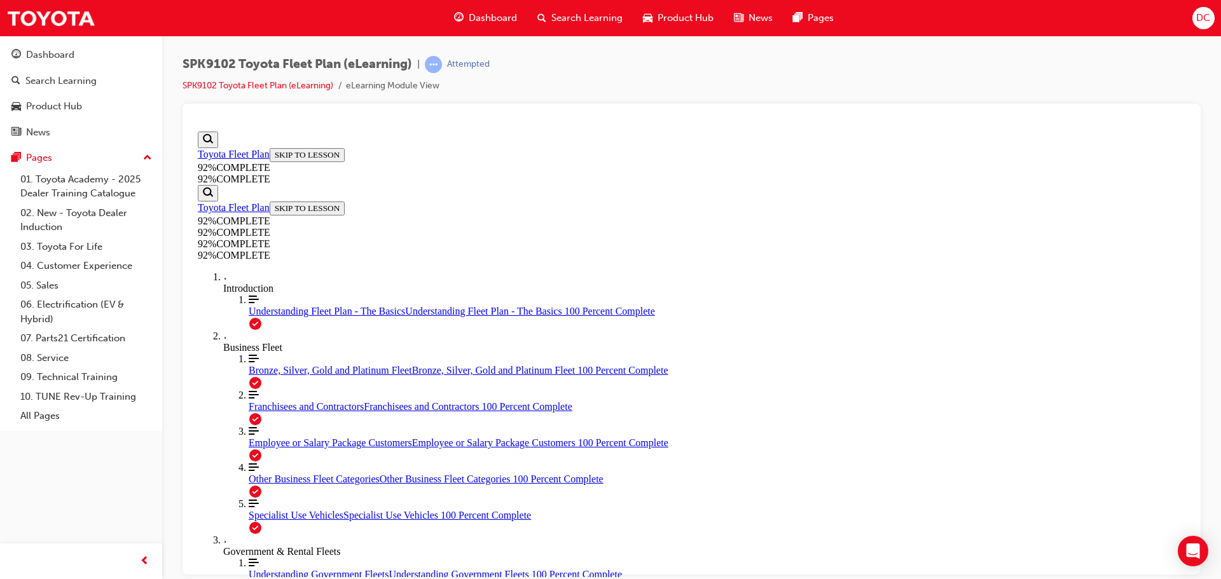
scroll to position [46, 0]
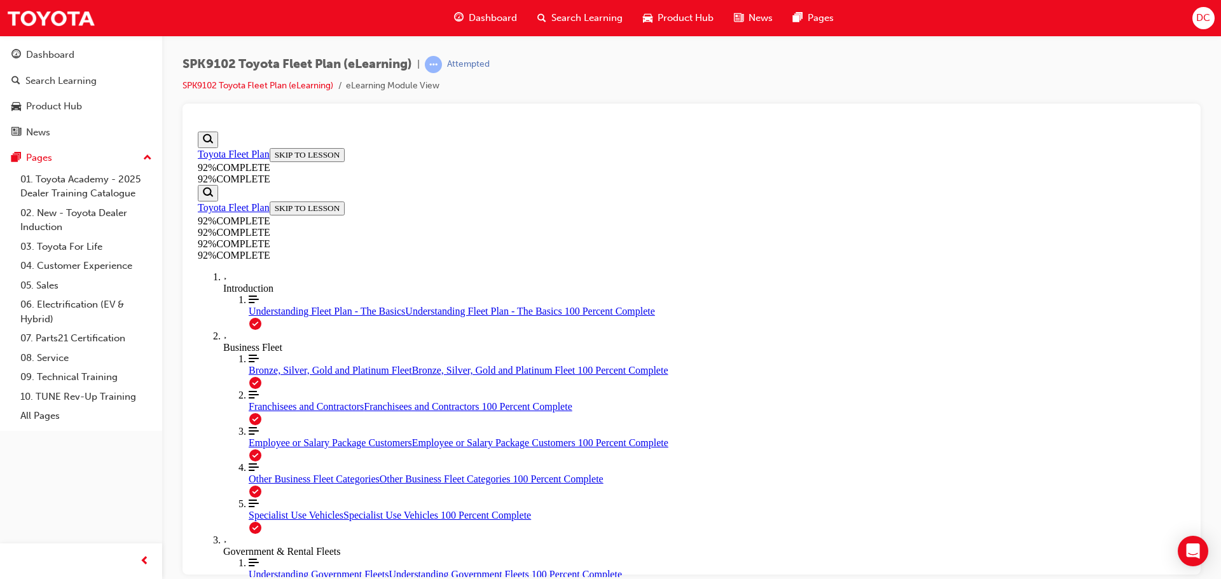
drag, startPoint x: 699, startPoint y: 439, endPoint x: 735, endPoint y: 439, distance: 35.6
drag, startPoint x: 681, startPoint y: 382, endPoint x: 715, endPoint y: 383, distance: 34.4
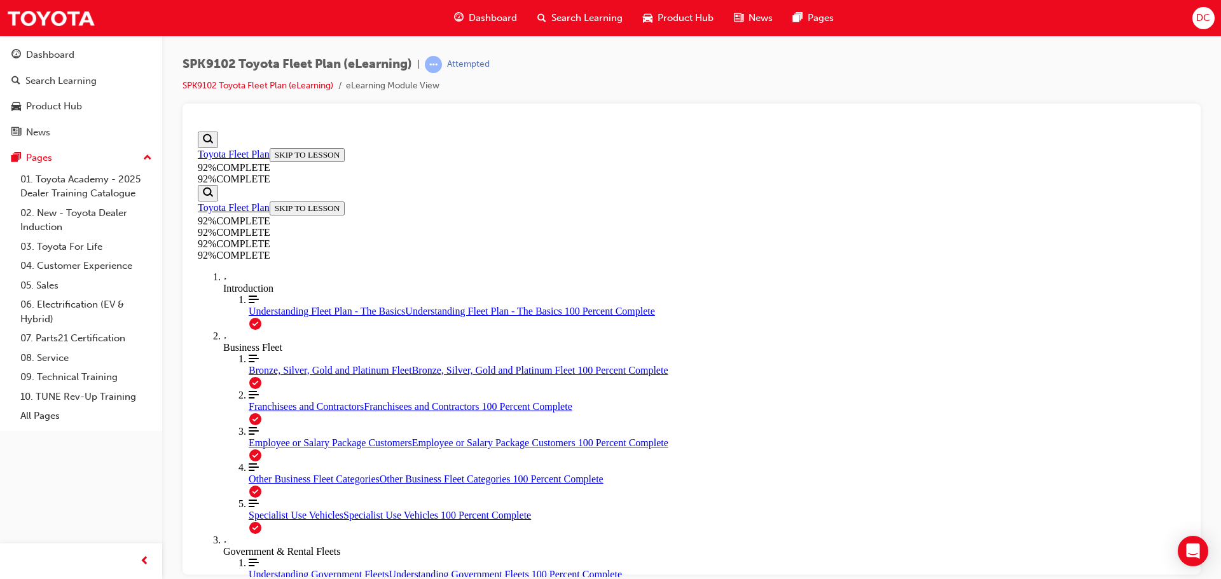
drag, startPoint x: 664, startPoint y: 319, endPoint x: 697, endPoint y: 319, distance: 33.7
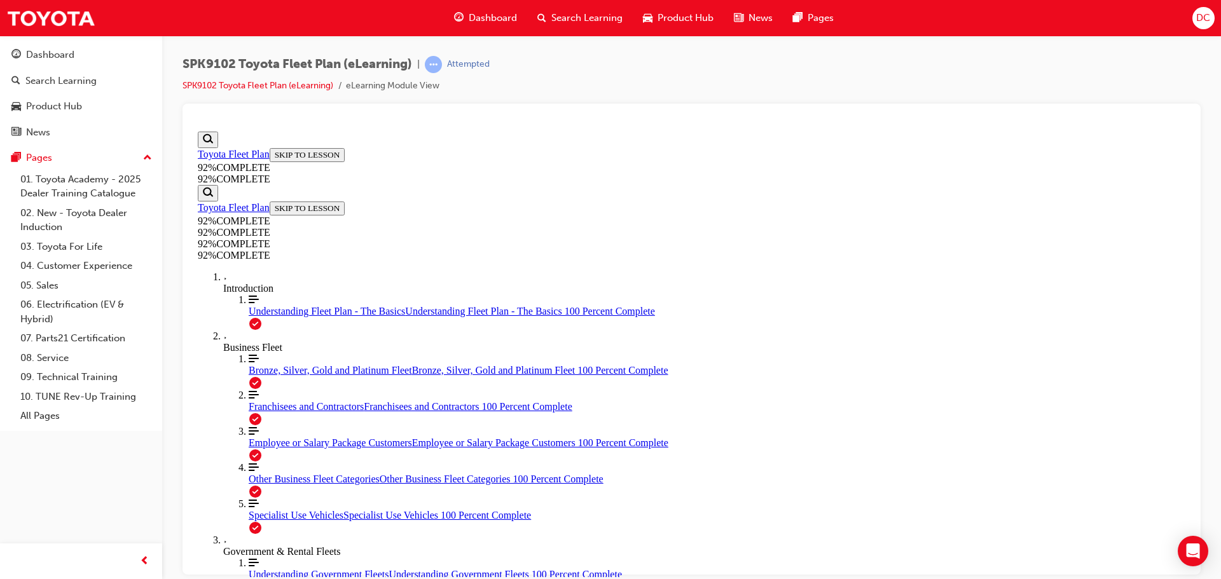
scroll to position [249, 0]
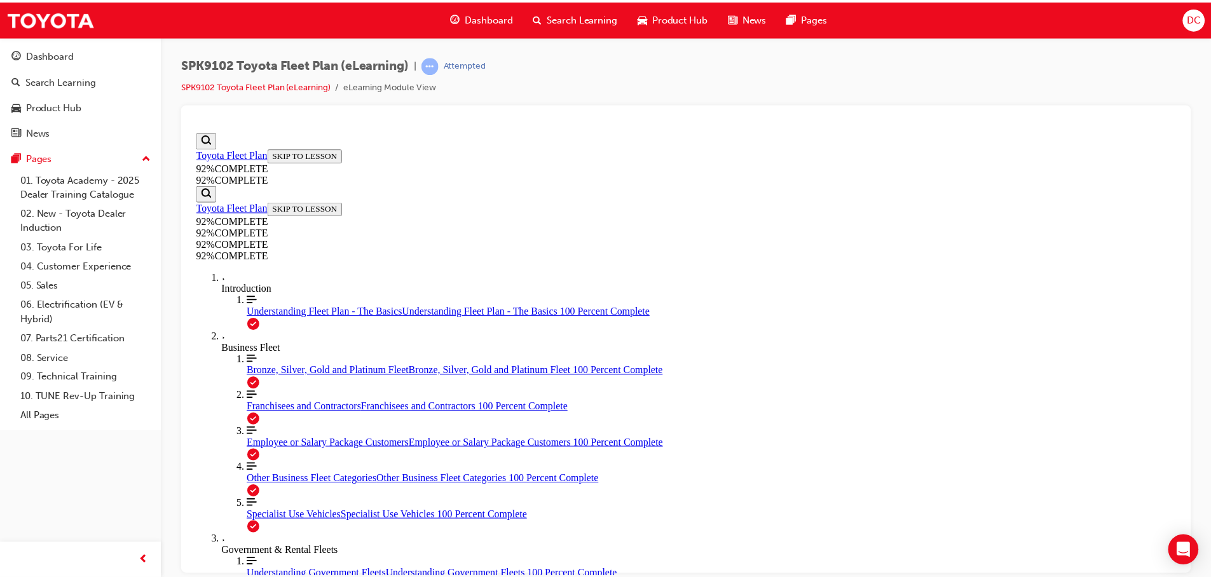
scroll to position [144, 0]
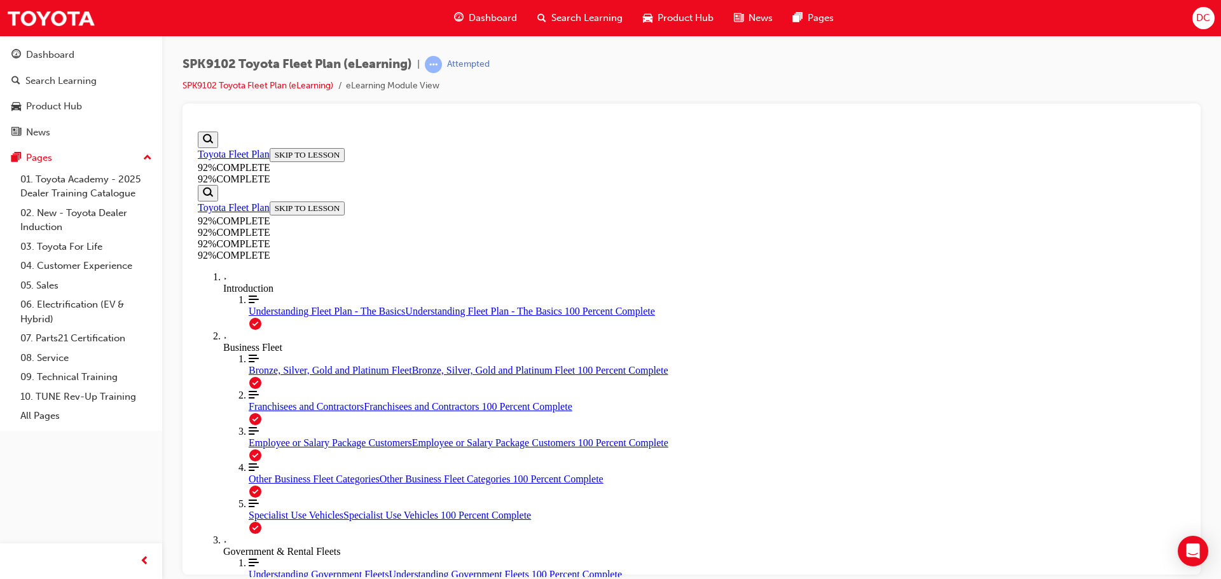
scroll to position [166, 0]
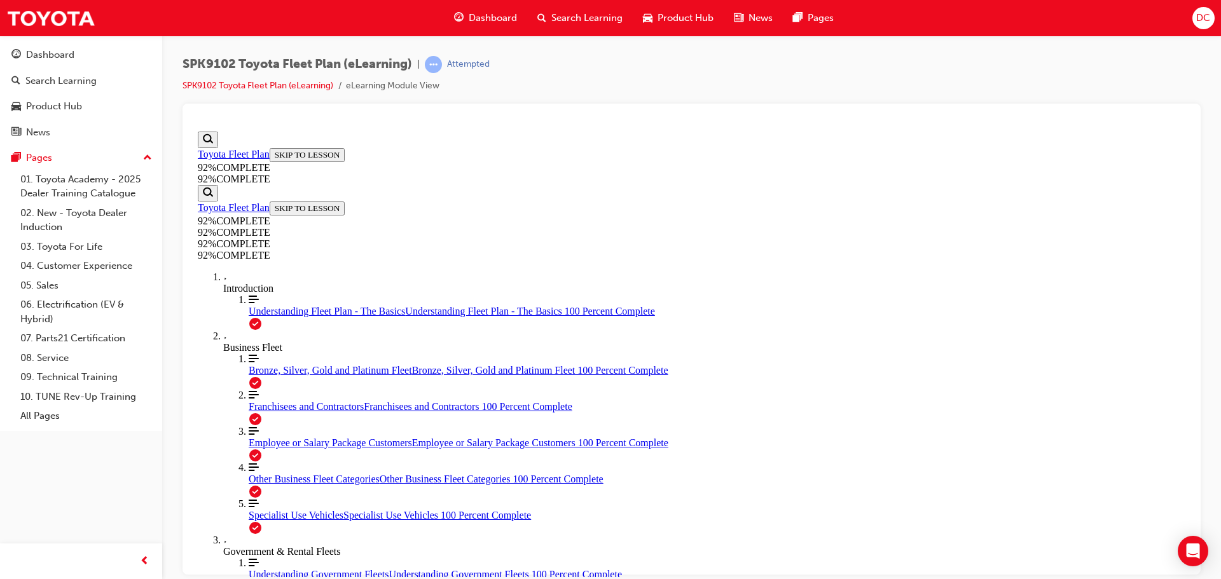
scroll to position [46, 0]
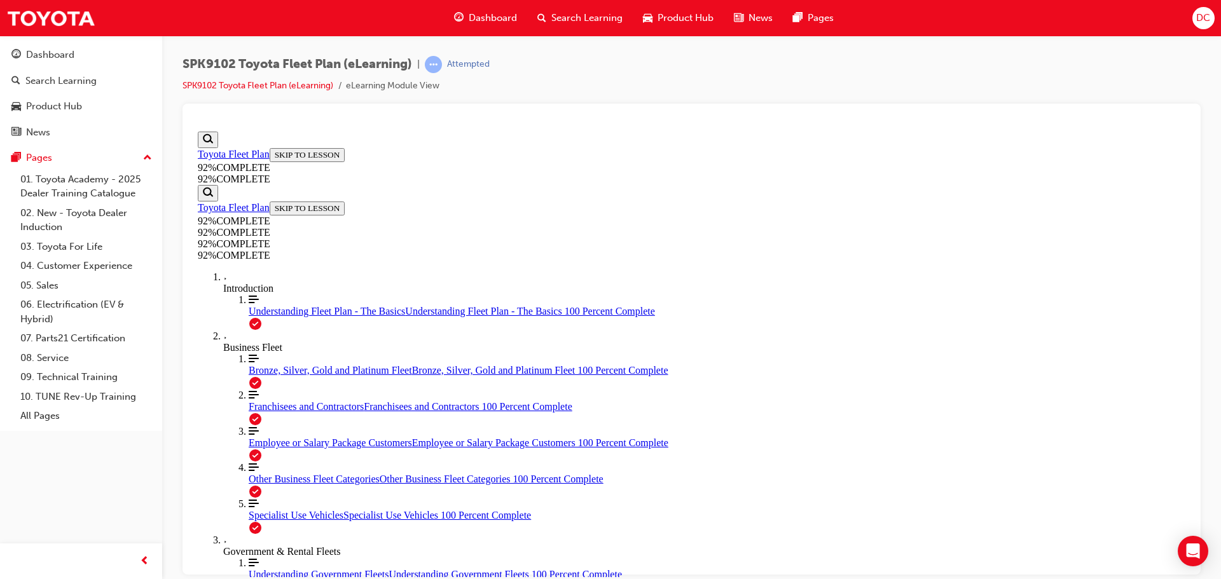
scroll to position [46, 0]
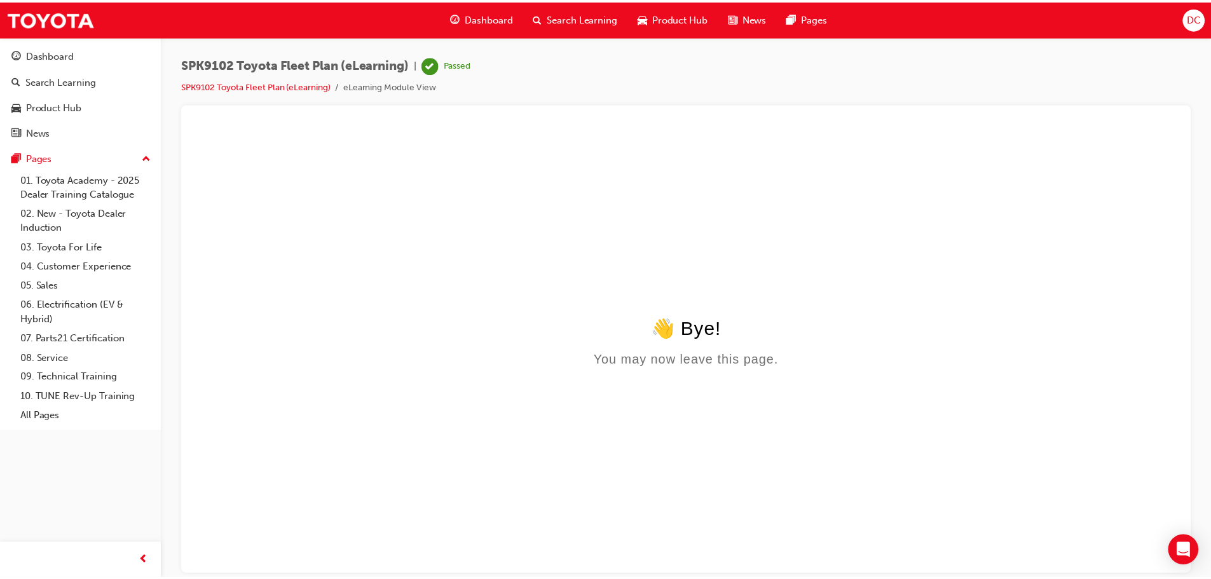
scroll to position [0, 0]
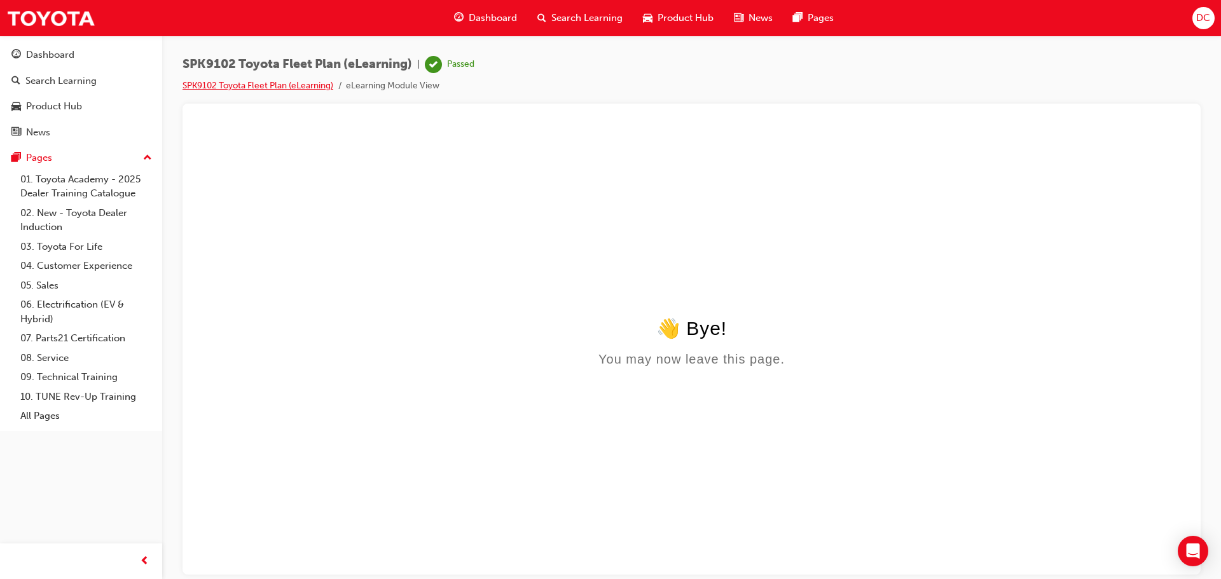
click at [216, 85] on link "SPK9102 Toyota Fleet Plan (eLearning)" at bounding box center [257, 85] width 151 height 11
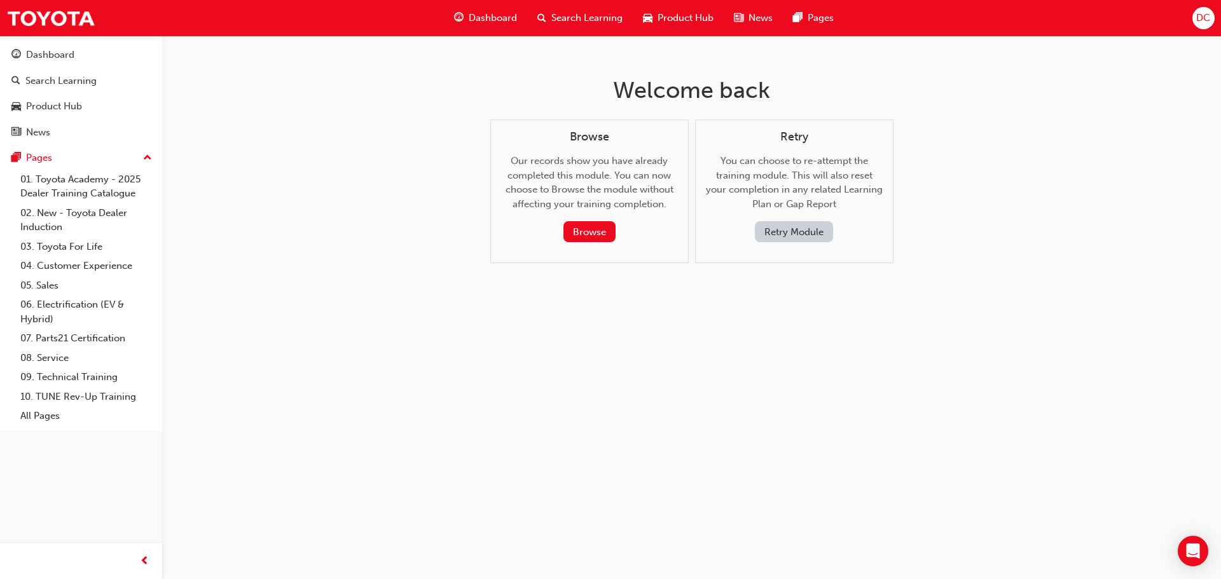
click at [592, 18] on span "Search Learning" at bounding box center [586, 18] width 71 height 15
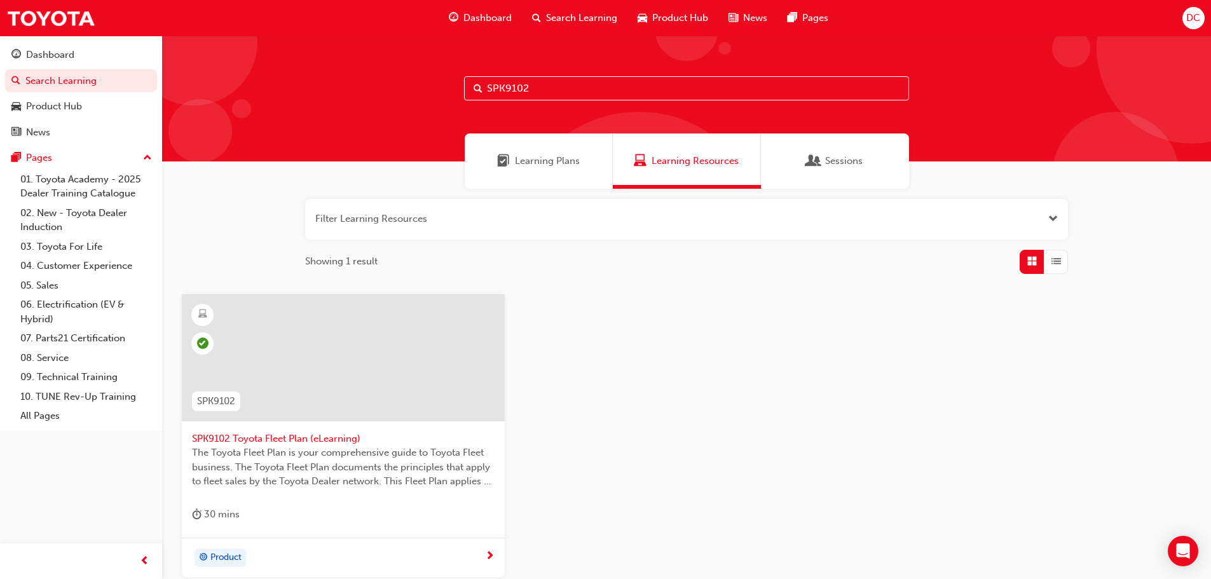
click at [570, 88] on input "SPK9102" at bounding box center [686, 88] width 445 height 24
type input "S"
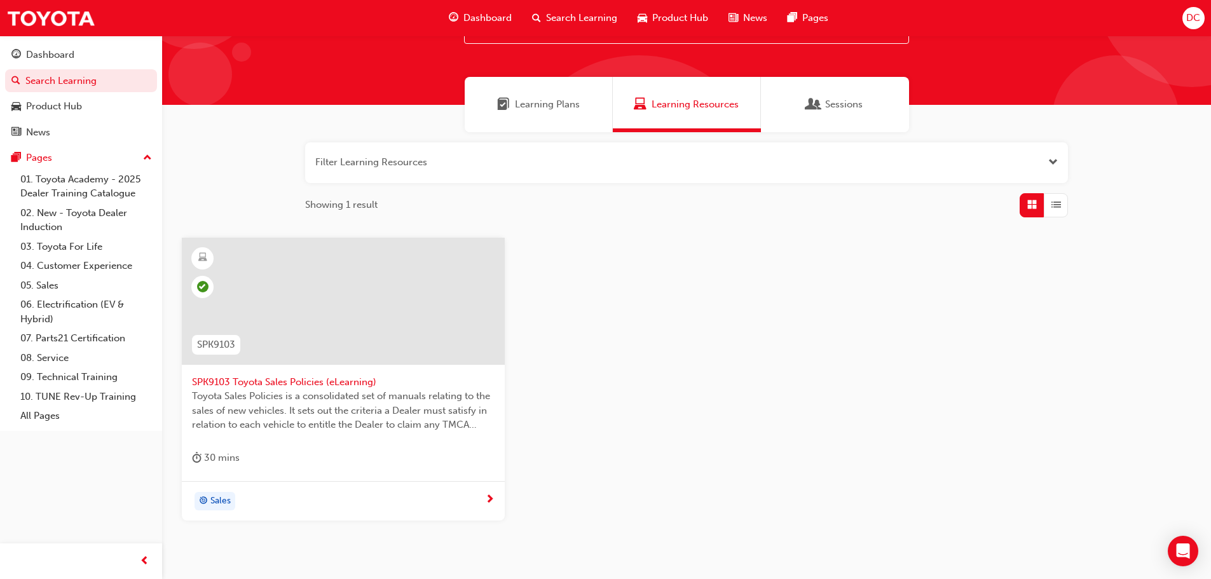
scroll to position [121, 0]
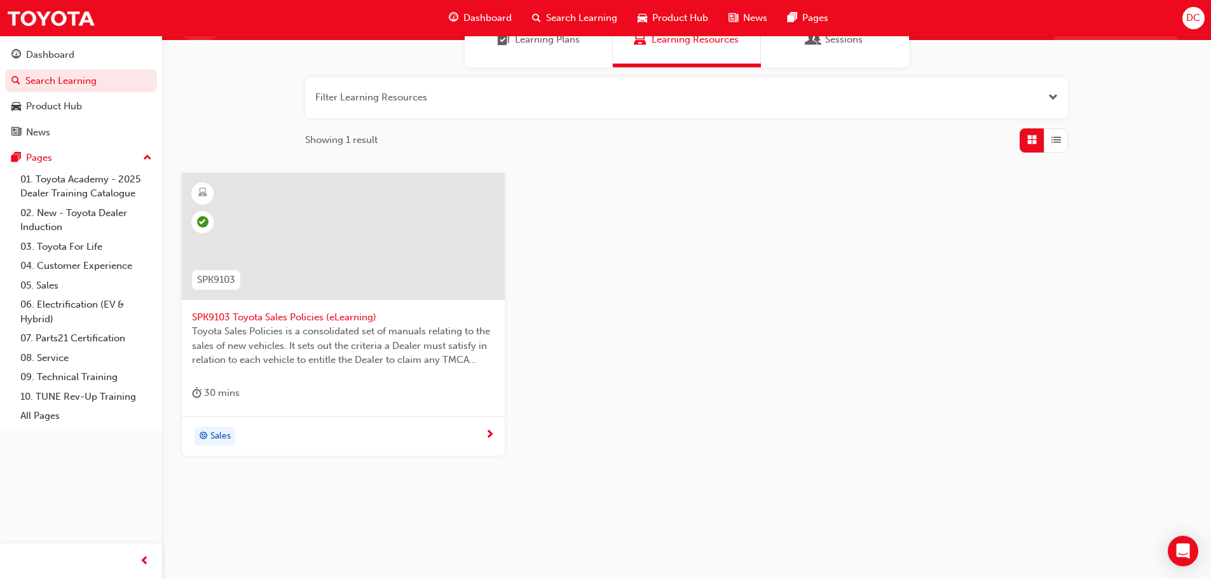
type input "SPK9103"
click at [270, 320] on span "SPK9103 Toyota Sales Policies (eLearning)" at bounding box center [343, 317] width 303 height 15
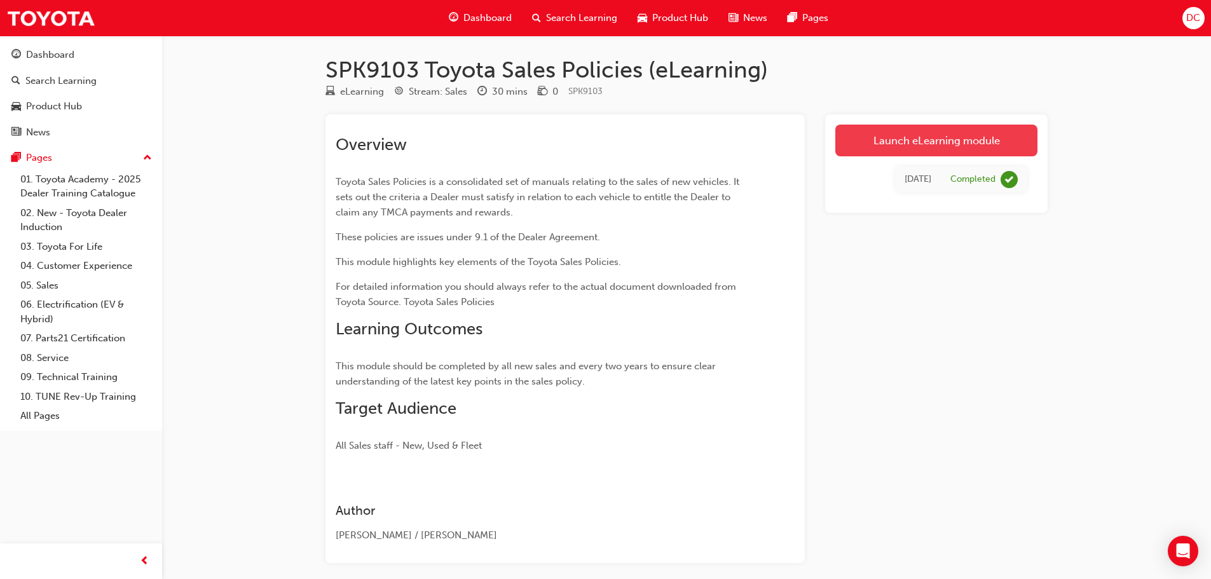
click at [929, 142] on link "Launch eLearning module" at bounding box center [936, 141] width 202 height 32
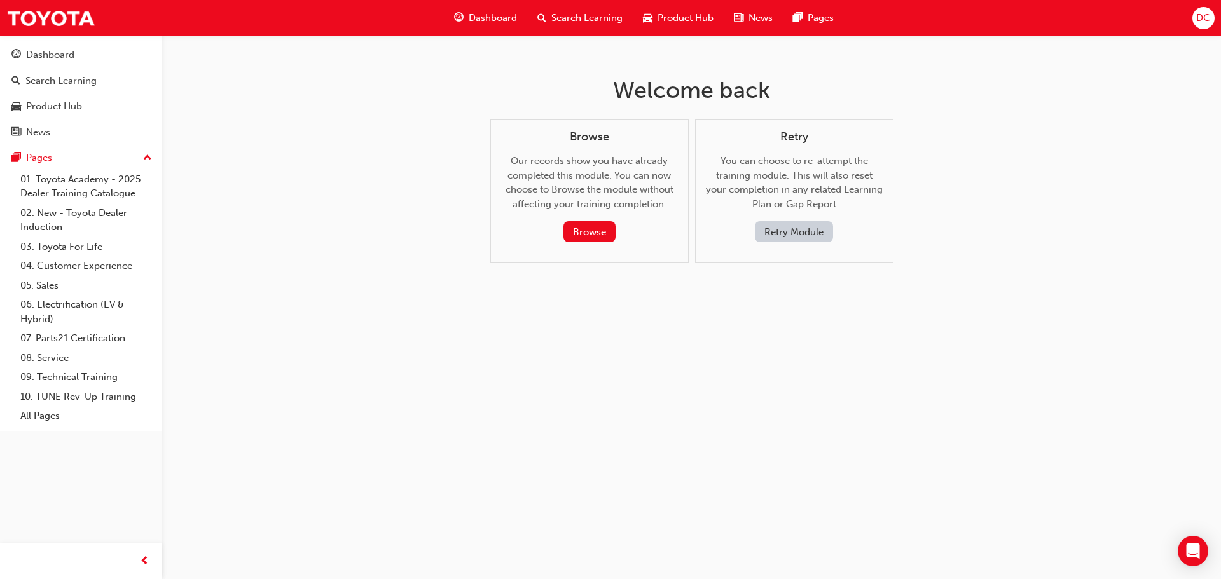
click at [800, 233] on button "Retry Module" at bounding box center [794, 231] width 78 height 21
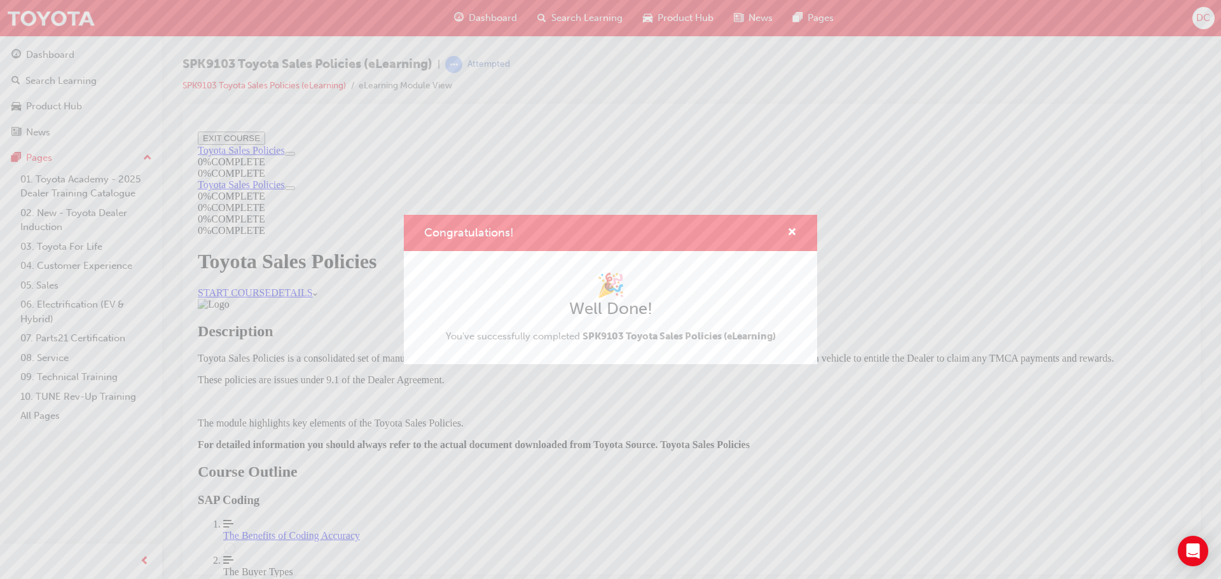
click at [295, 88] on div "Congratulations! 🎉 Well Done! You've successfully completed SPK9103 Toyota Sale…" at bounding box center [610, 289] width 1221 height 579
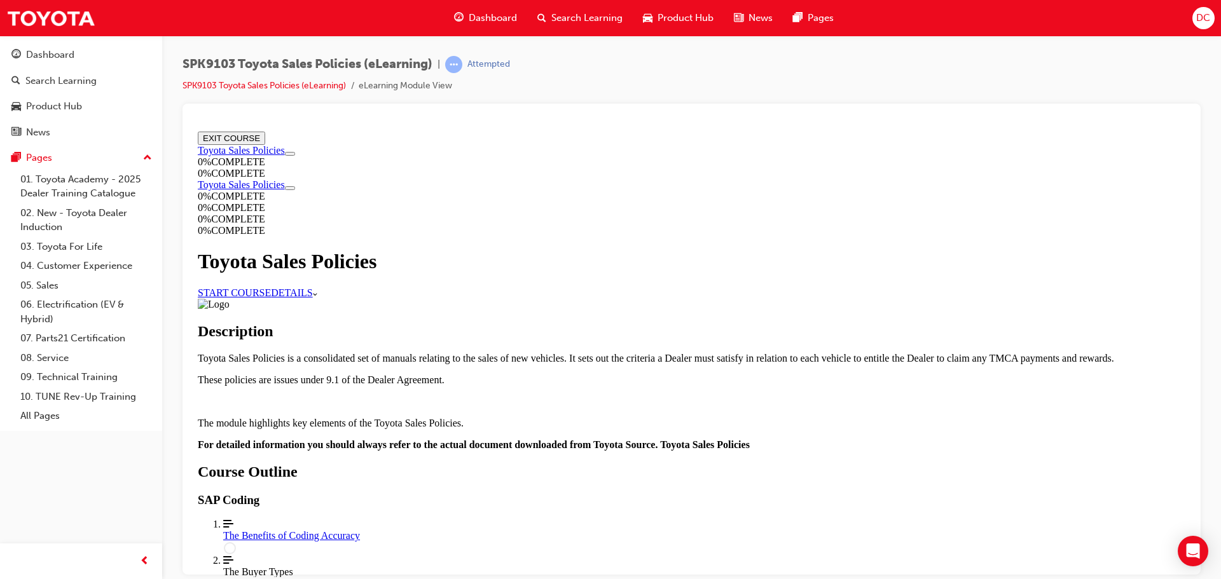
click at [271, 288] on link "START COURSE" at bounding box center [234, 292] width 73 height 11
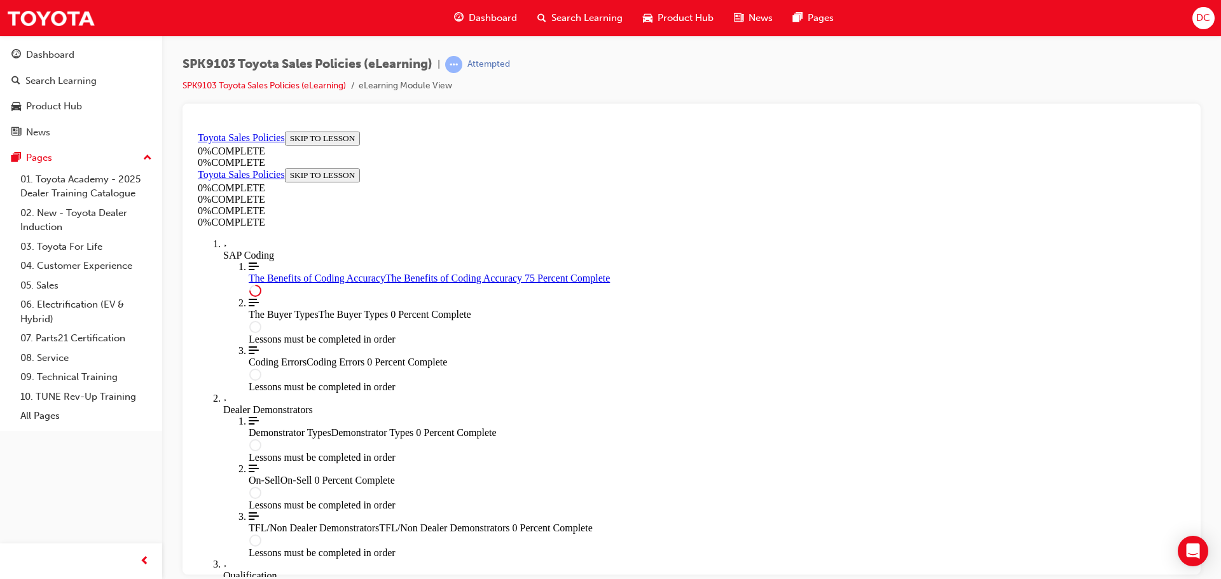
scroll to position [616, 0]
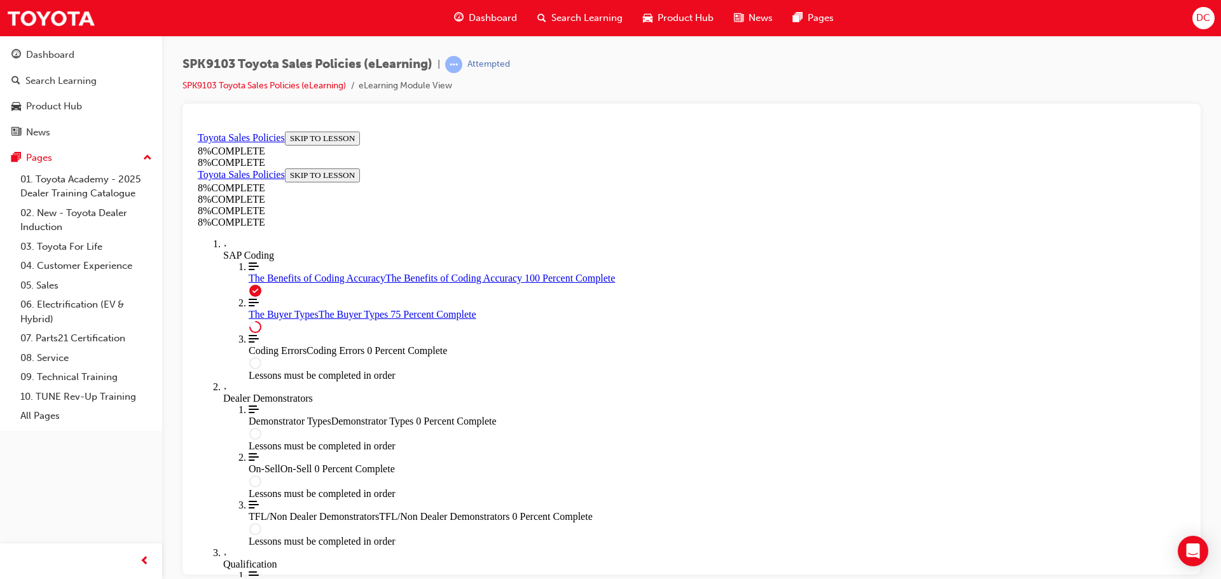
scroll to position [4431, 0]
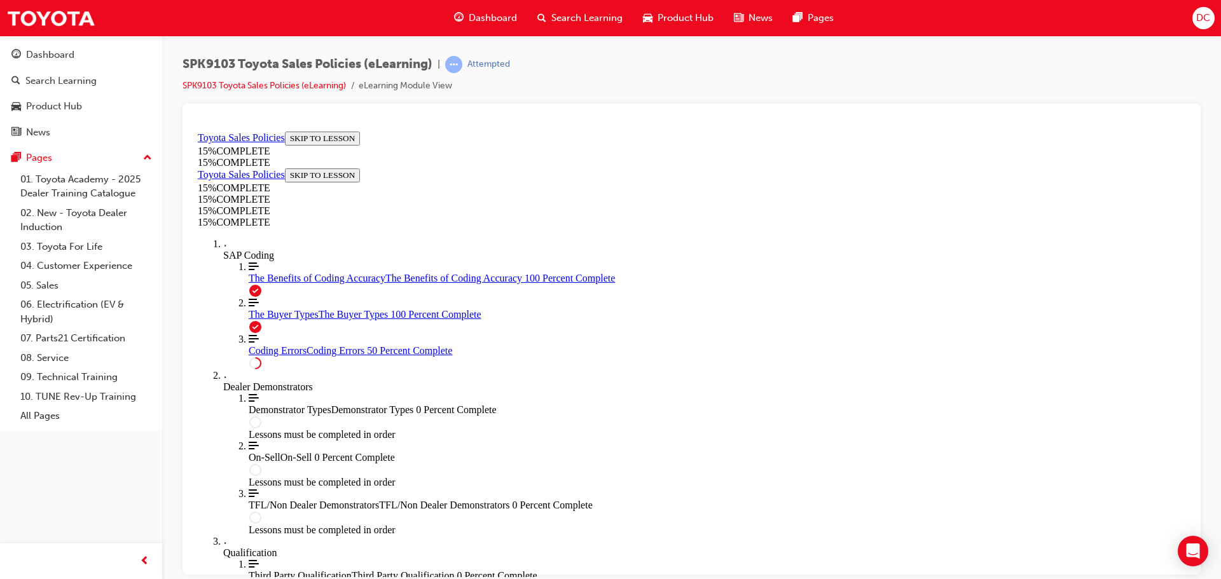
scroll to position [553, 0]
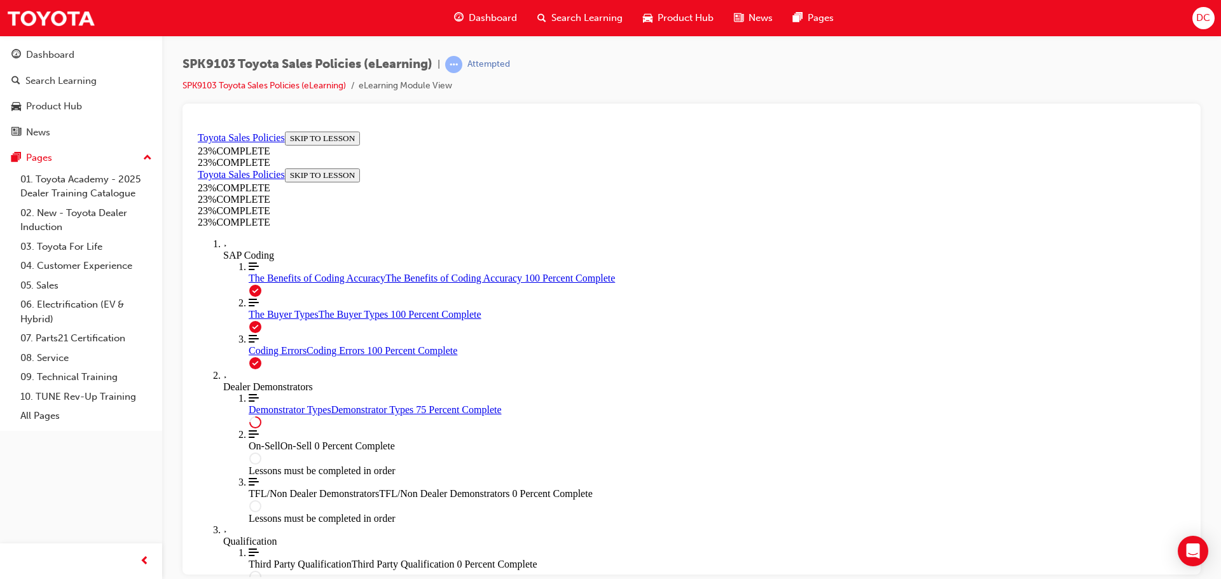
scroll to position [594, 0]
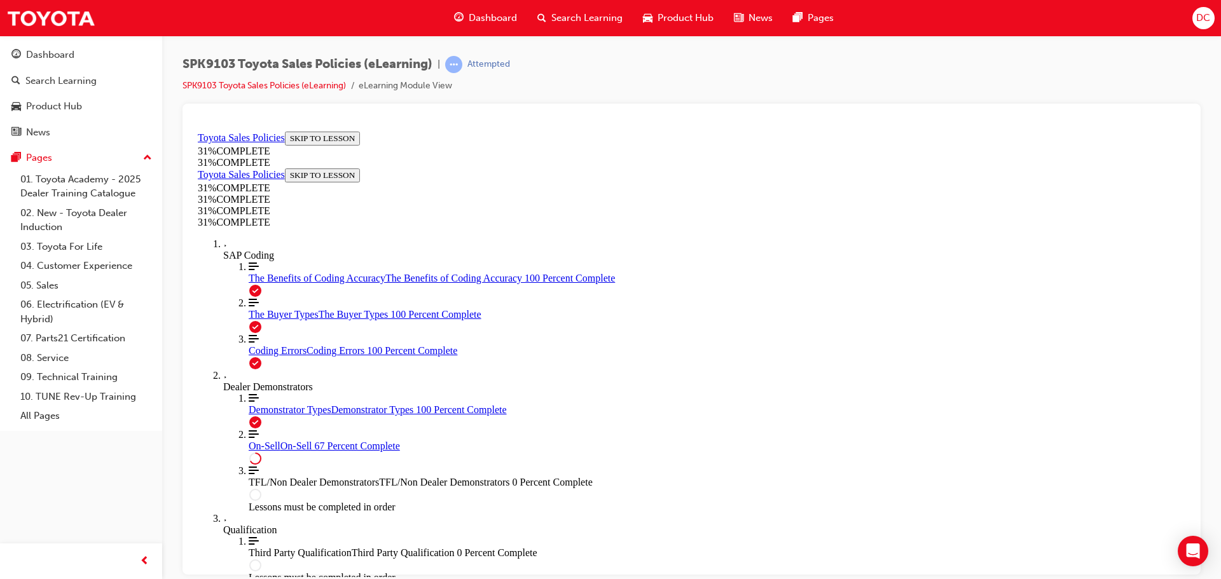
scroll to position [680, 0]
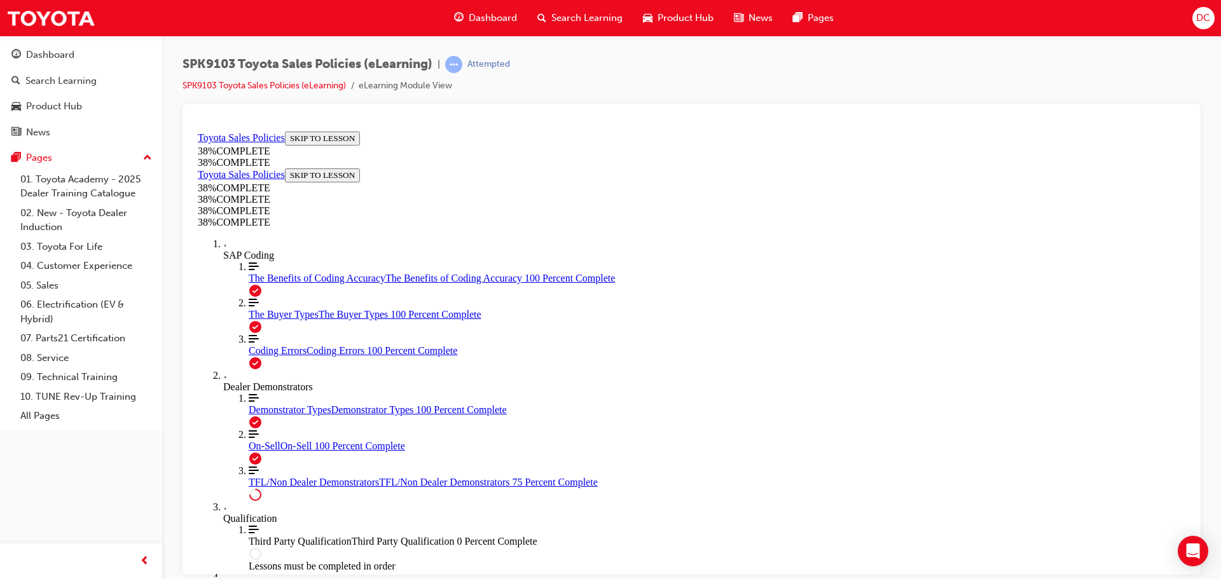
scroll to position [663, 0]
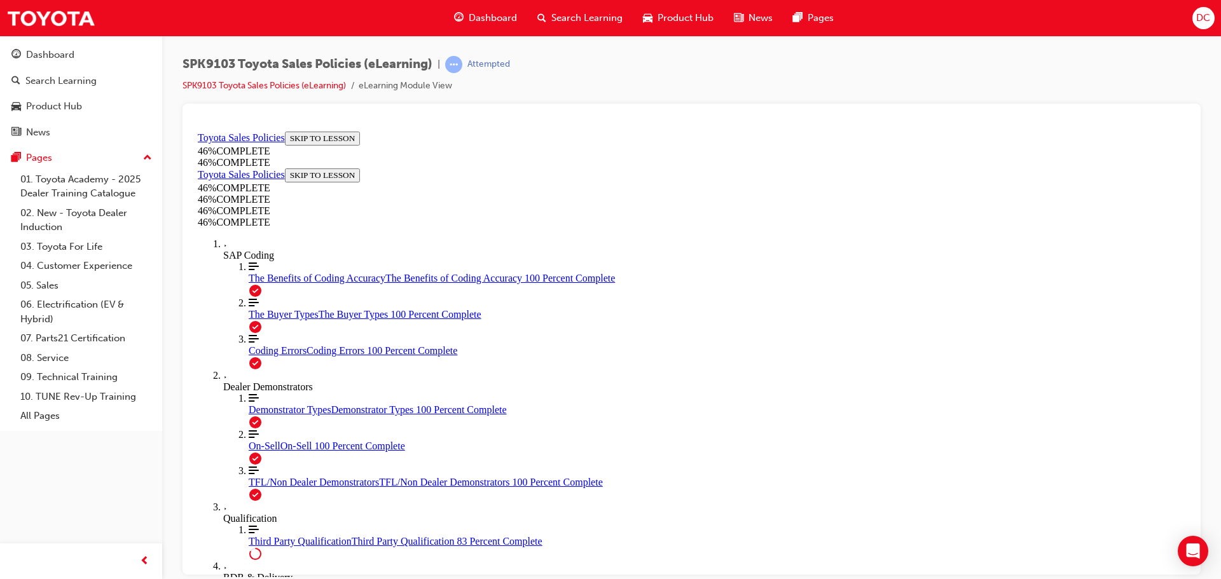
scroll to position [1065, 0]
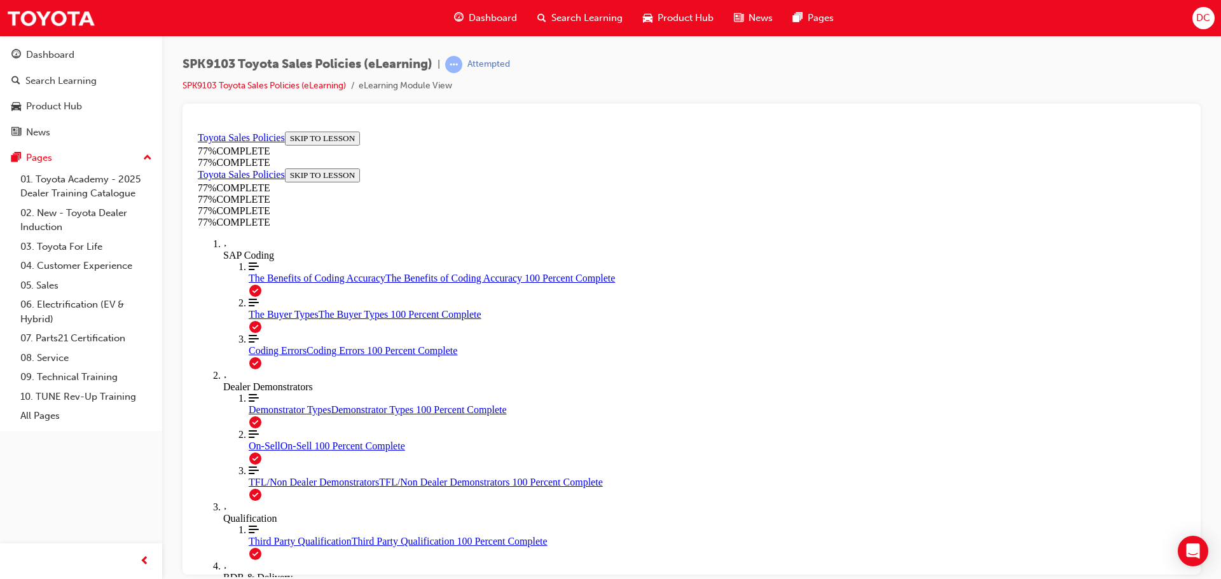
scroll to position [771, 0]
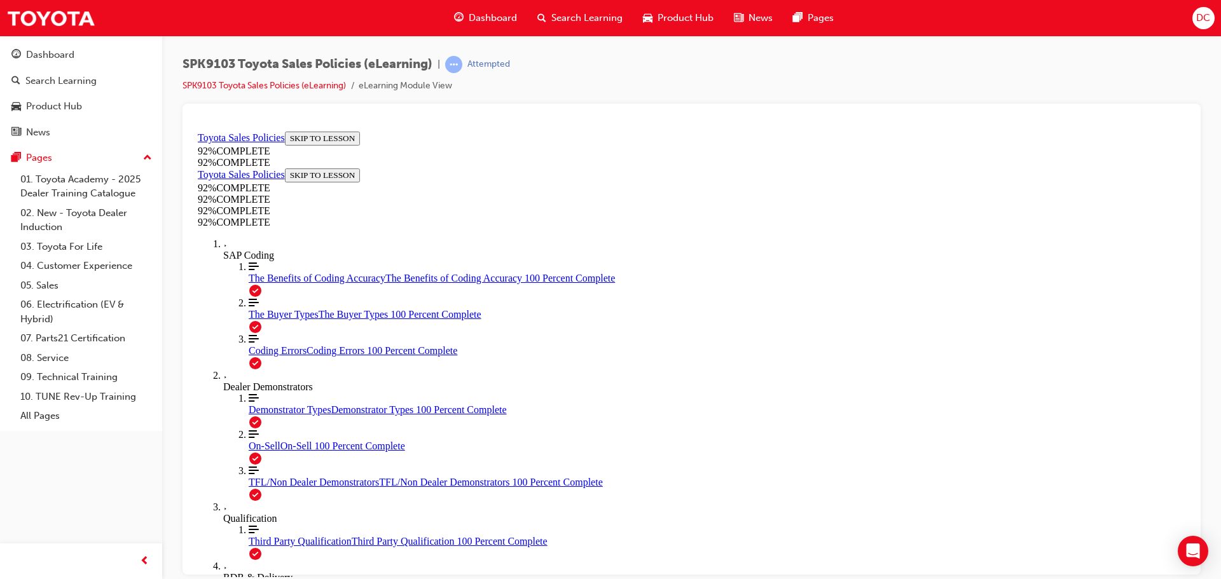
scroll to position [171, 0]
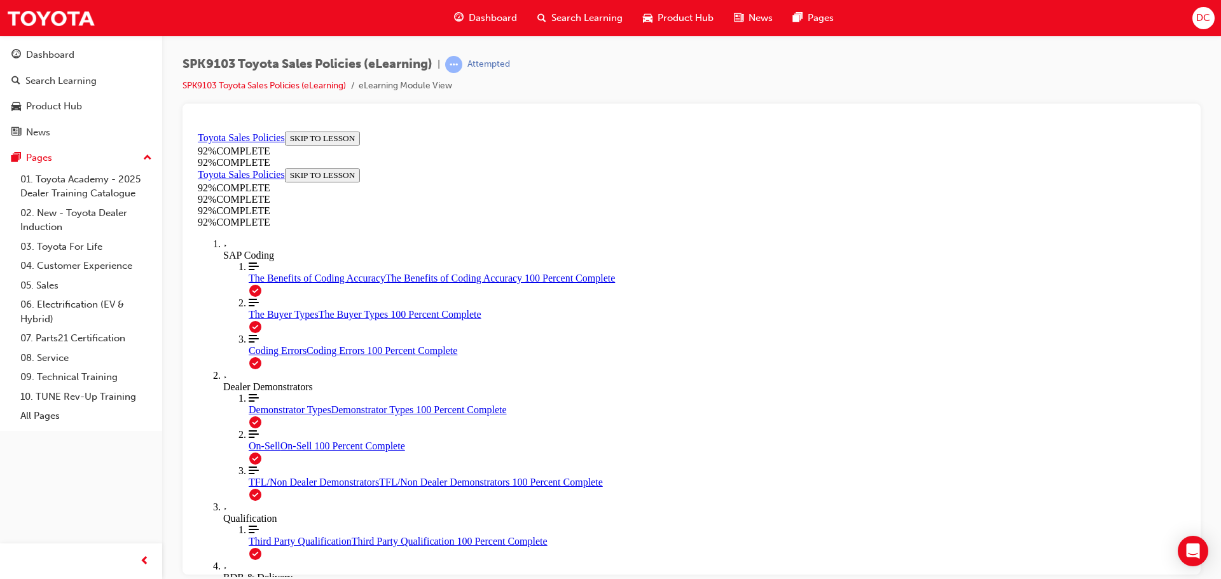
scroll to position [193, 0]
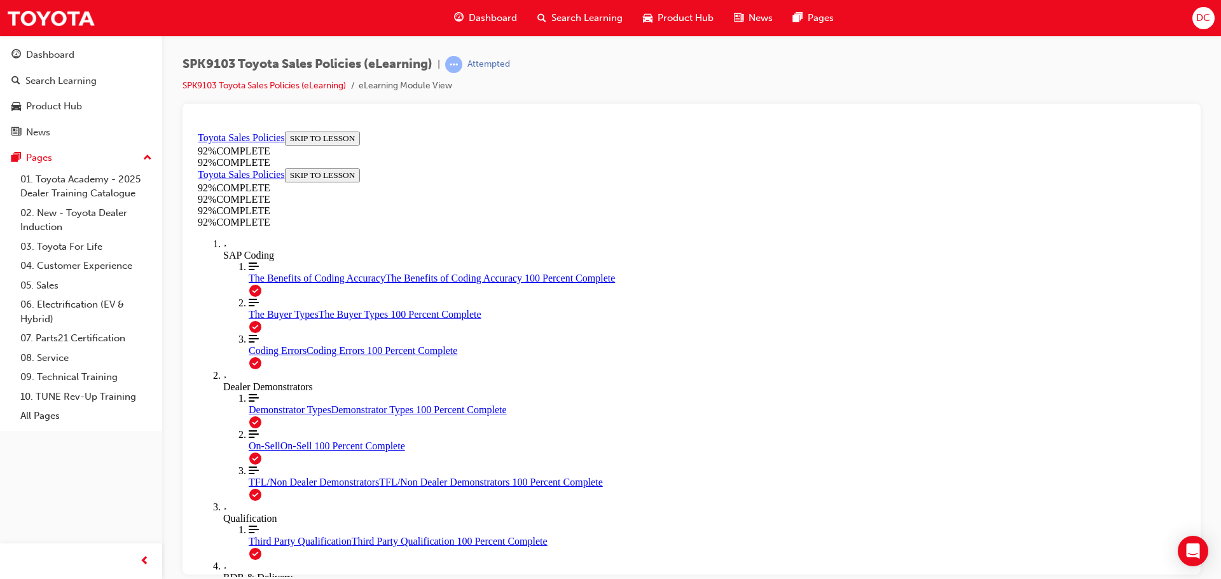
scroll to position [212, 0]
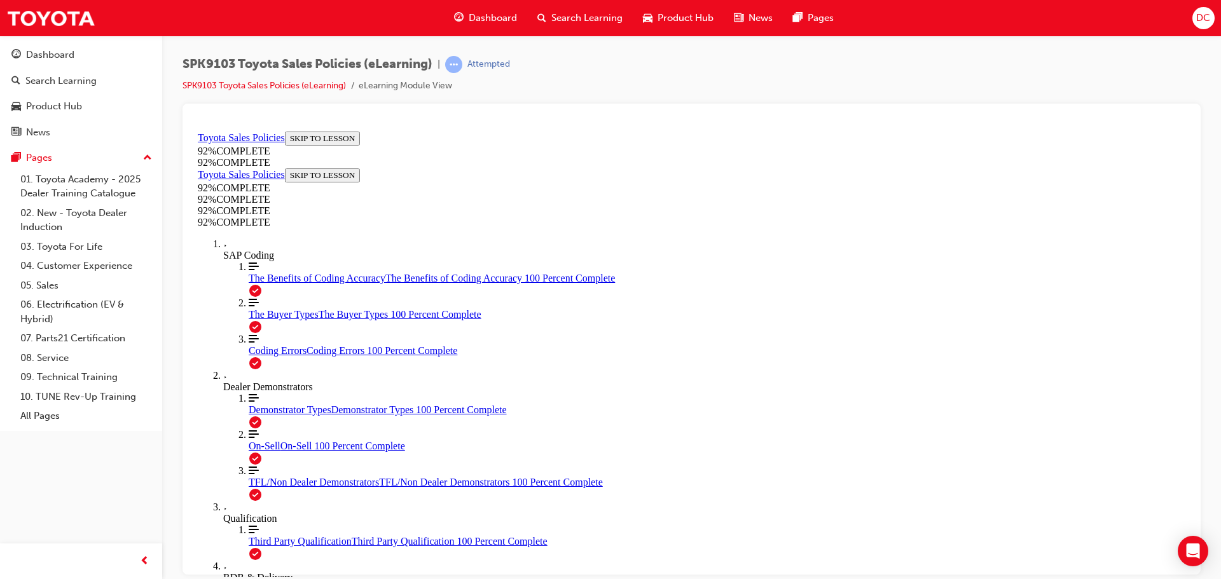
scroll to position [157, 0]
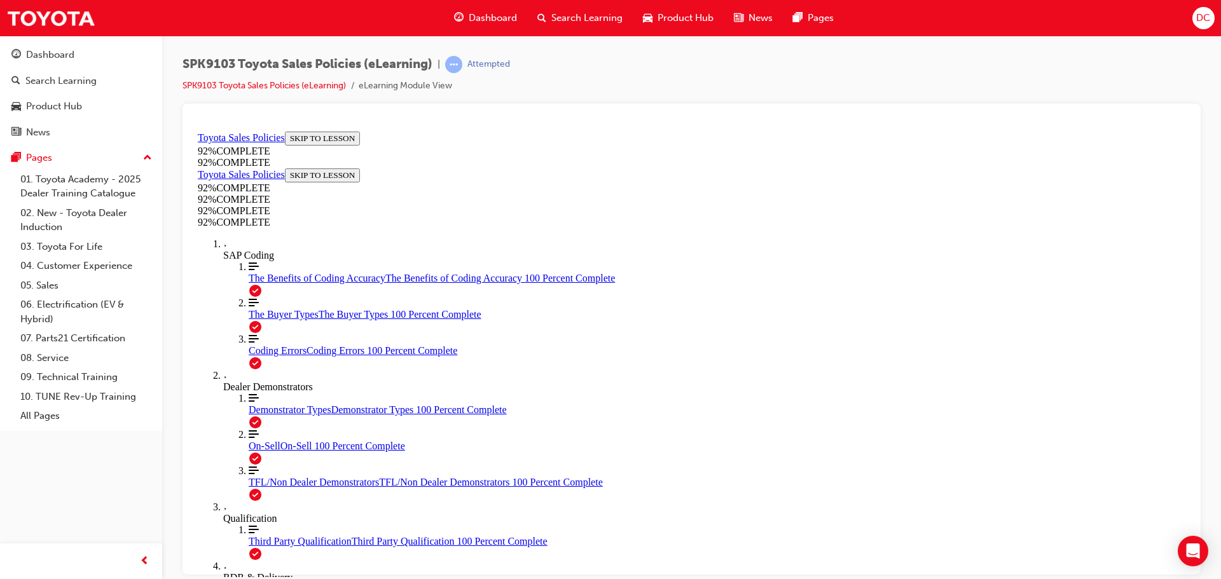
drag, startPoint x: 786, startPoint y: 515, endPoint x: 802, endPoint y: 504, distance: 19.6
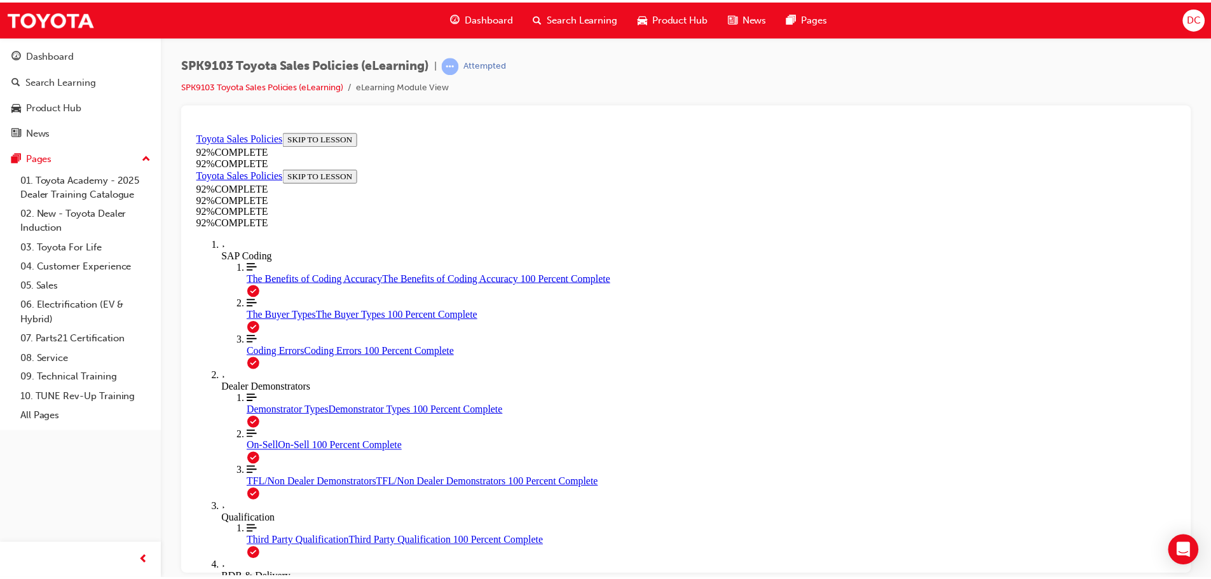
scroll to position [46, 0]
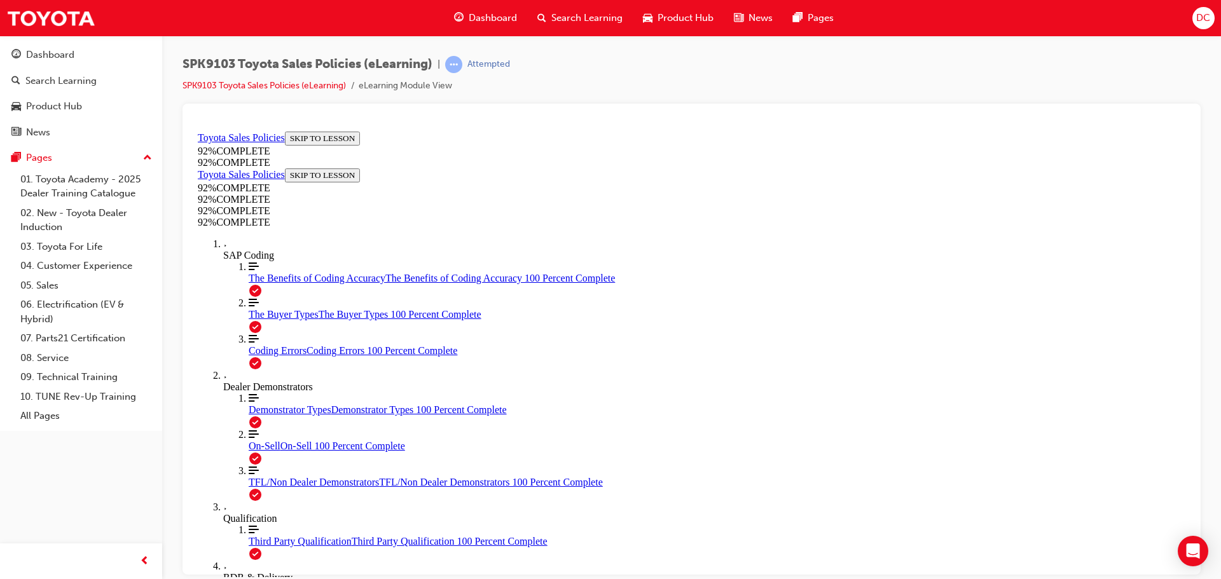
scroll to position [46, 0]
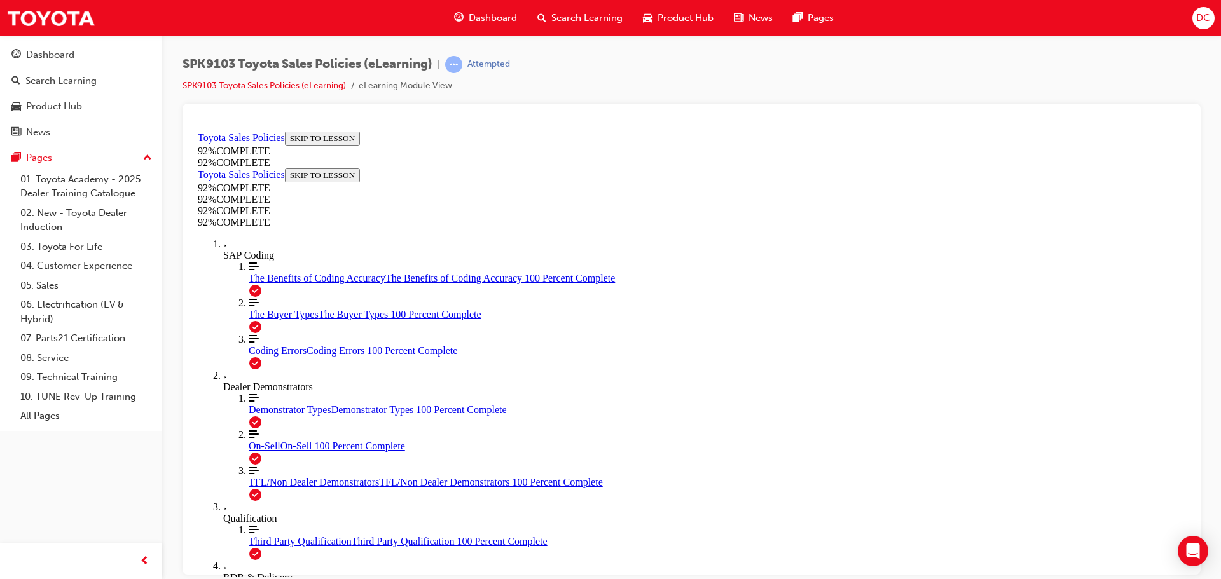
scroll to position [174, 0]
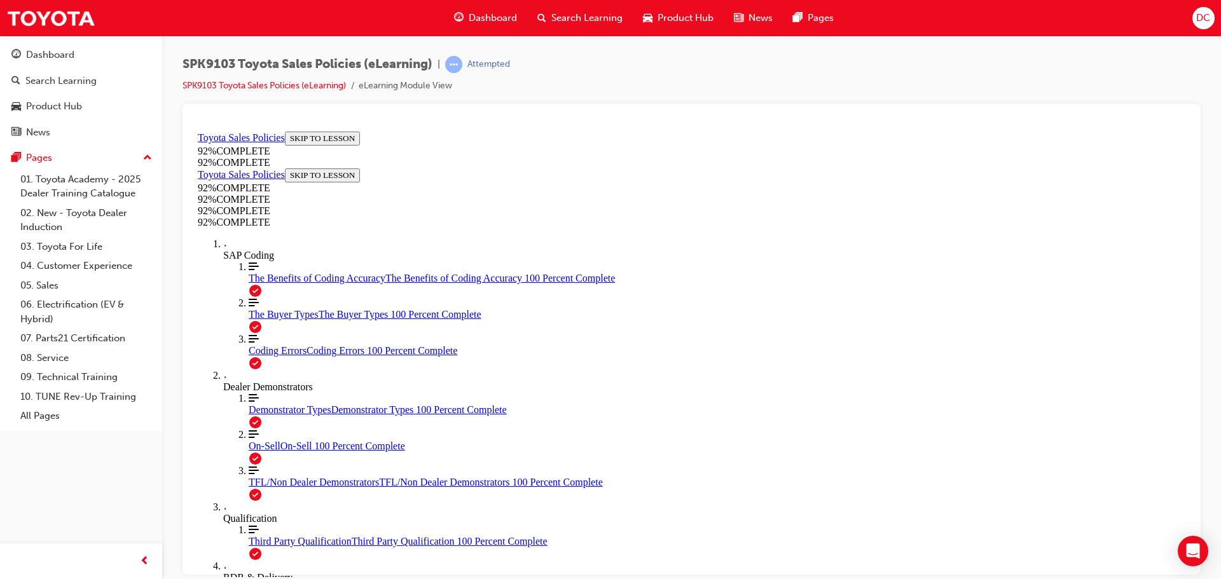
scroll to position [324, 0]
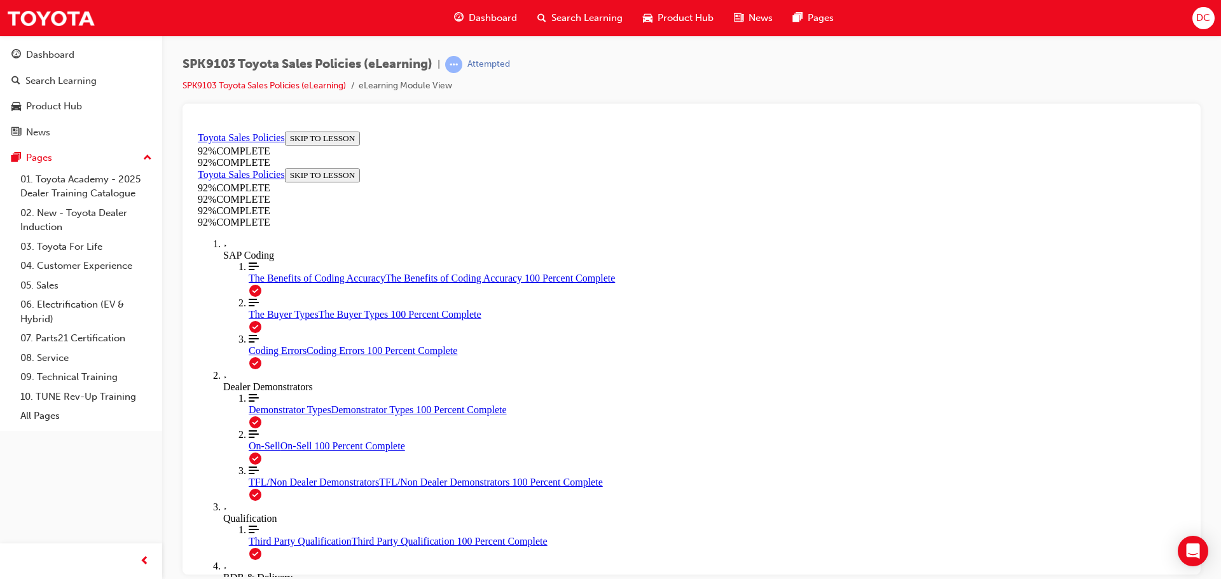
scroll to position [244, 0]
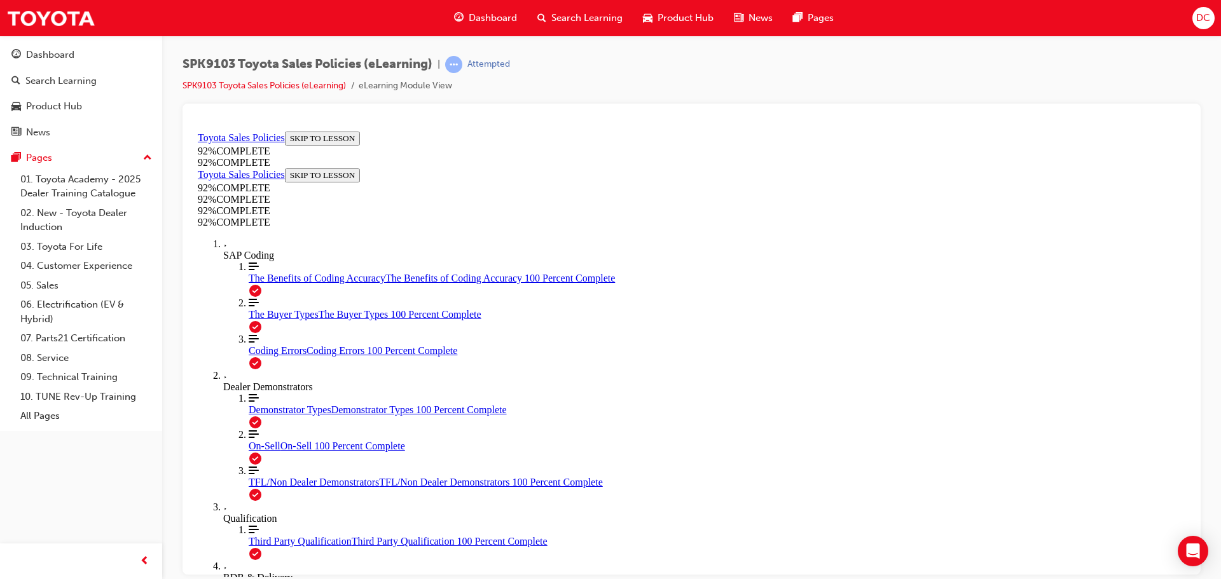
scroll to position [171, 0]
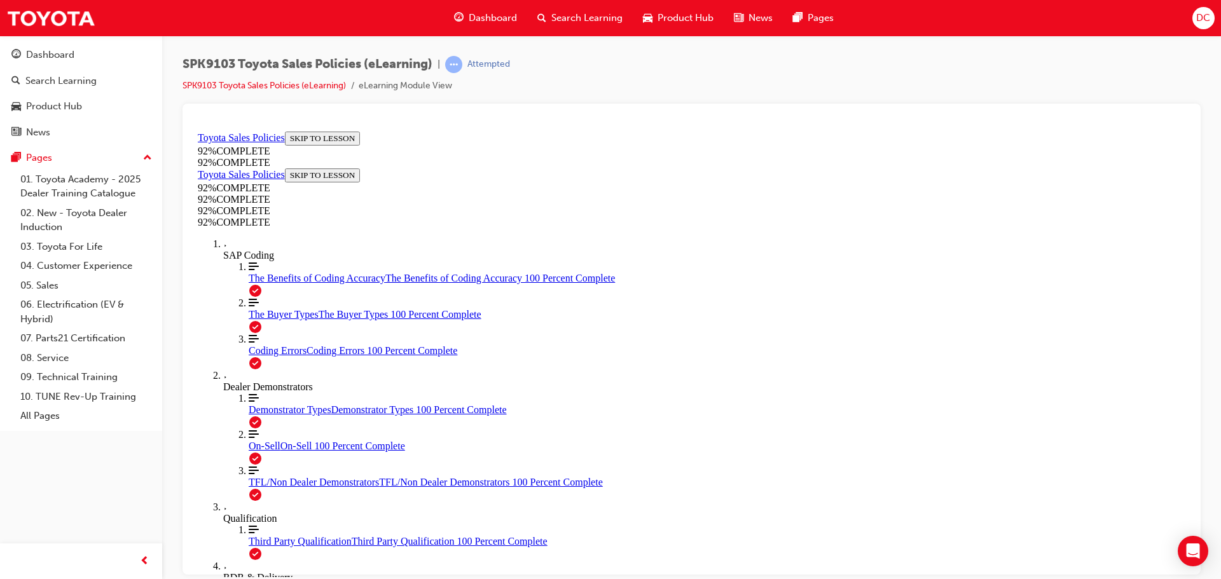
scroll to position [285, 0]
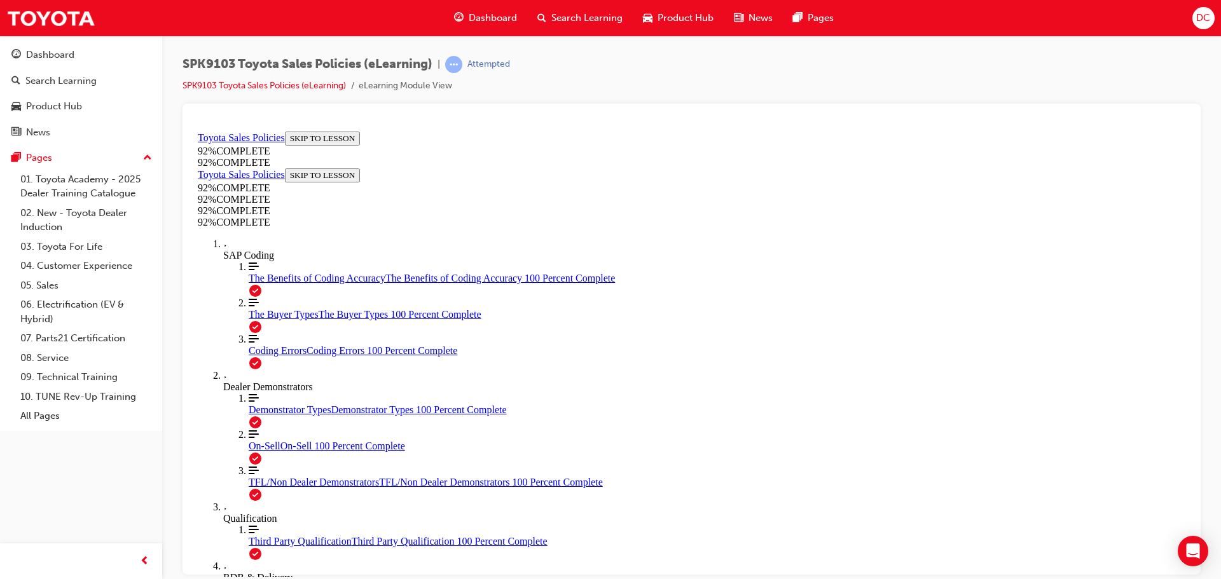
scroll to position [222, 0]
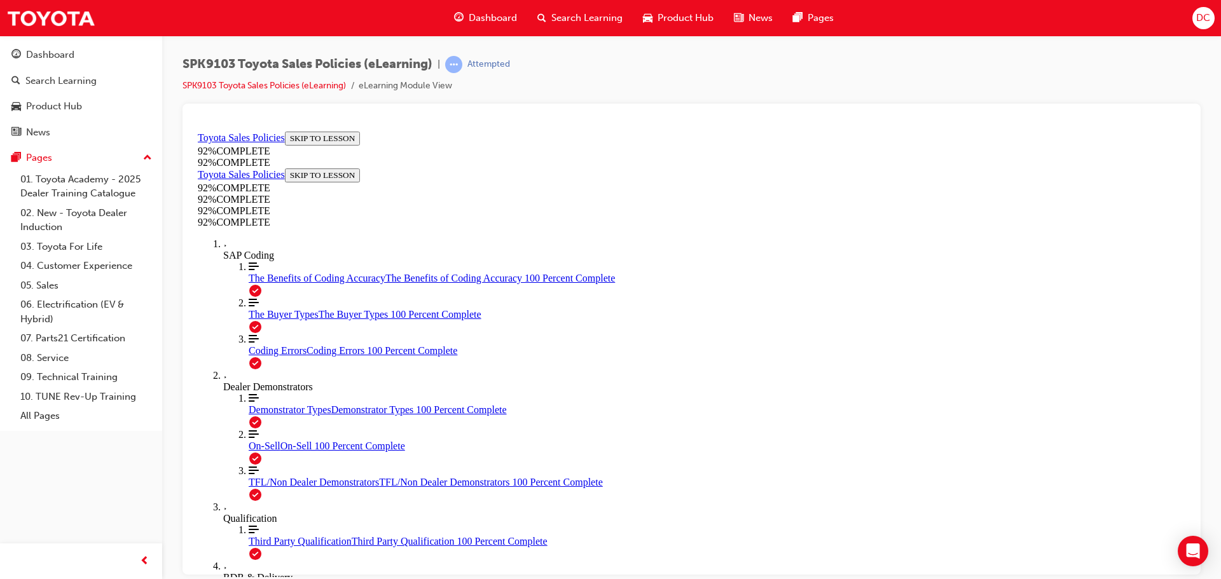
scroll to position [222, 0]
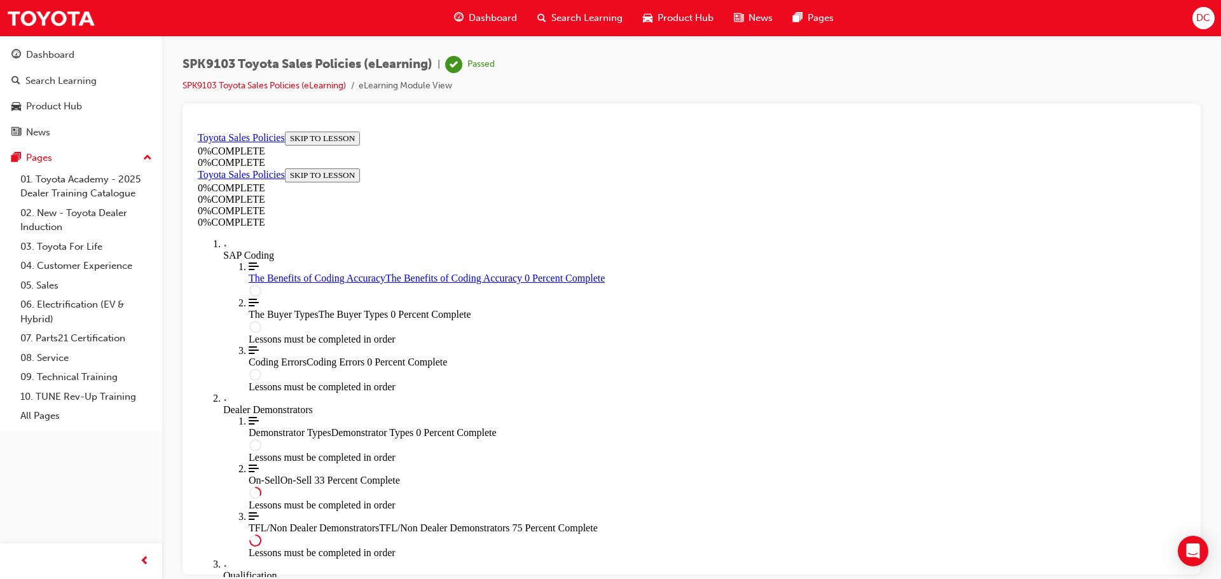
scroll to position [44, 0]
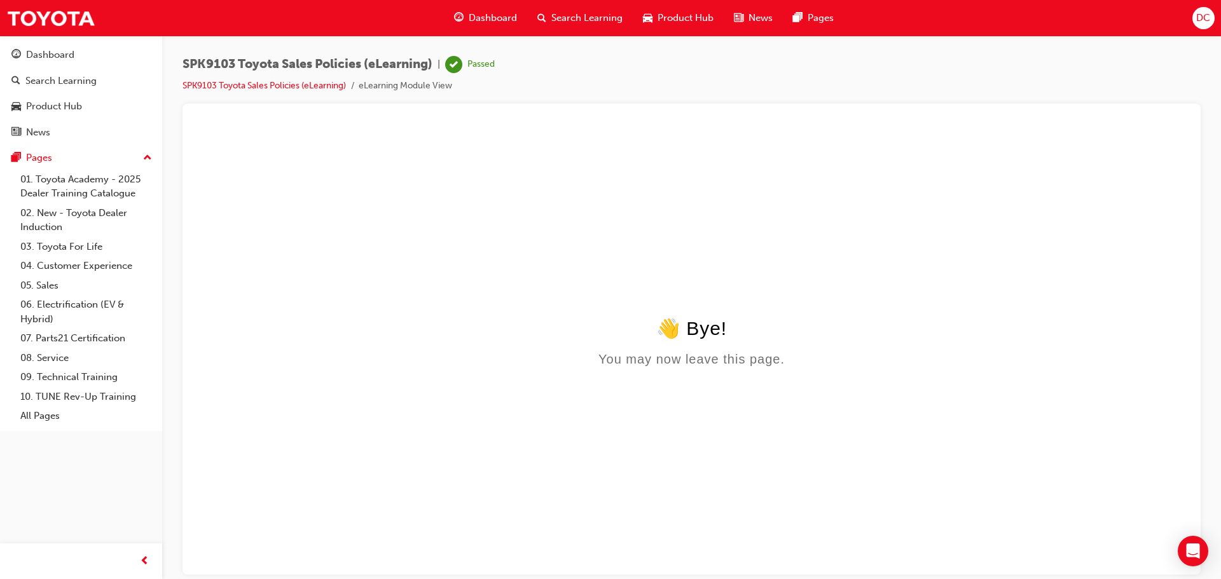
scroll to position [0, 0]
click at [43, 54] on div "Dashboard" at bounding box center [50, 55] width 48 height 15
